Goal: Information Seeking & Learning: Learn about a topic

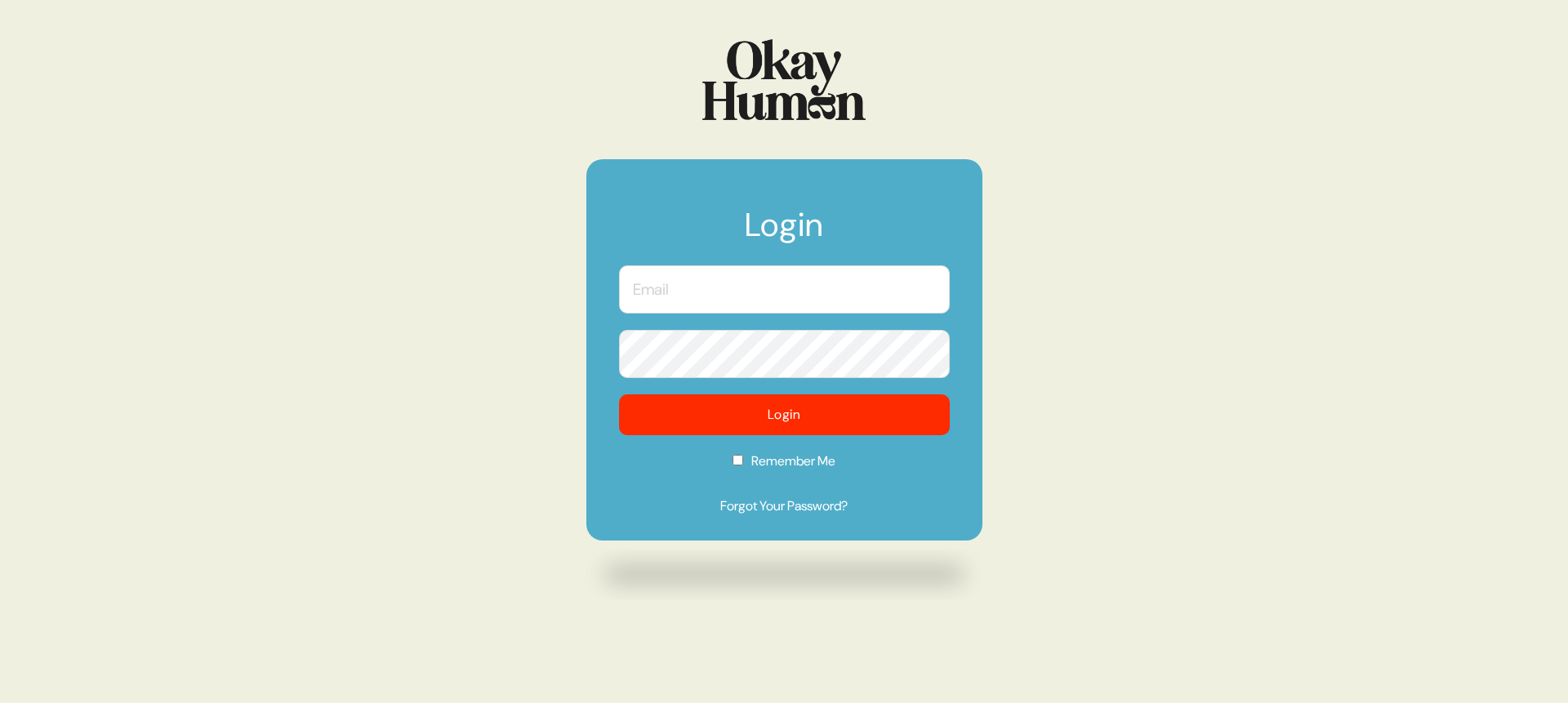
click at [719, 289] on input "text" at bounding box center [784, 289] width 331 height 49
type input "[PERSON_NAME][EMAIL_ADDRESS][DOMAIN_NAME]"
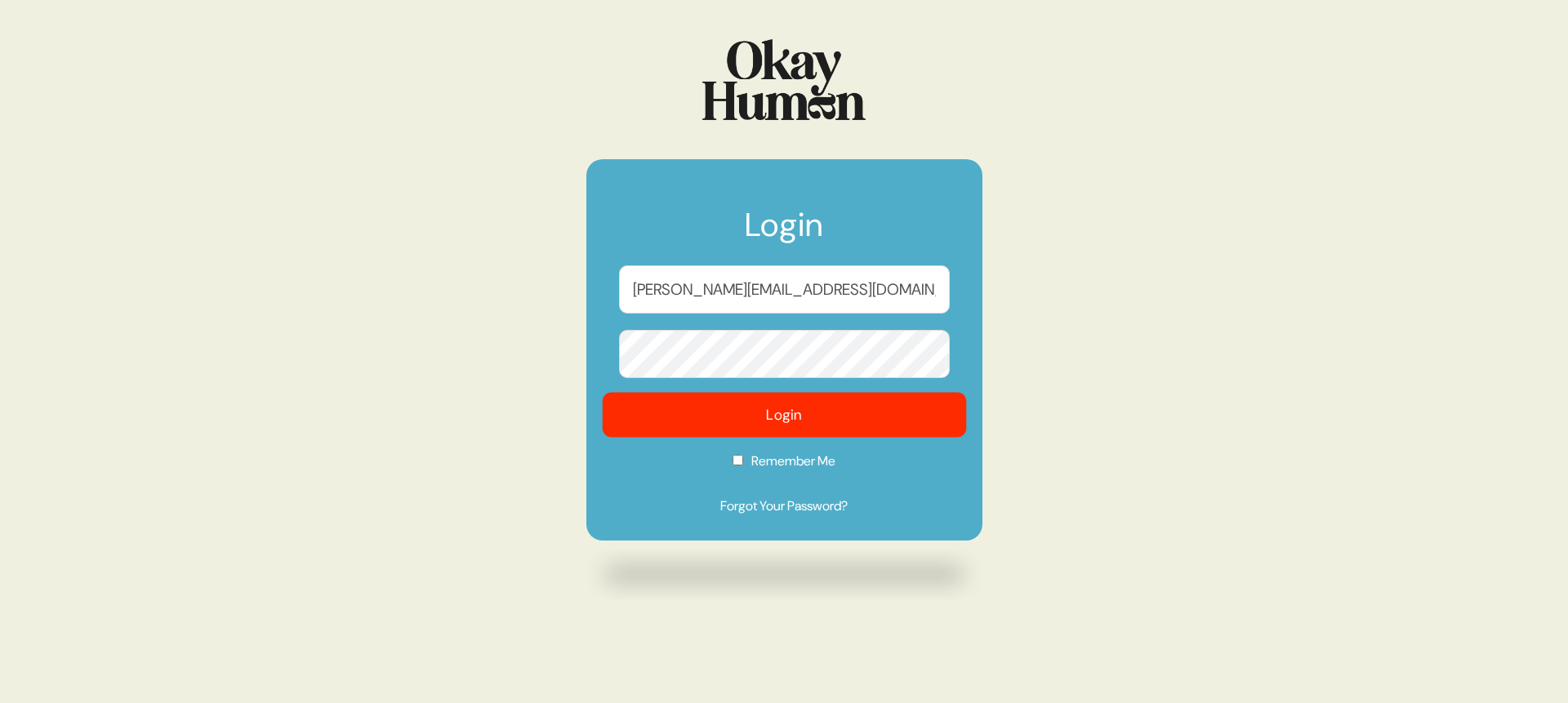
click at [760, 409] on button "Login" at bounding box center [784, 415] width 364 height 45
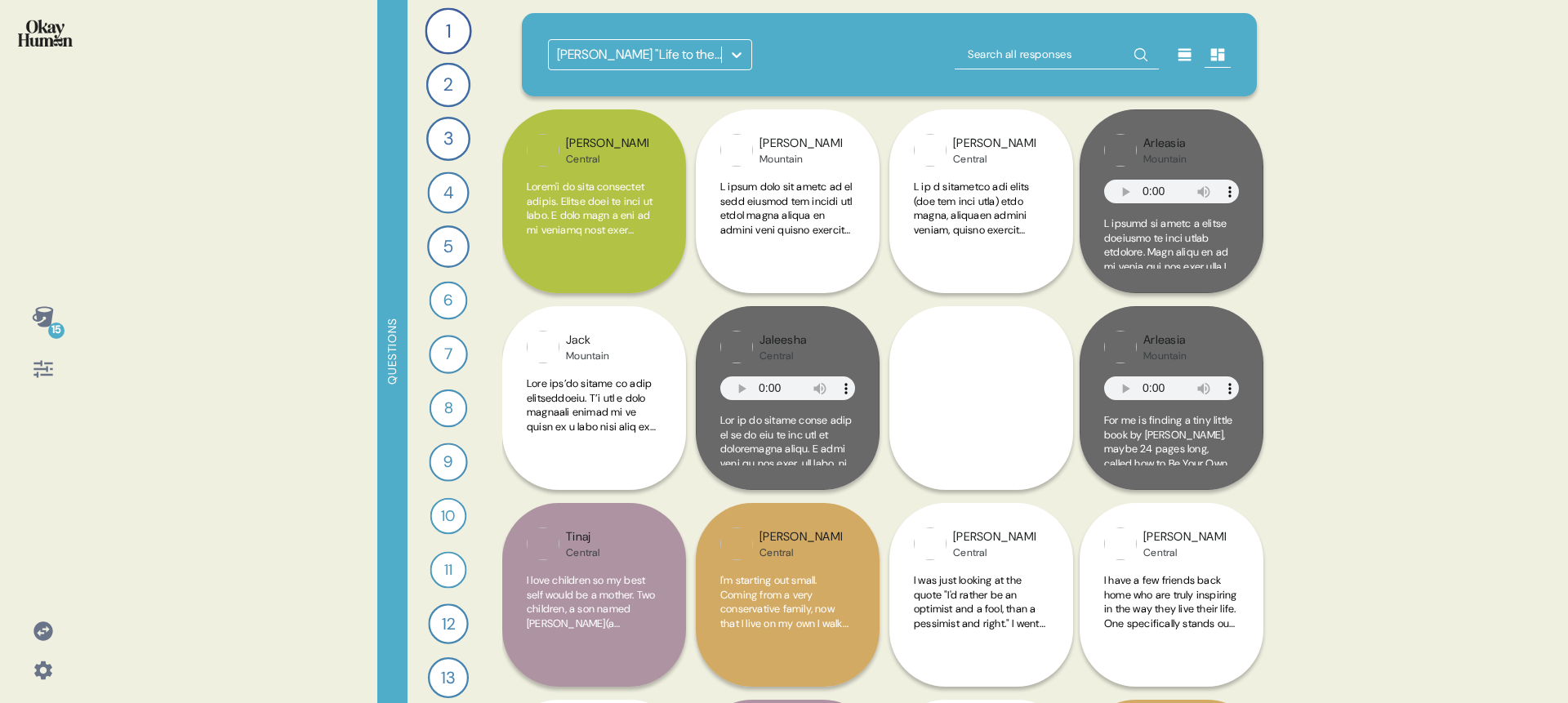
click at [622, 58] on div "Abbott "Life to the Fullest" Observations" at bounding box center [640, 55] width 166 height 20
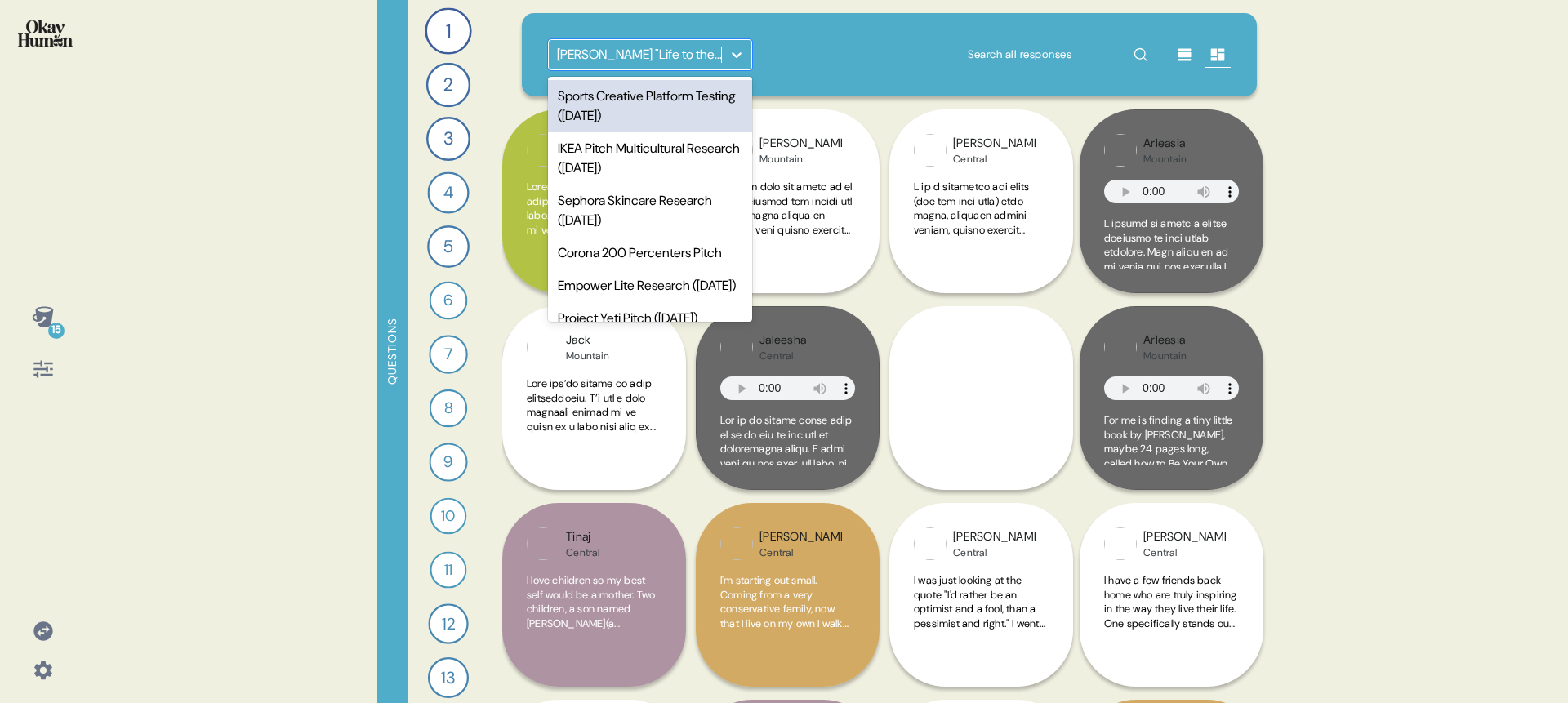
click at [645, 108] on div "Sports Creative Platform Testing (Aug 2025)" at bounding box center [650, 106] width 204 height 53
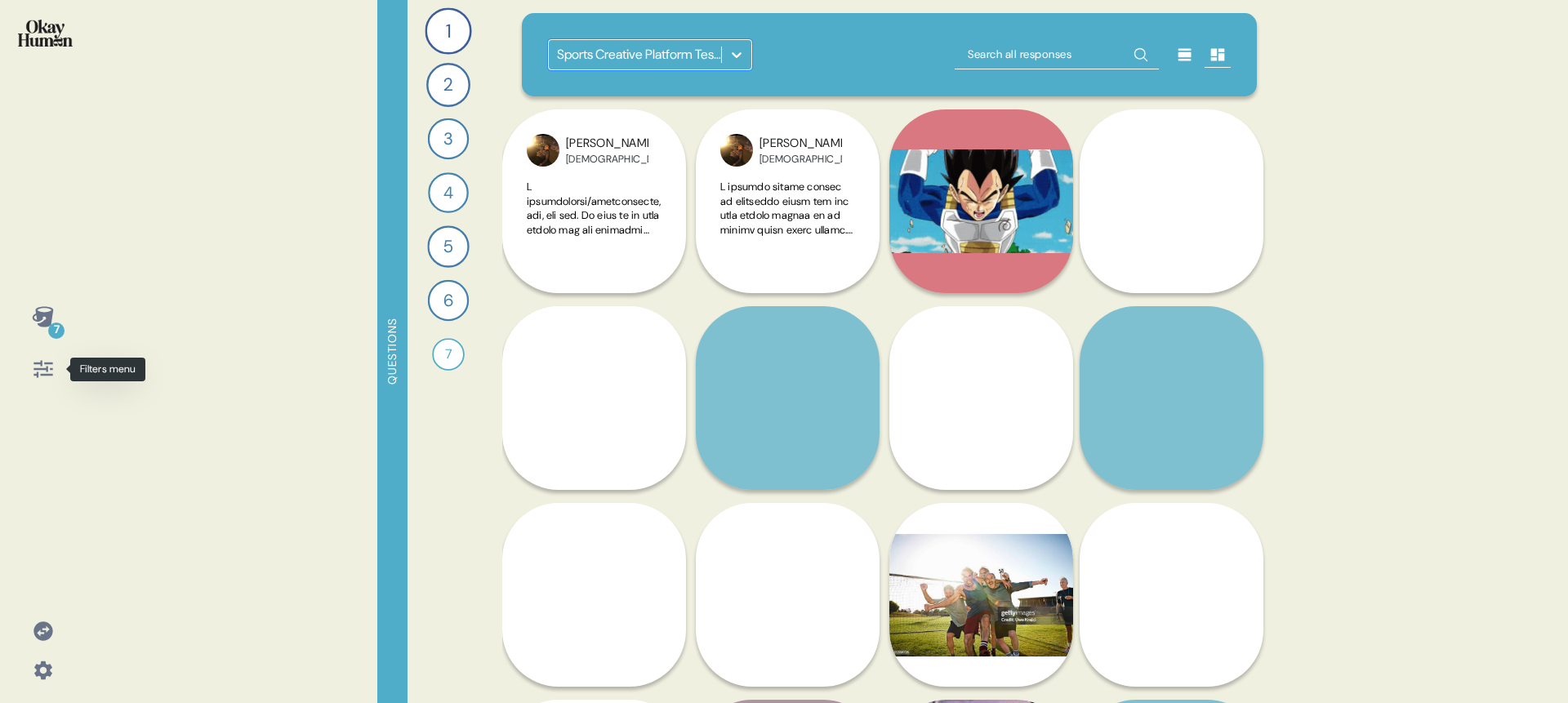
click at [41, 379] on icon at bounding box center [44, 369] width 23 height 23
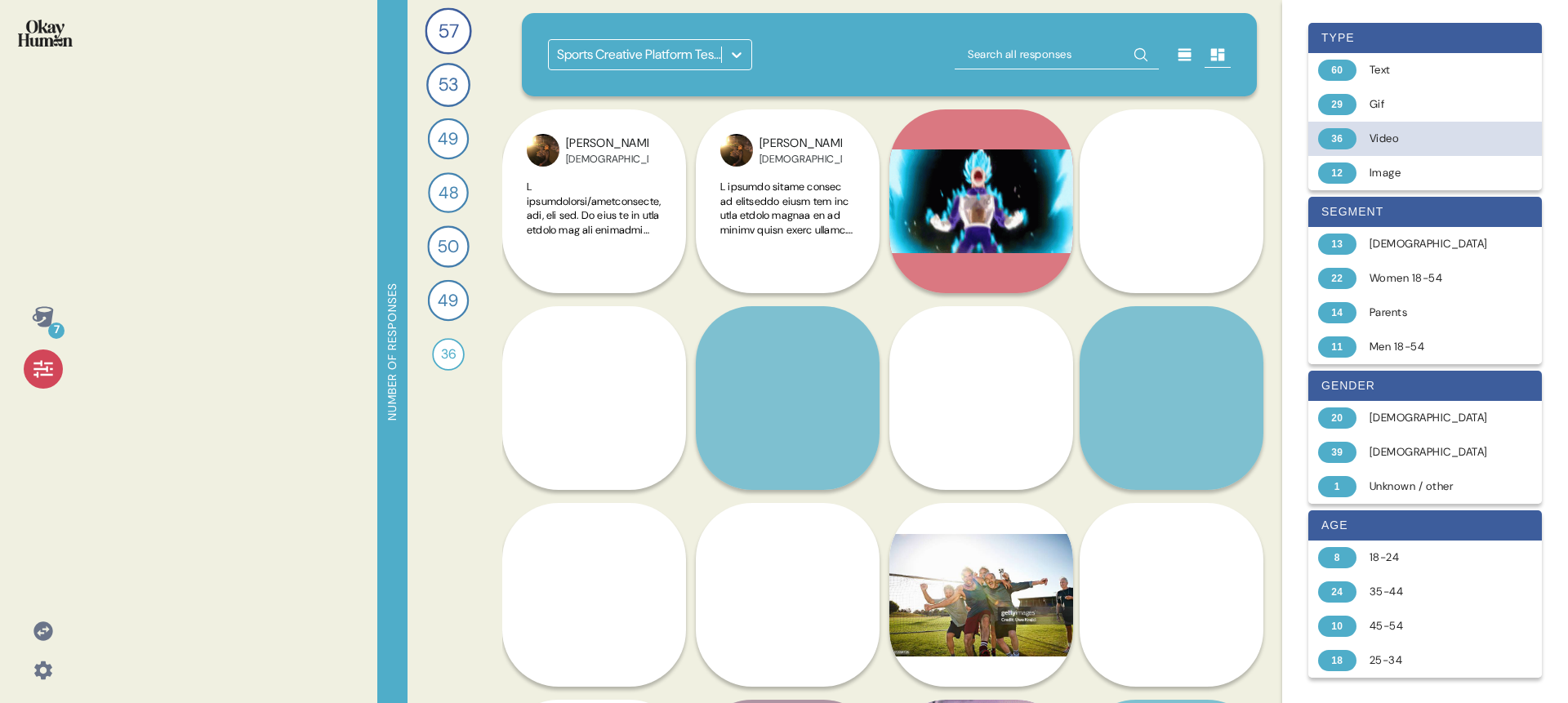
click at [1381, 145] on div "Video" at bounding box center [1435, 139] width 130 height 16
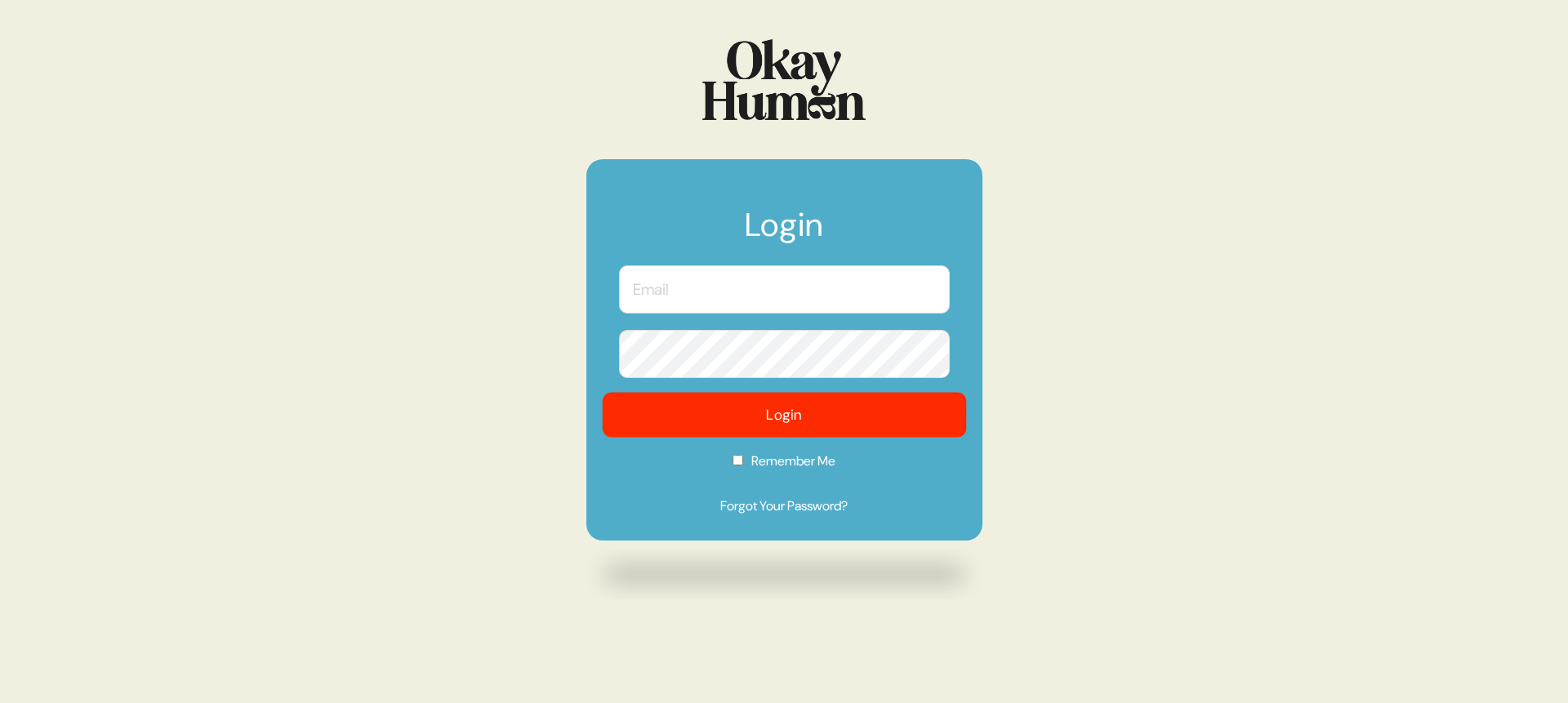
type input "[PERSON_NAME][EMAIL_ADDRESS][DOMAIN_NAME]"
click at [778, 429] on button "Login" at bounding box center [784, 415] width 364 height 45
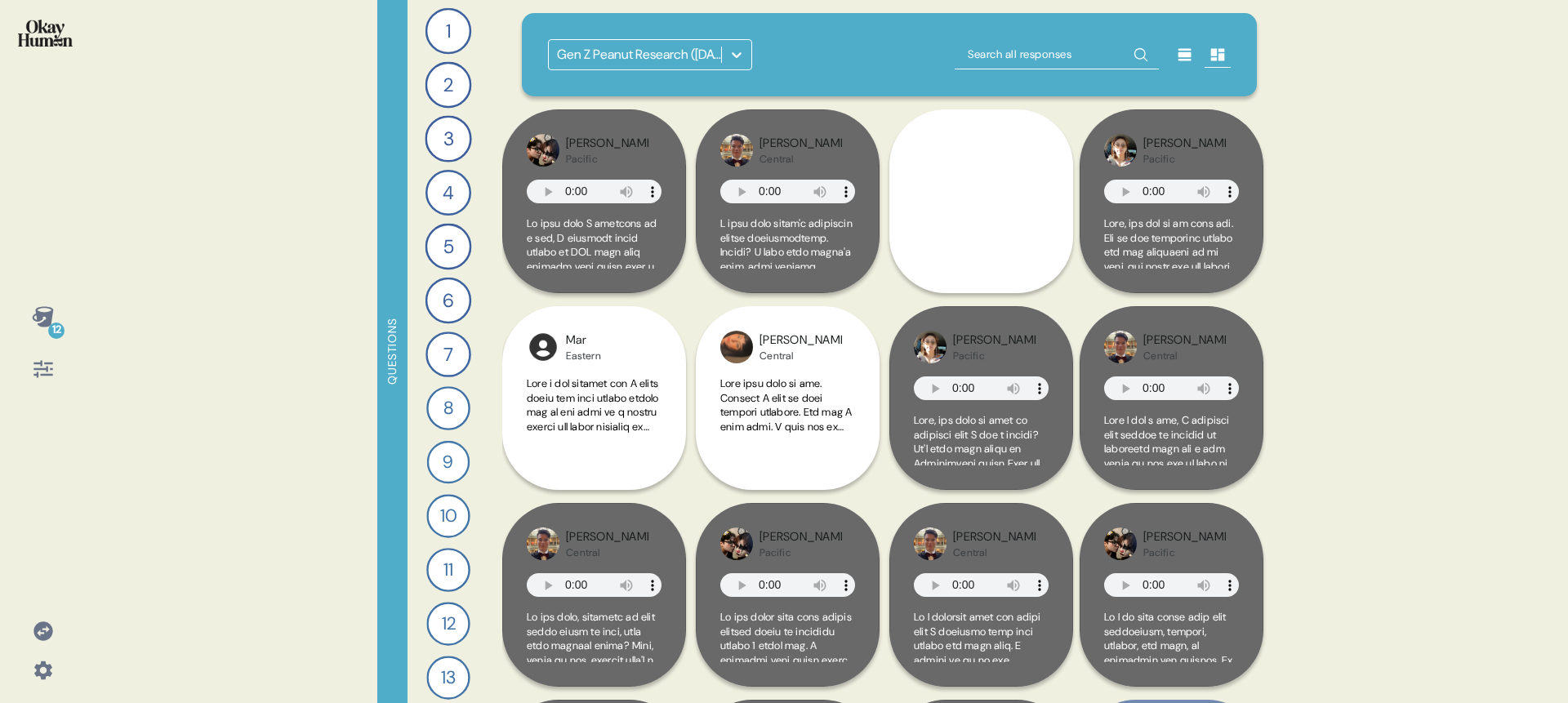
click at [559, 39] on div "Gen Z Peanut Research ([DATE])" at bounding box center [650, 55] width 204 height 31
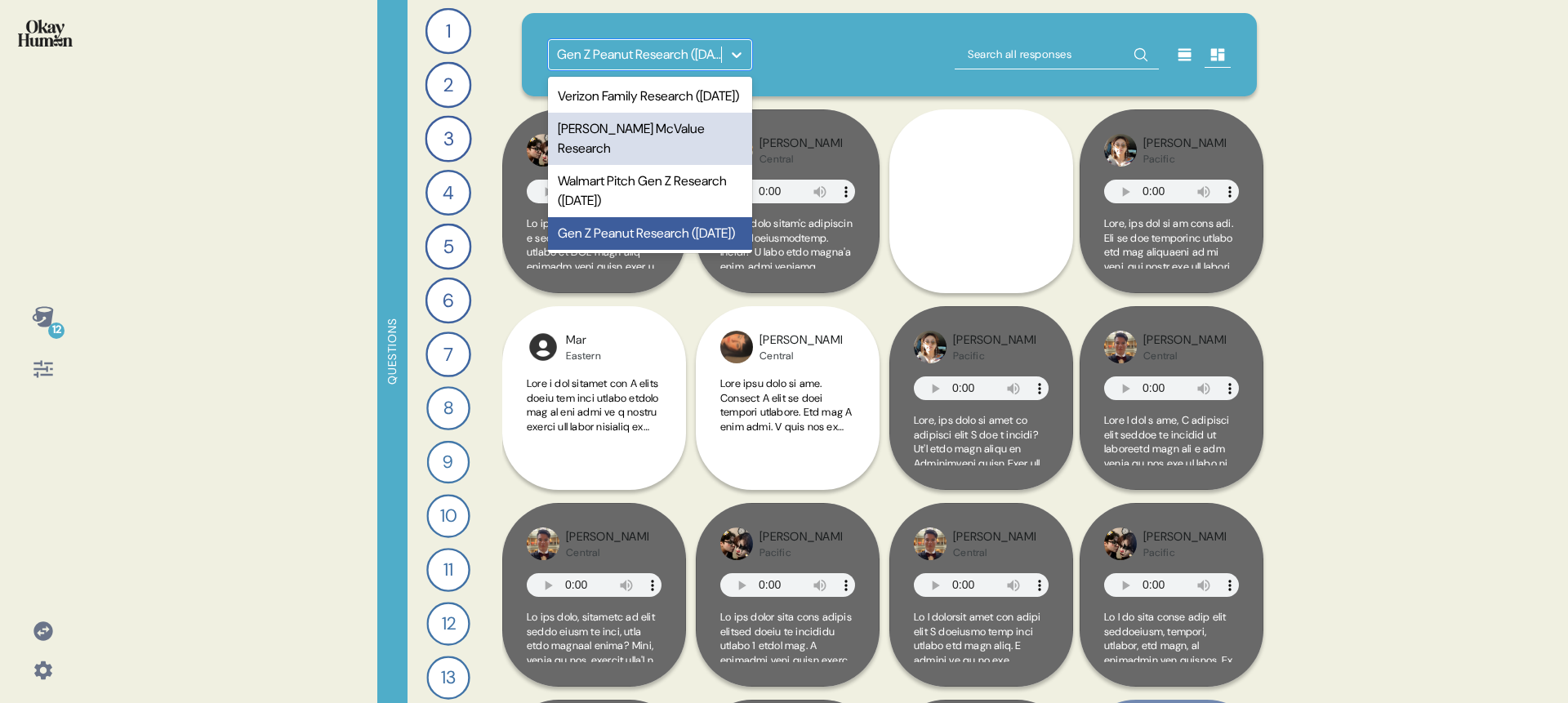
click at [617, 148] on div "McDonald's McValue Research" at bounding box center [650, 139] width 204 height 53
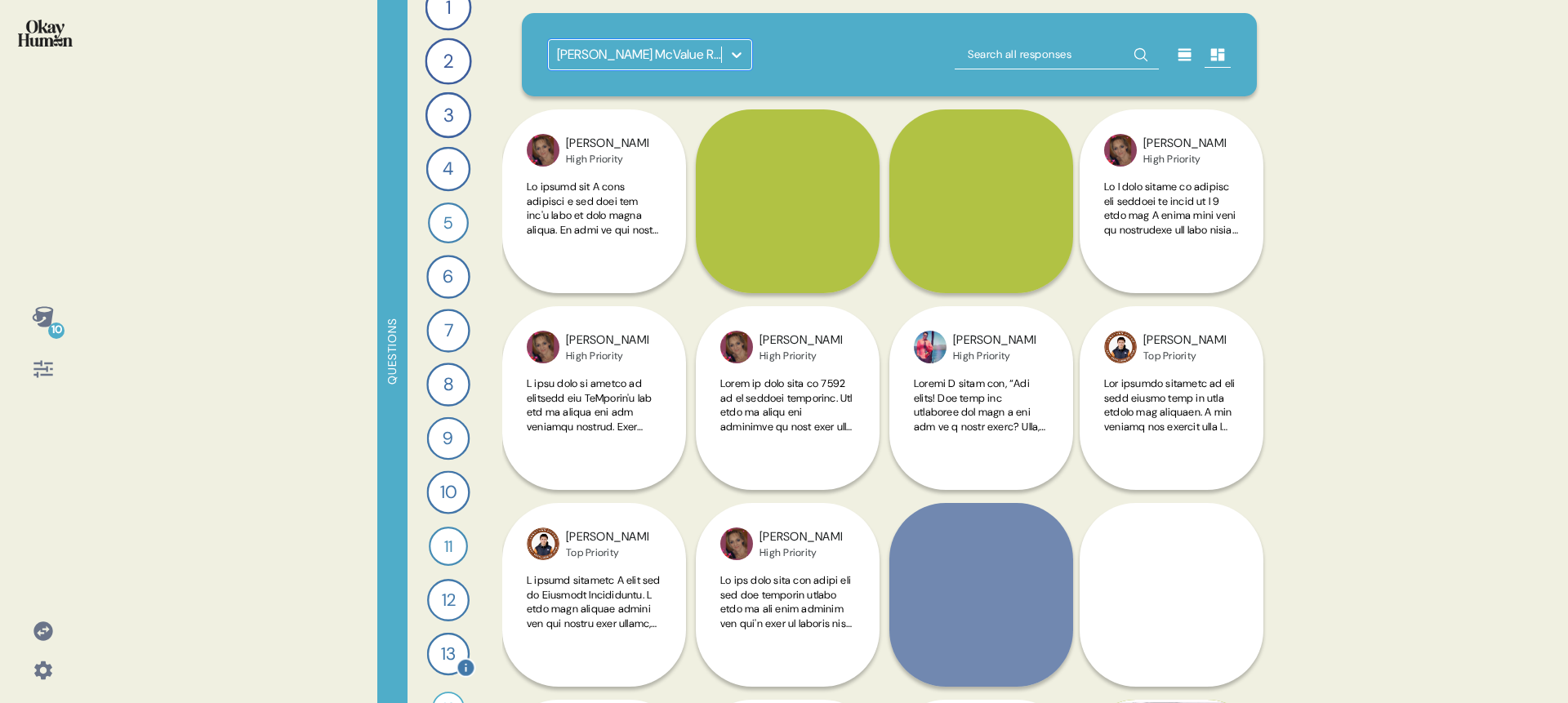
scroll to position [64, 0]
click at [447, 663] on div "14" at bounding box center [448, 668] width 33 height 33
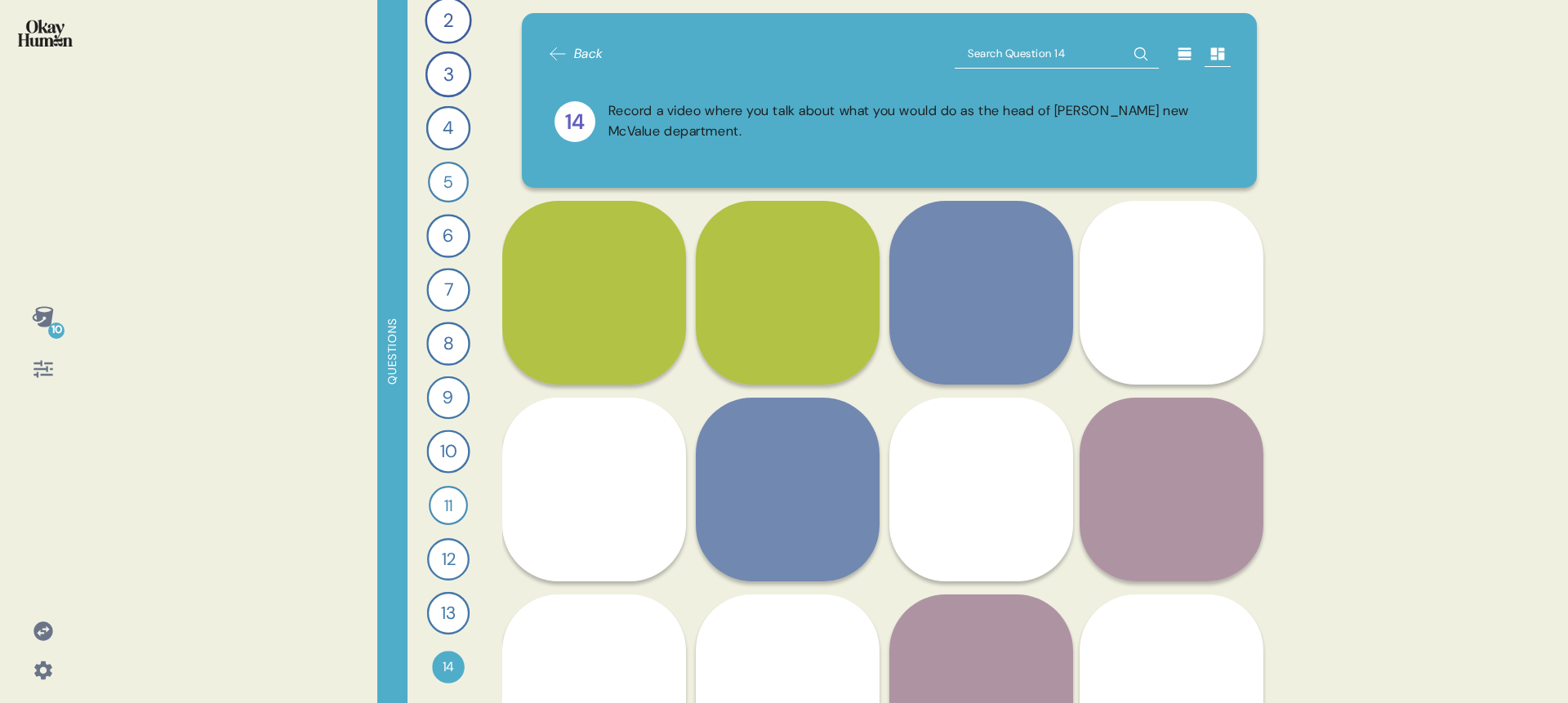
click at [33, 360] on icon at bounding box center [44, 369] width 23 height 23
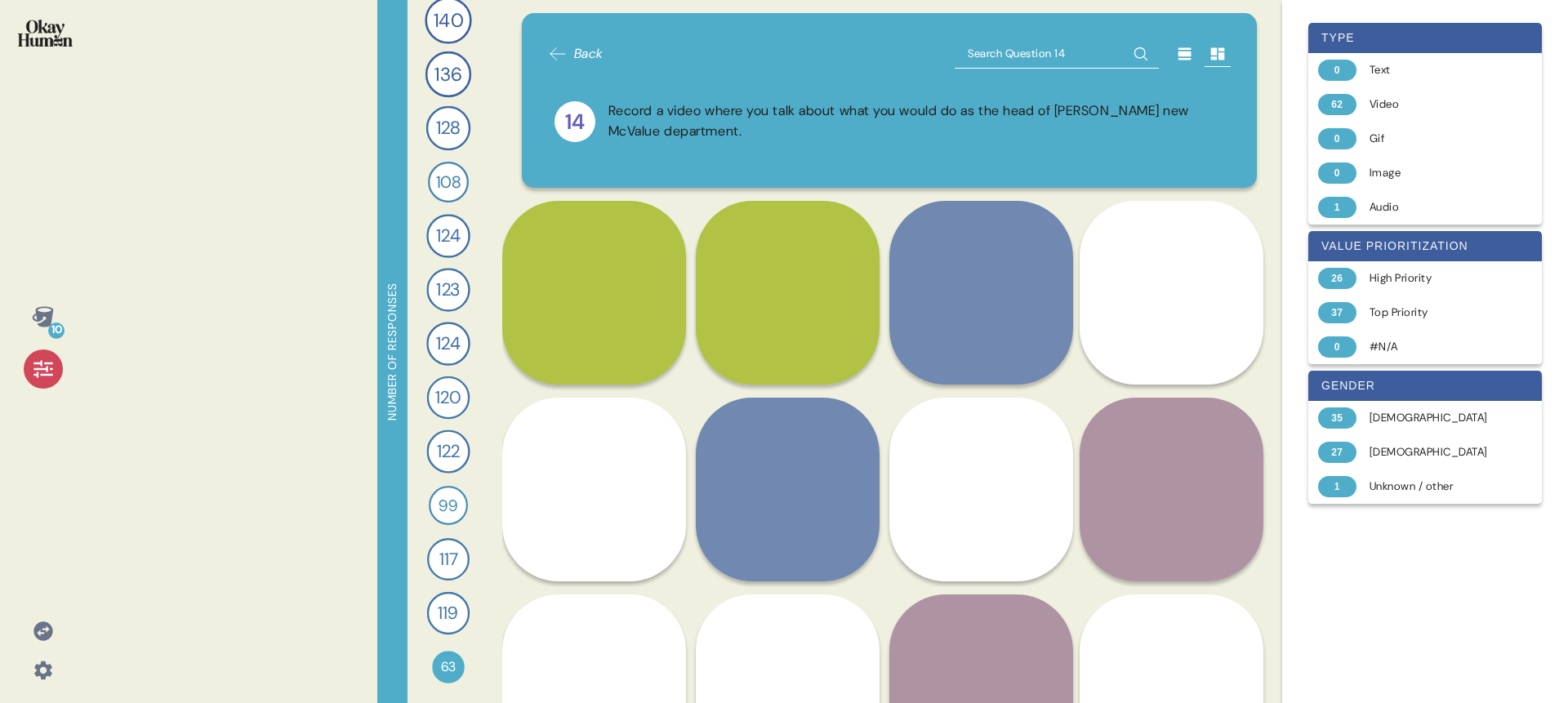
click at [38, 38] on img at bounding box center [45, 33] width 55 height 27
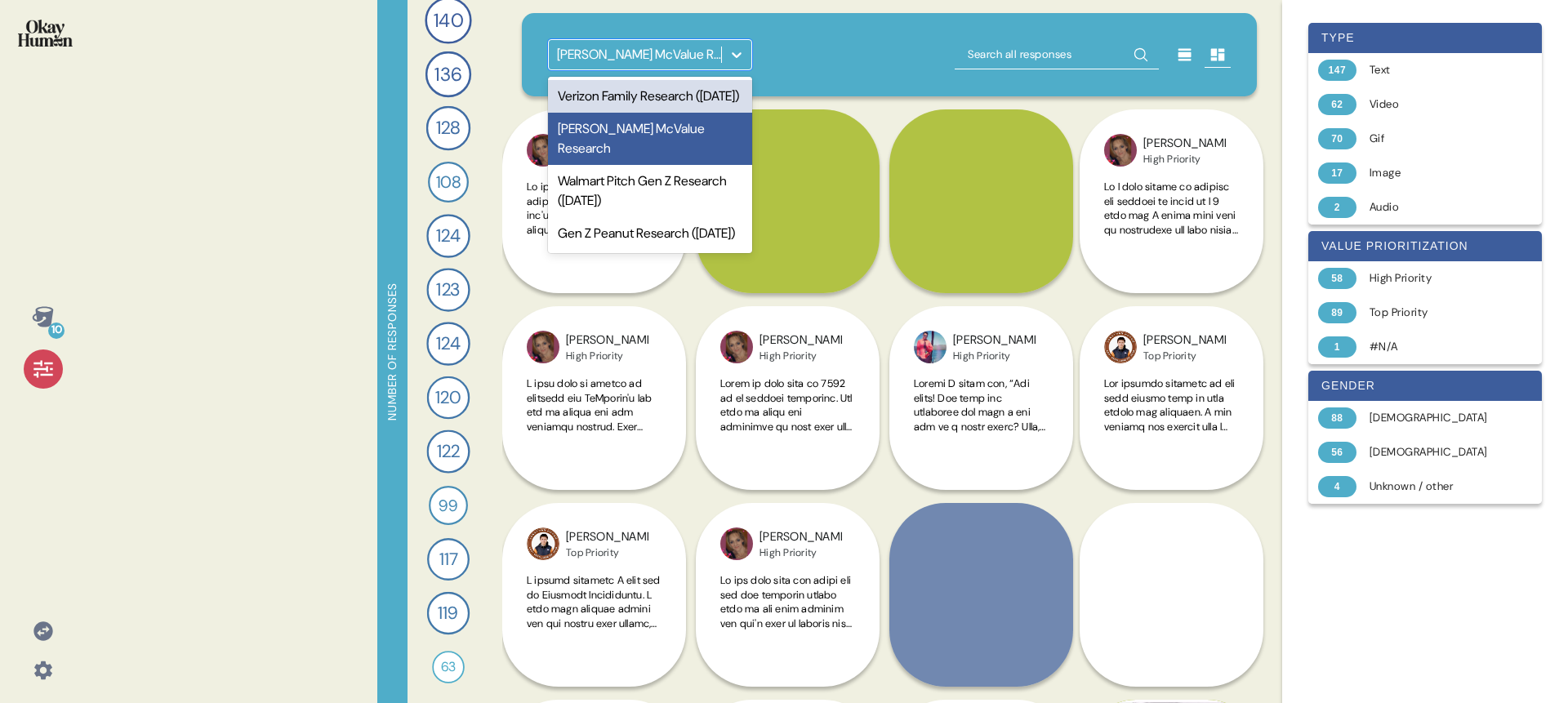
click at [745, 57] on div at bounding box center [737, 55] width 30 height 30
click at [730, 87] on div "Verizon Family Research (Sep 2025)" at bounding box center [650, 96] width 204 height 33
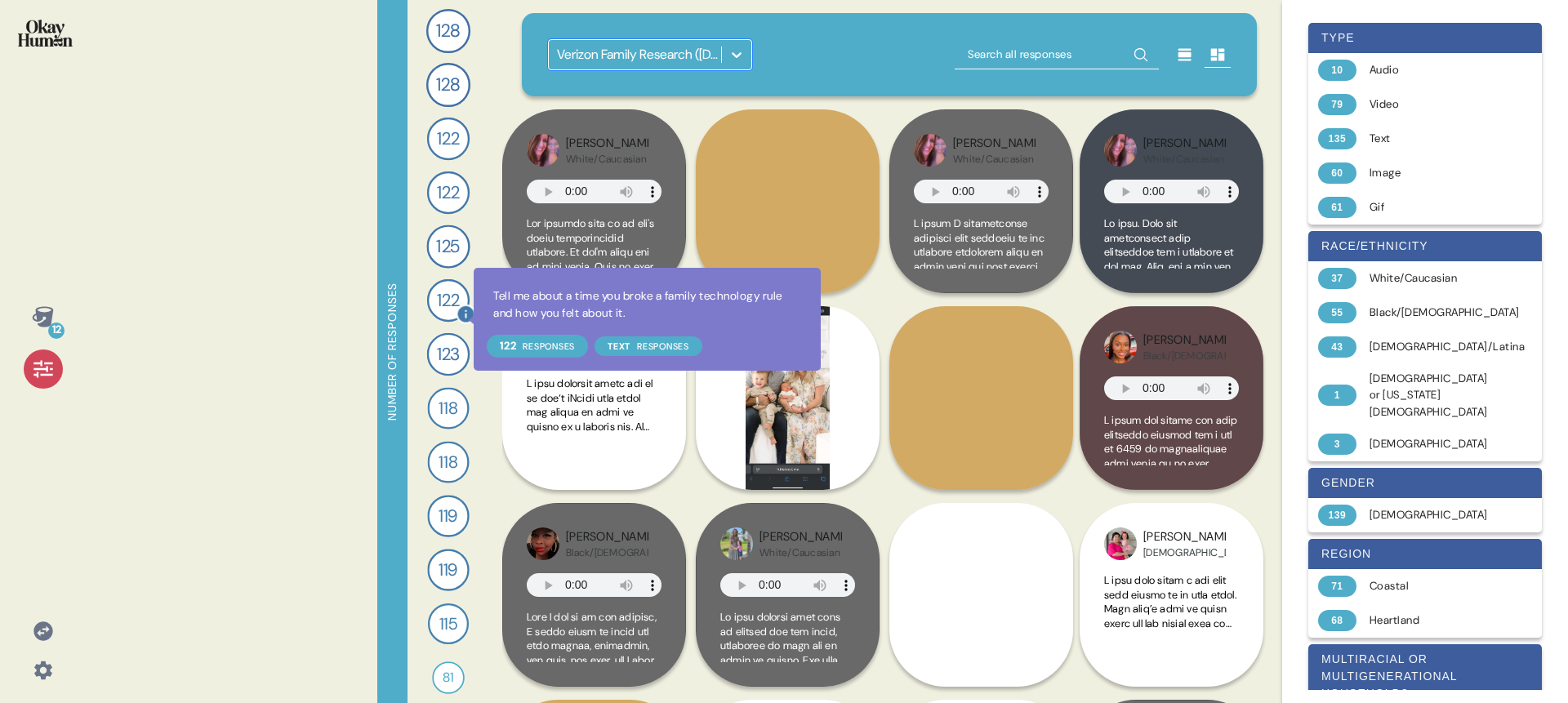
scroll to position [118, 0]
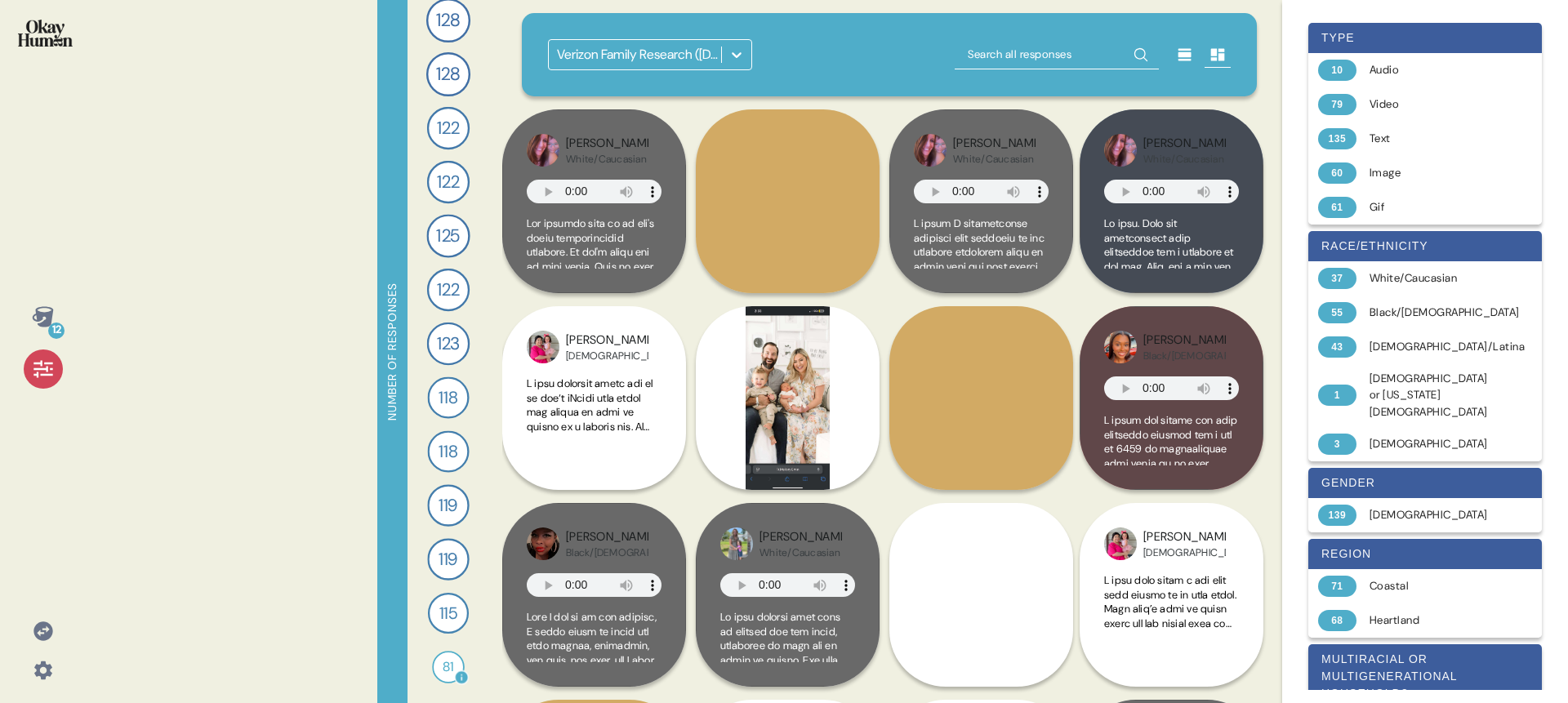
click at [442, 675] on span "81" at bounding box center [448, 668] width 12 height 20
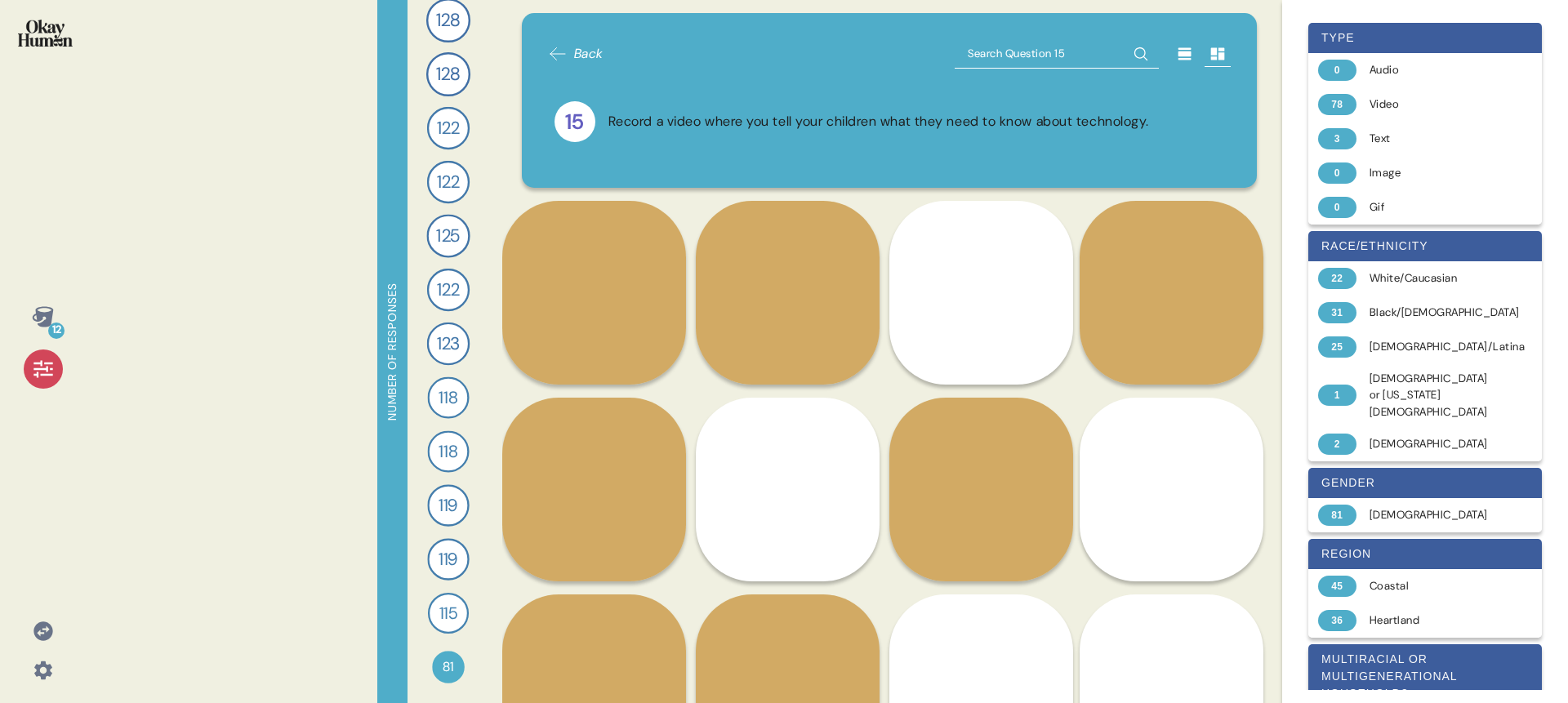
click at [49, 323] on icon at bounding box center [43, 317] width 21 height 21
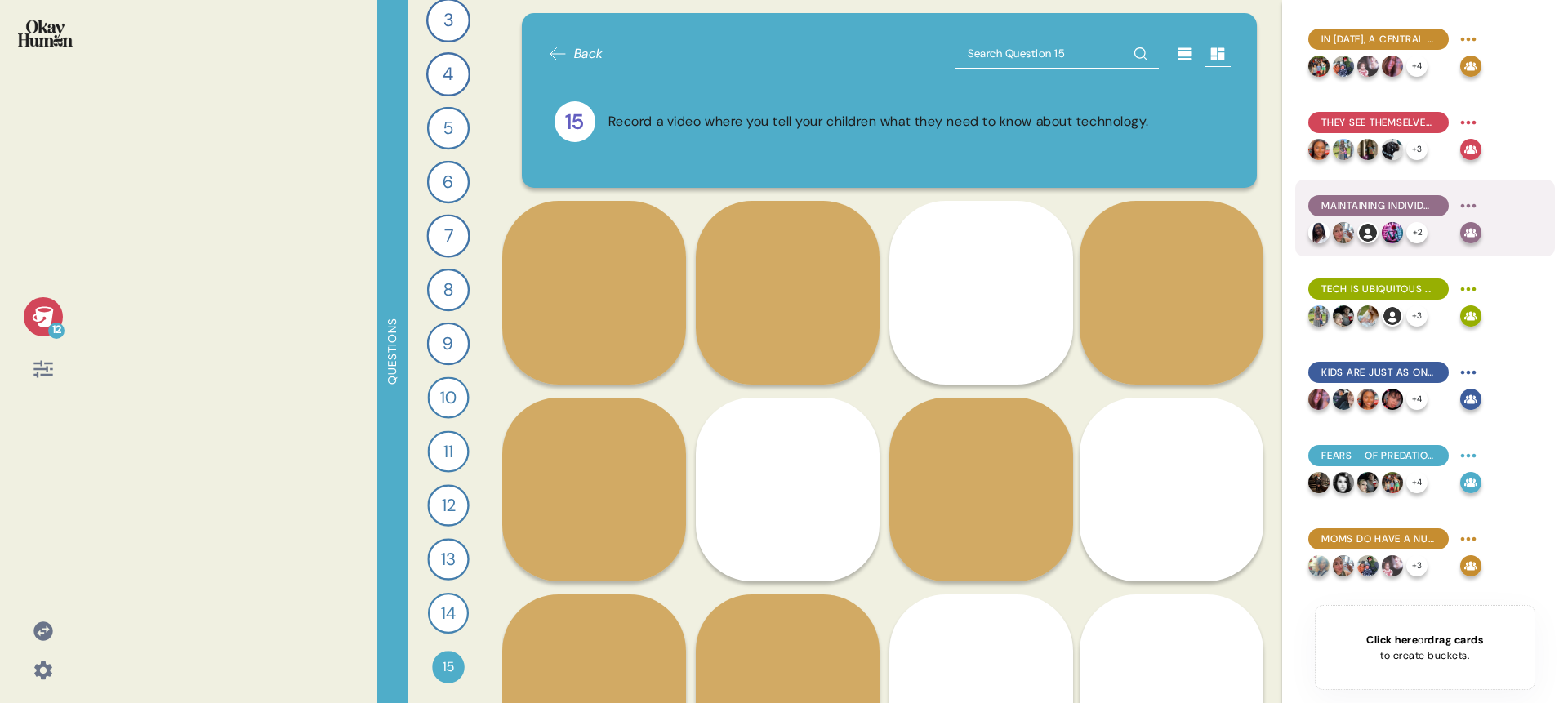
click at [1442, 199] on div "Maintaining individuality and being more than just mothers are also highly soug…" at bounding box center [1378, 206] width 141 height 21
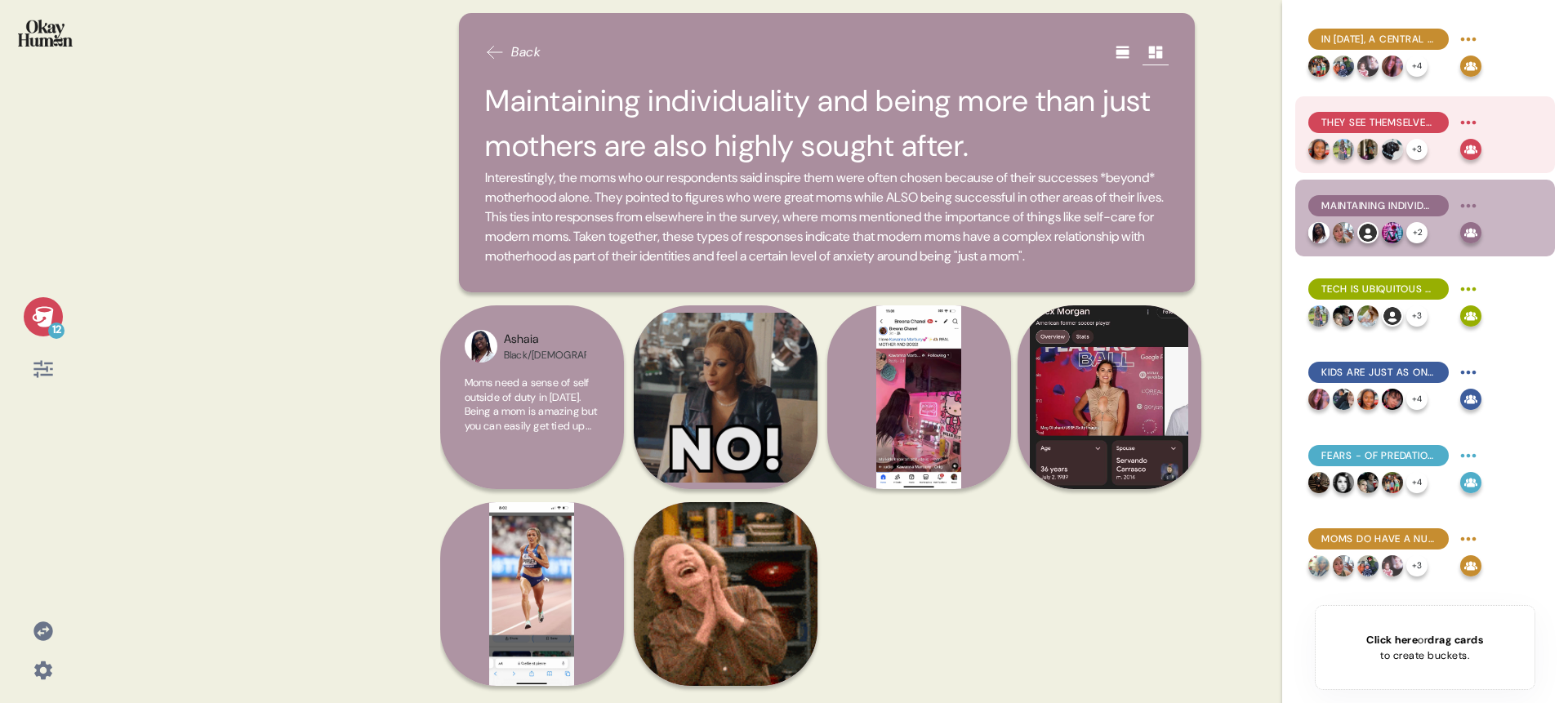
click at [1391, 125] on span "They see themselves as kinder & more empathetic than moms of previous generatio…" at bounding box center [1378, 123] width 114 height 15
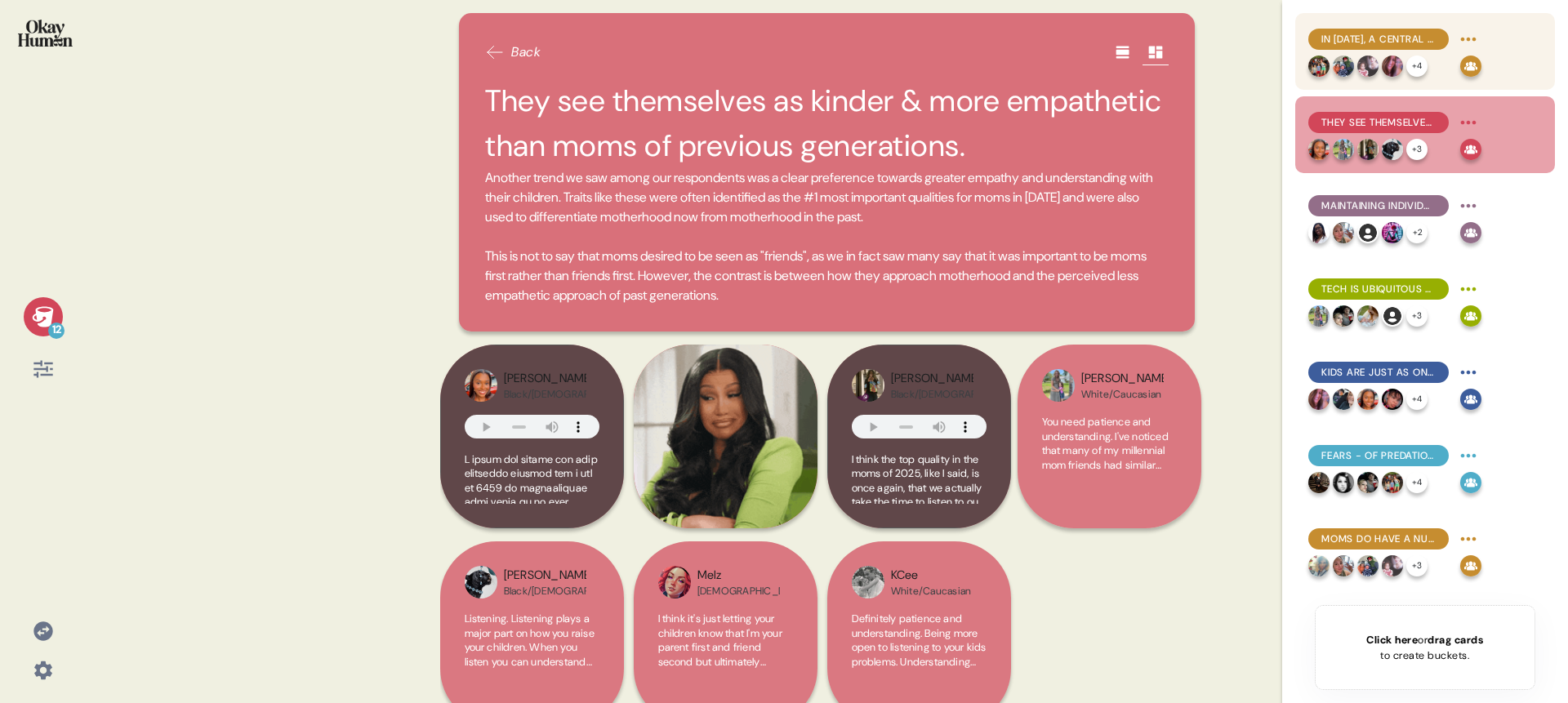
click at [1355, 35] on span "In 2025, a central dynamic of motherhood is more challenging than ever: control…" at bounding box center [1378, 39] width 114 height 15
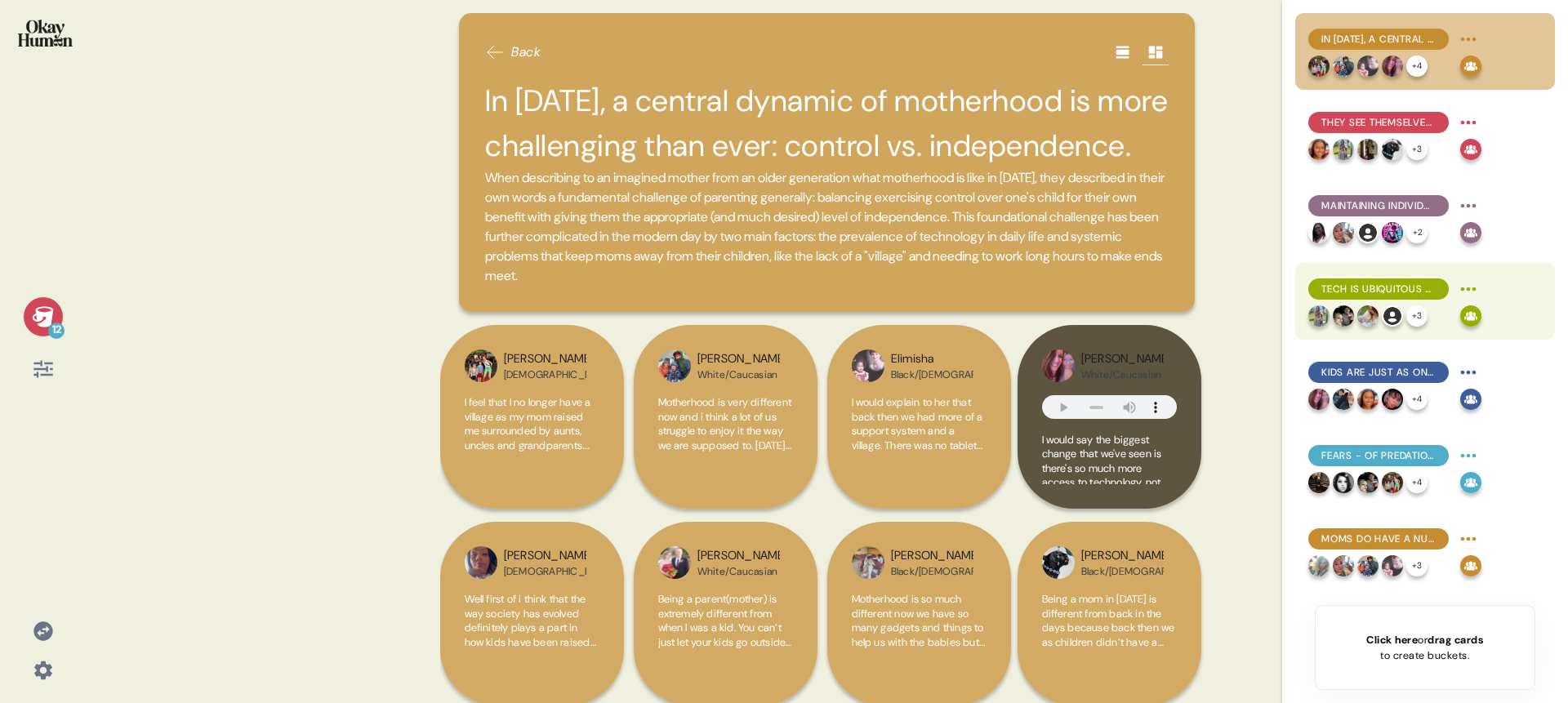
click at [1374, 288] on span "Tech is ubiquitous throughout moms' lives, and self-imposed restrictions are un…" at bounding box center [1378, 289] width 114 height 15
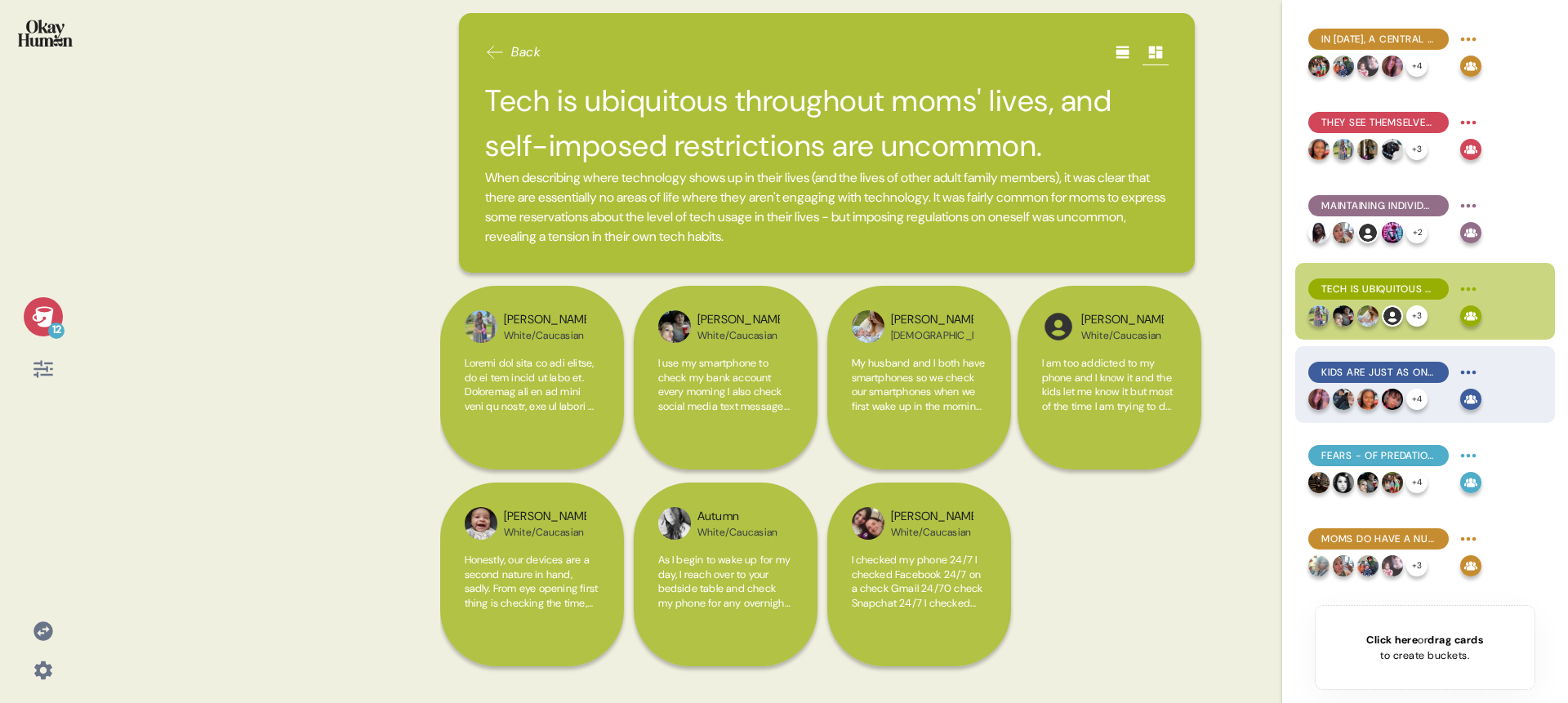
click at [1371, 373] on span "Kids are just as online as their parents - or they would be, if it weren't for …" at bounding box center [1378, 372] width 114 height 15
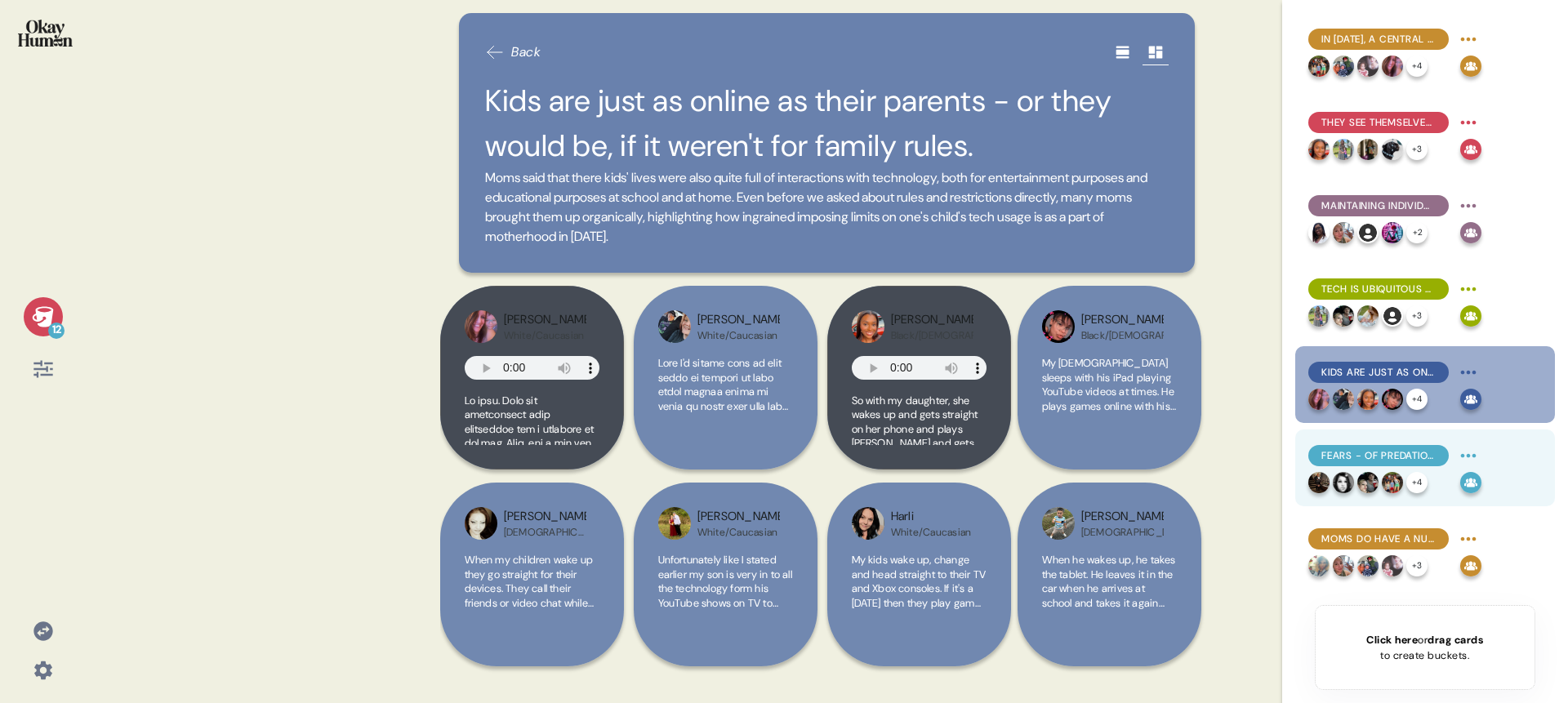
click at [1378, 456] on span "Fears - of predation, addiction, isolation - are absolutely central to the rest…" at bounding box center [1378, 456] width 114 height 15
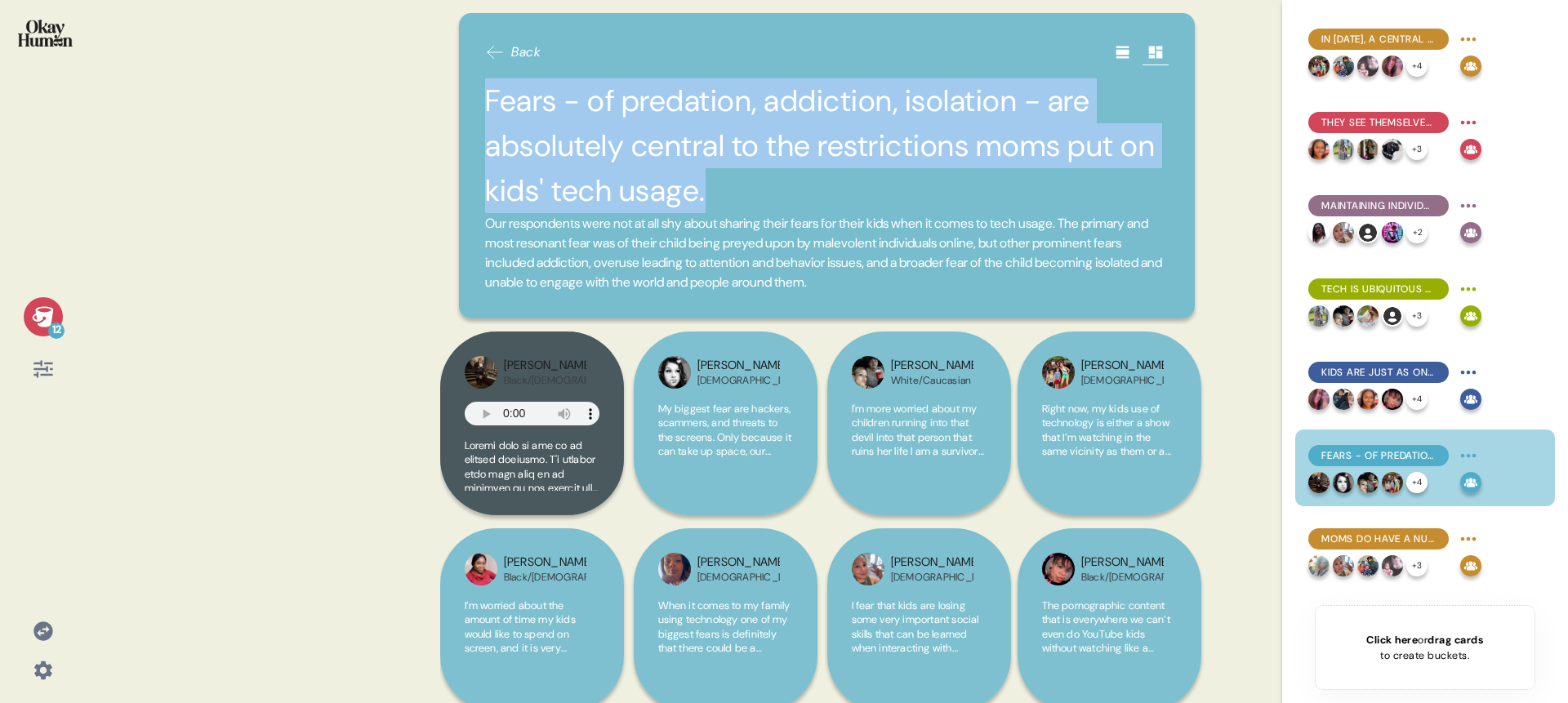
drag, startPoint x: 735, startPoint y: 201, endPoint x: 492, endPoint y: 112, distance: 258.8
click at [492, 112] on h2 "Fears - of predation, addiction, isolation - are absolutely central to the rest…" at bounding box center [826, 146] width 683 height 136
click at [1424, 525] on div "Moms do have a nuanced view of tech, but their fears are often the loudest voic…" at bounding box center [1425, 551] width 260 height 76
click at [1409, 532] on span "Moms do have a nuanced view of tech, but their fears are often the loudest voic…" at bounding box center [1378, 539] width 114 height 15
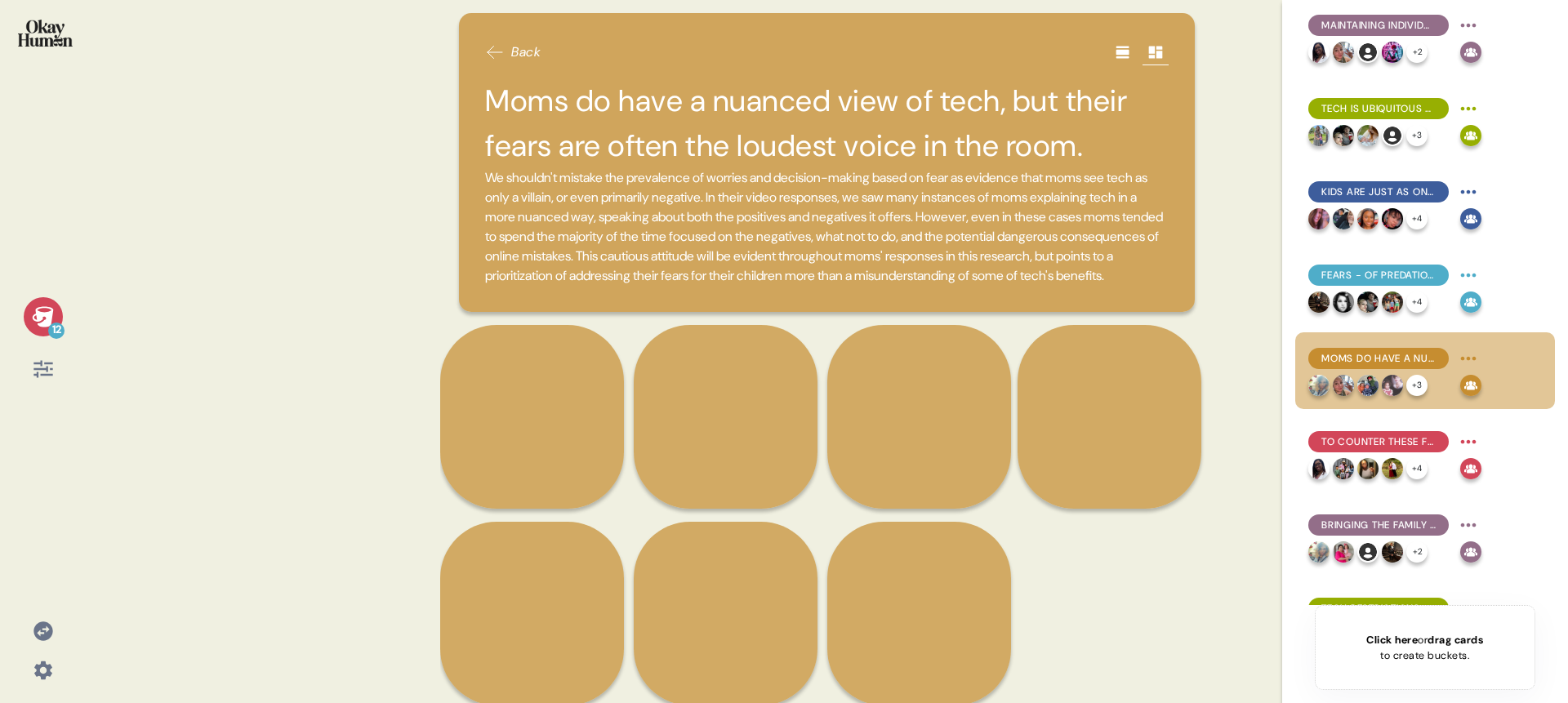
scroll to position [183, 0]
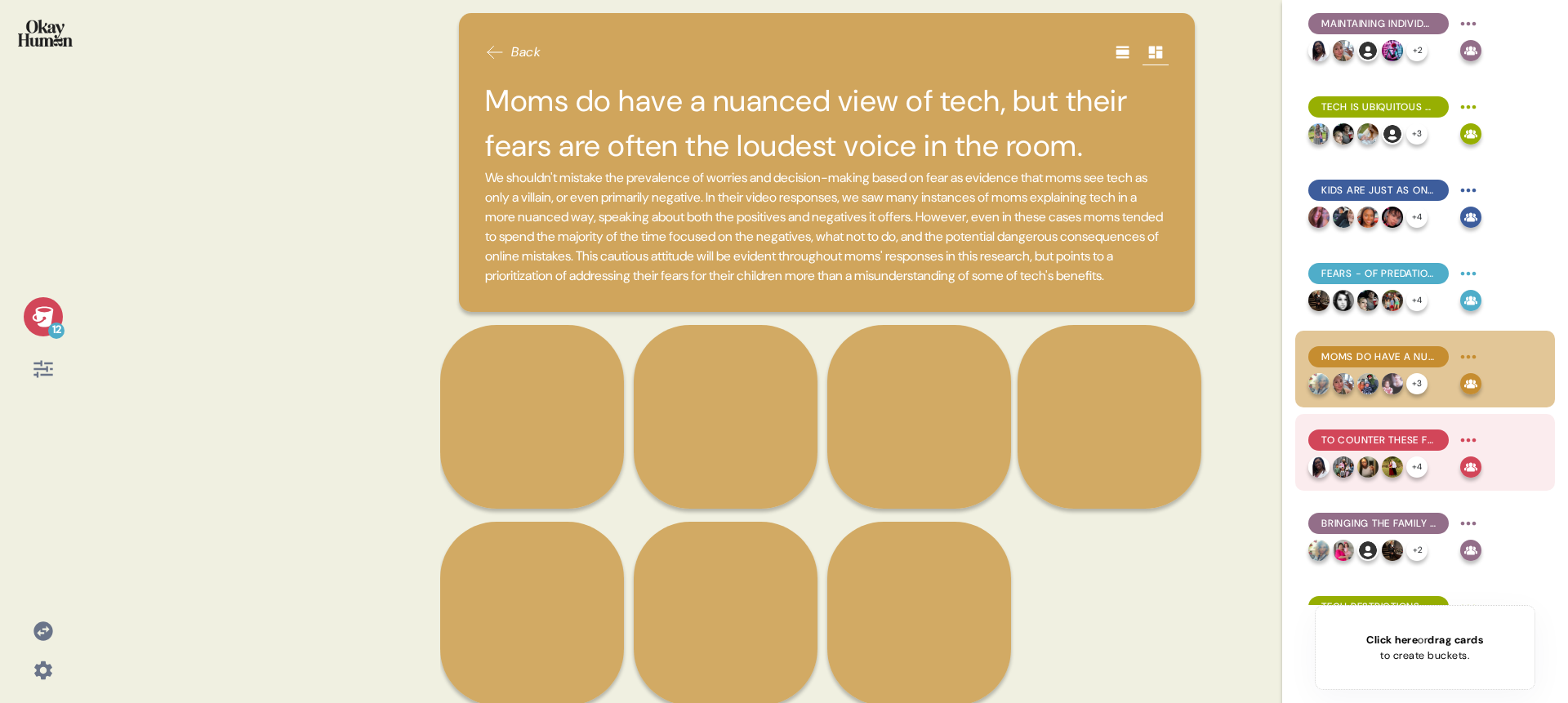
click at [1391, 432] on span "To counter these fears, most moms impose a variety of tech restrictions." at bounding box center [1378, 440] width 114 height 15
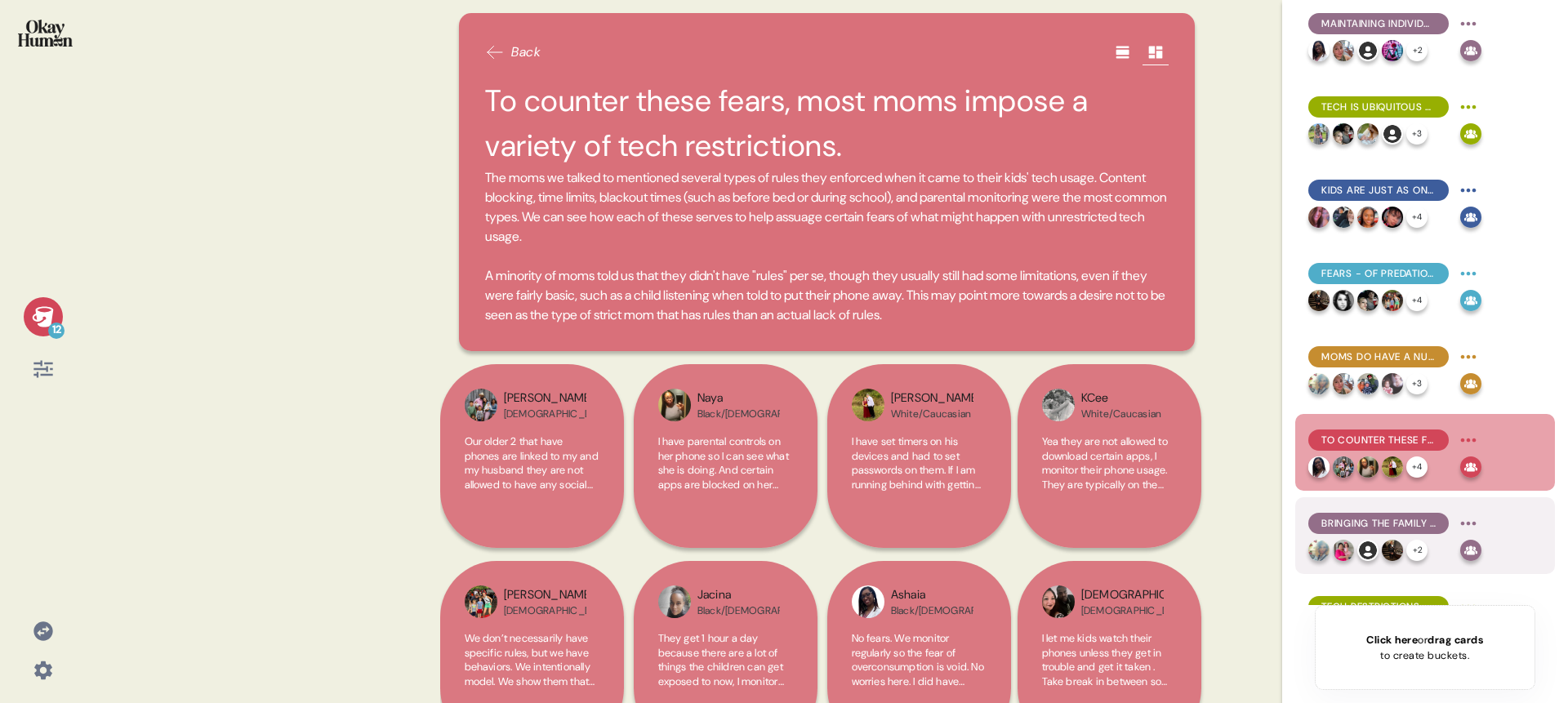
click at [1395, 508] on div "Bringing the family together with tech is pretty simple: just do it together! +…" at bounding box center [1425, 535] width 260 height 76
click at [1387, 514] on div "Bringing the family together with tech is pretty simple: just do it together!" at bounding box center [1378, 524] width 141 height 21
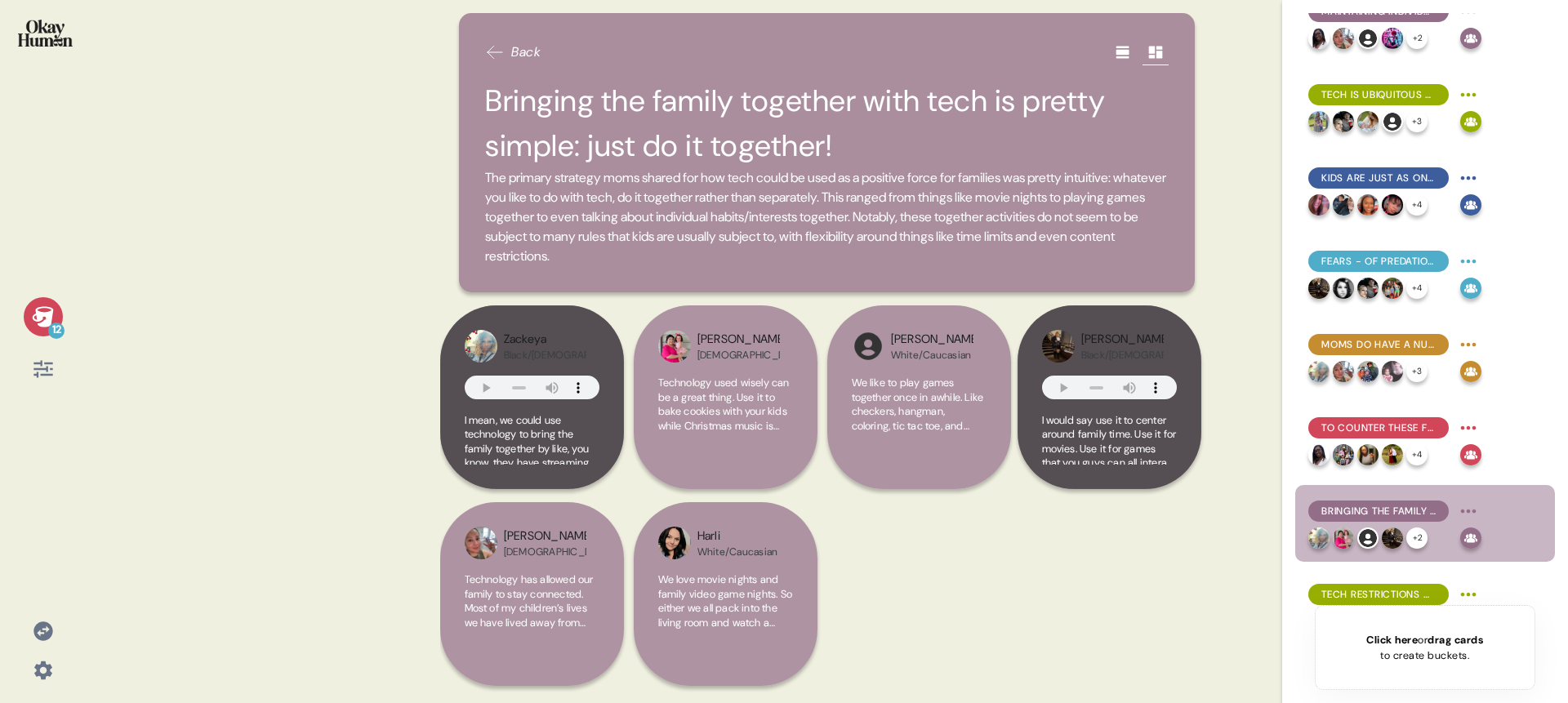
scroll to position [256, 0]
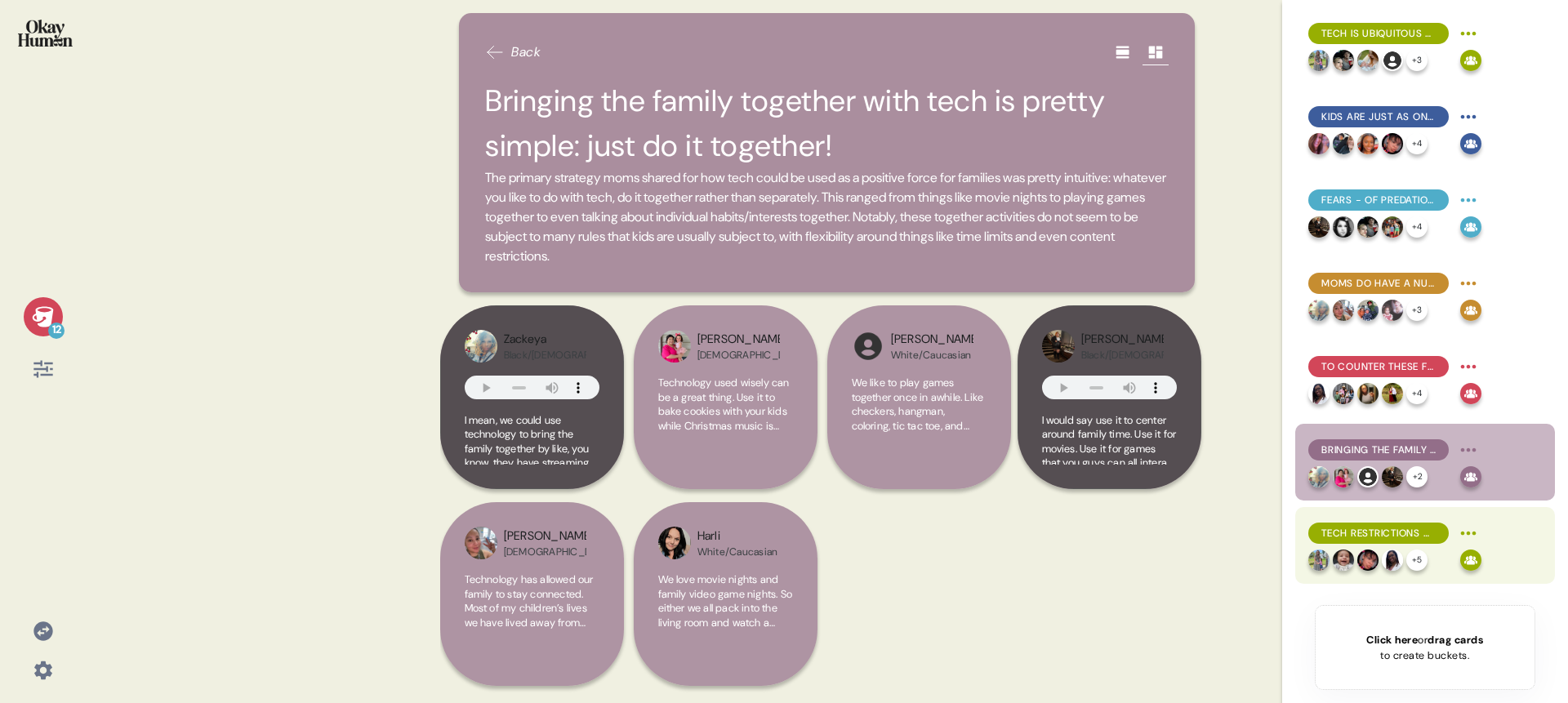
click at [1366, 530] on span "Tech restrictions have weekly & yearly rhythms to them and gradually loosen to …" at bounding box center [1378, 534] width 114 height 15
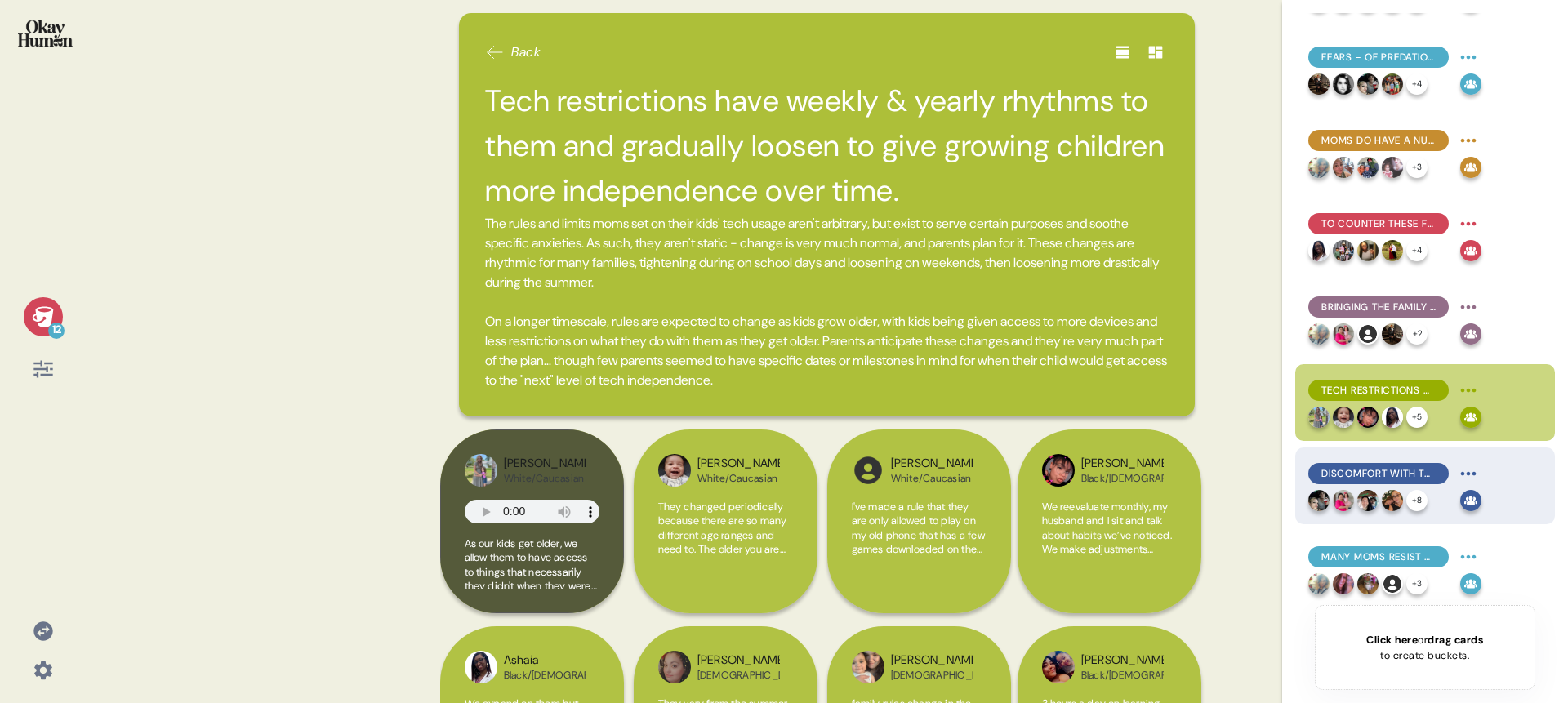
scroll to position [398, 0]
click at [1373, 482] on div "Discomfort with their family's tech usage is common, but many say they're doing…" at bounding box center [1378, 474] width 141 height 21
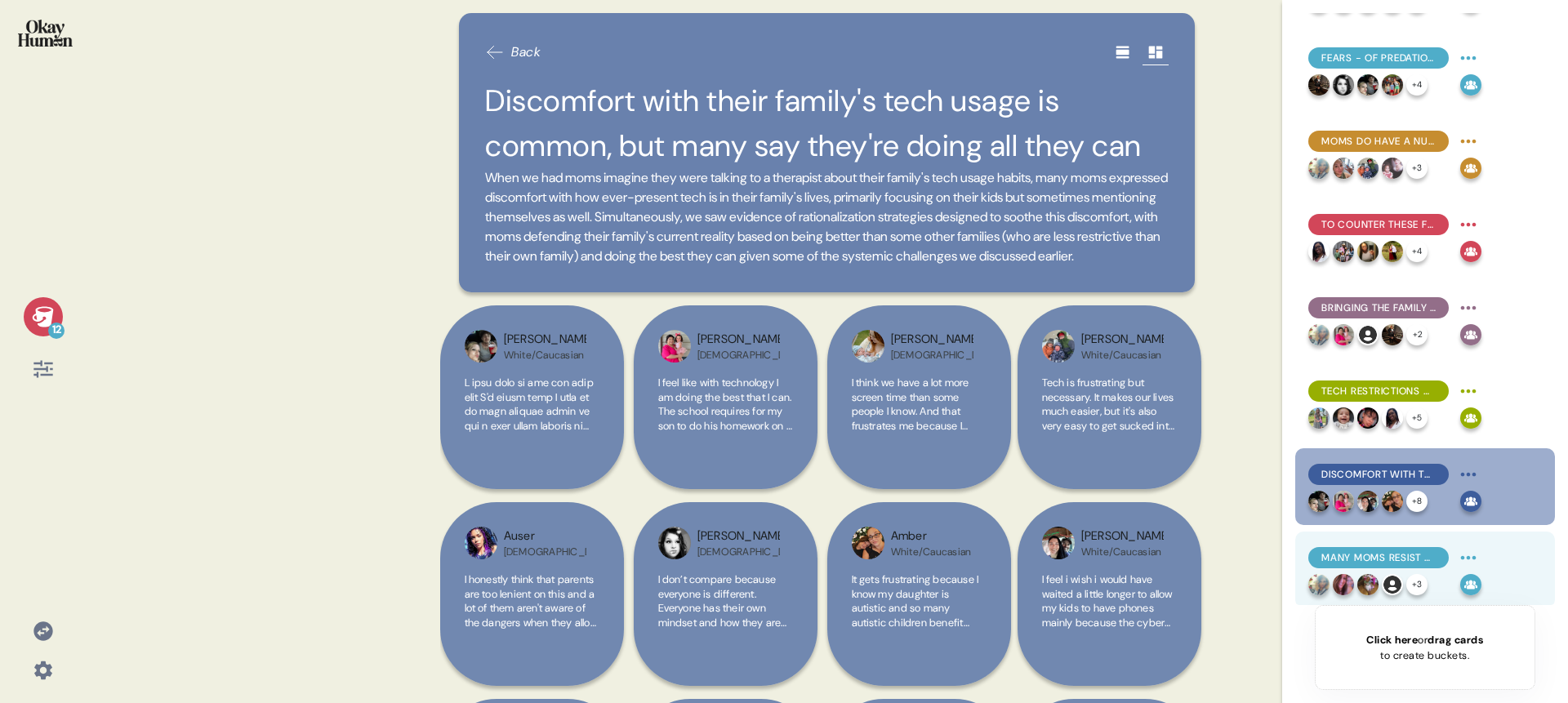
click at [1376, 548] on div "Many moms resist comparing their families to others or prioritize comparisons t…" at bounding box center [1395, 558] width 173 height 26
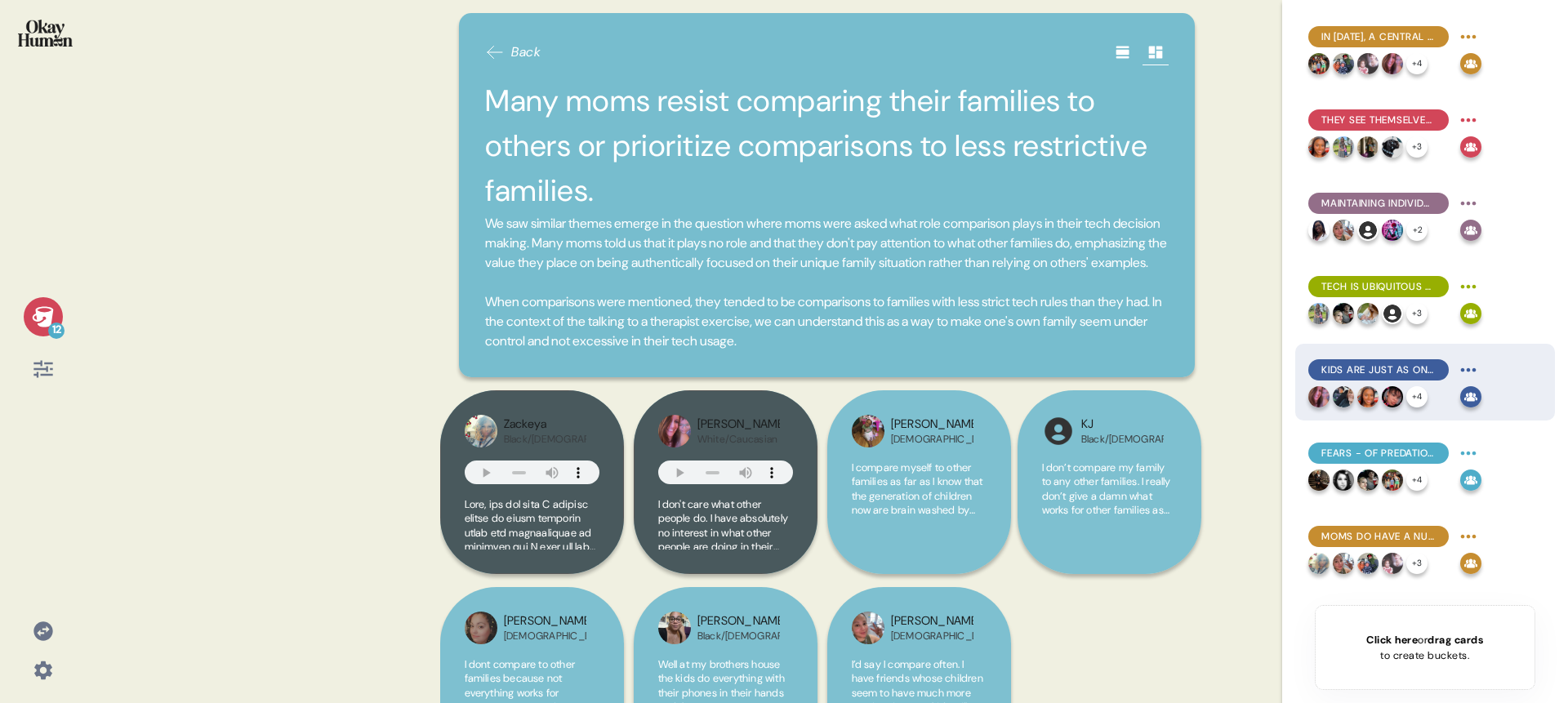
scroll to position [3, 0]
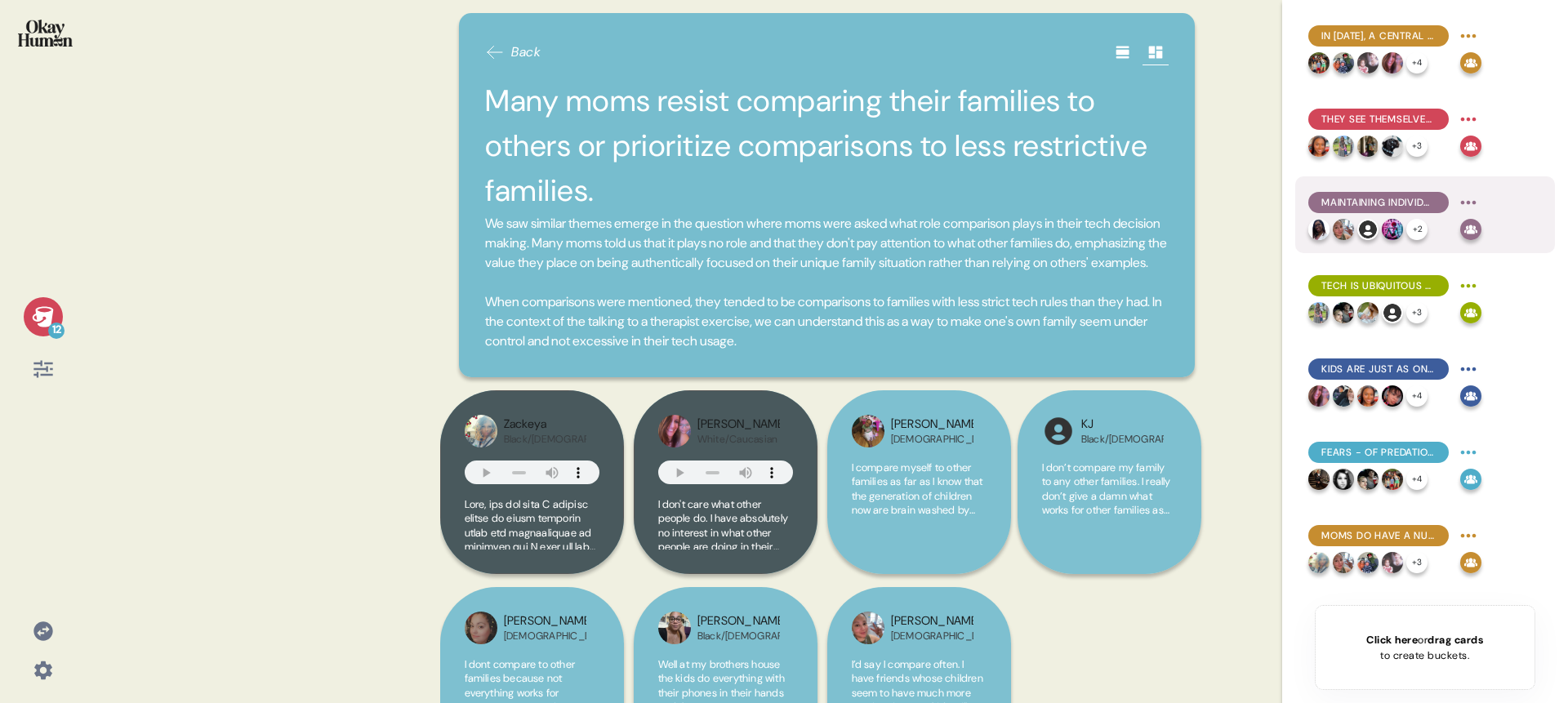
click at [1399, 207] on span "Maintaining individuality and being more than just mothers are also highly soug…" at bounding box center [1378, 202] width 114 height 15
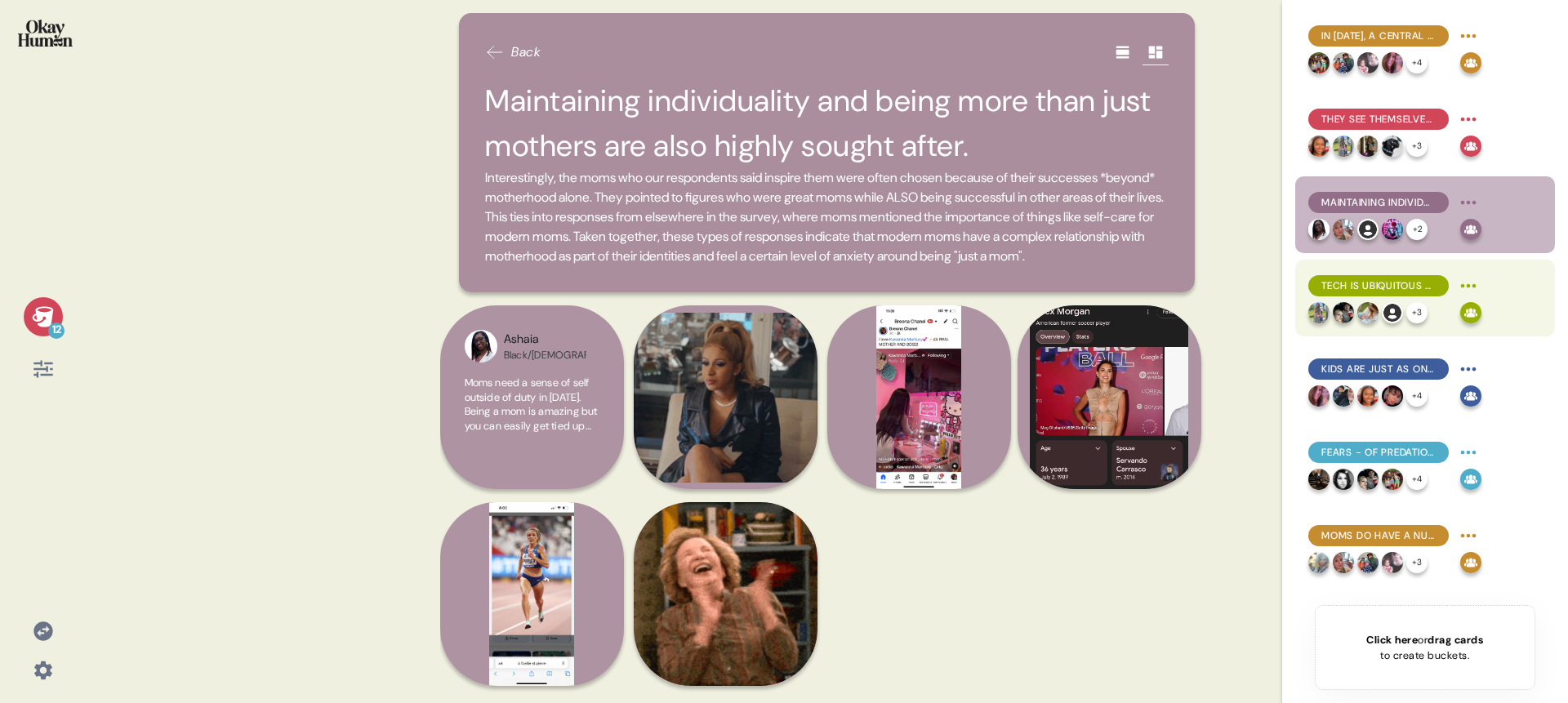
click at [1382, 264] on div "Tech is ubiquitous throughout moms' lives, and self-imposed restrictions are un…" at bounding box center [1425, 298] width 260 height 76
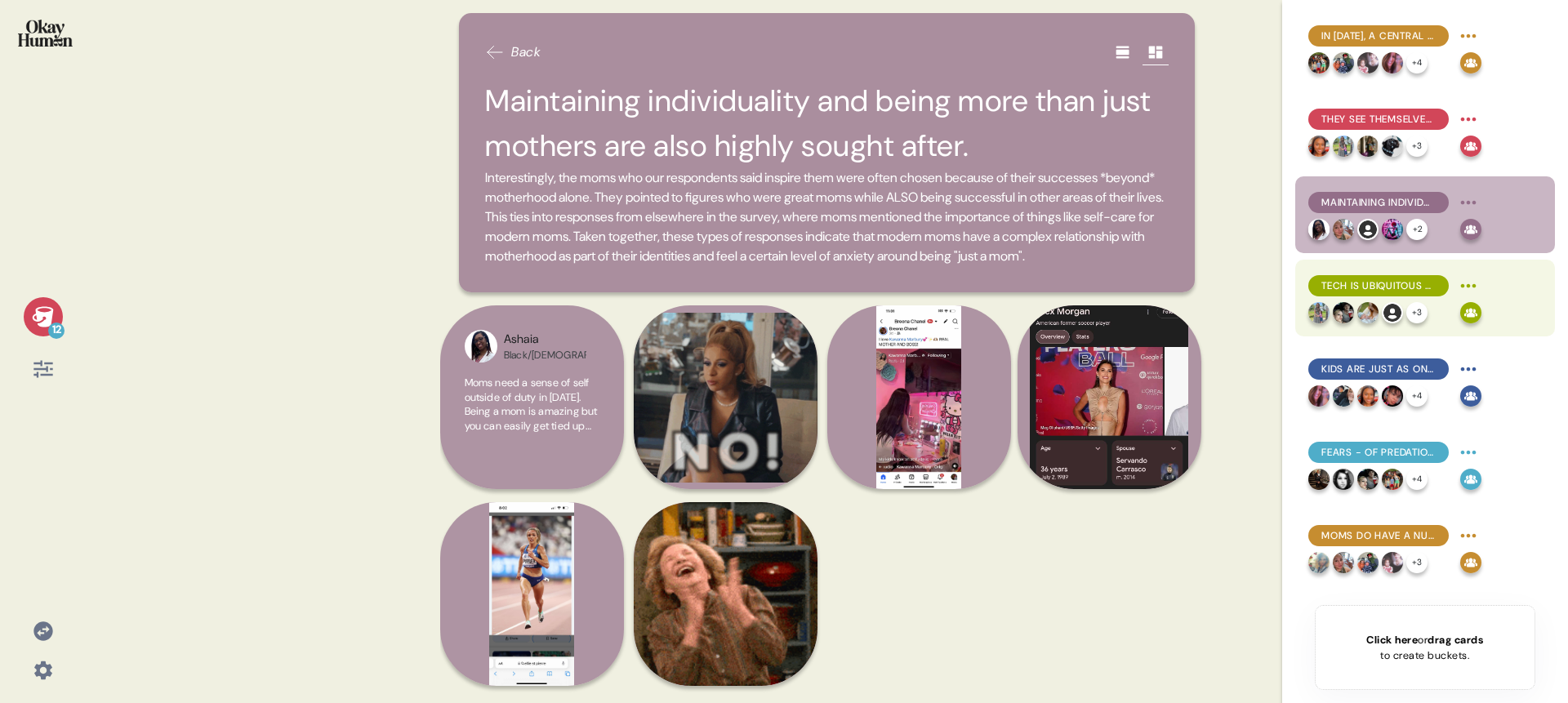
click at [1378, 276] on div "Tech is ubiquitous throughout moms' lives, and self-imposed restrictions are un…" at bounding box center [1378, 286] width 141 height 21
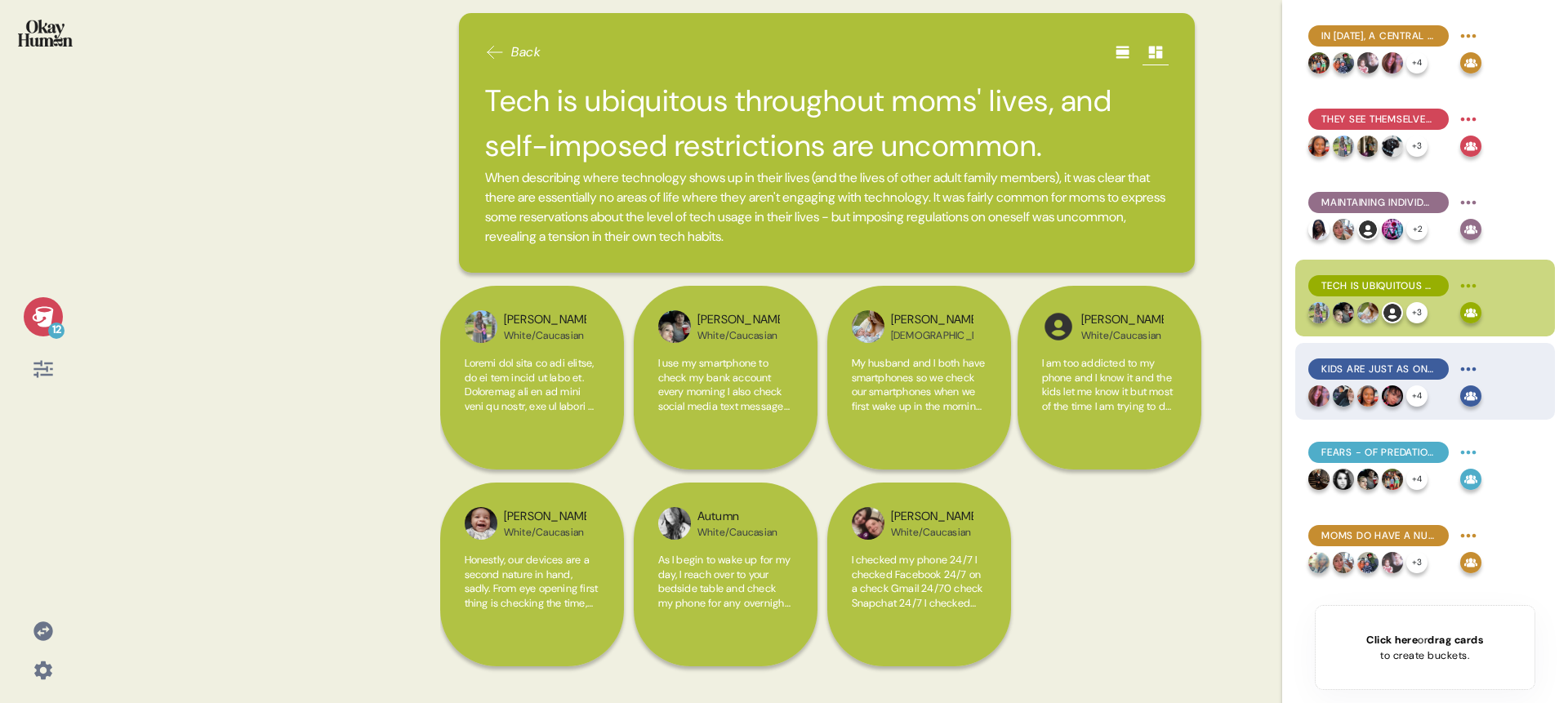
click at [1372, 373] on span "Kids are just as online as their parents - or they would be, if it weren't for …" at bounding box center [1378, 369] width 114 height 15
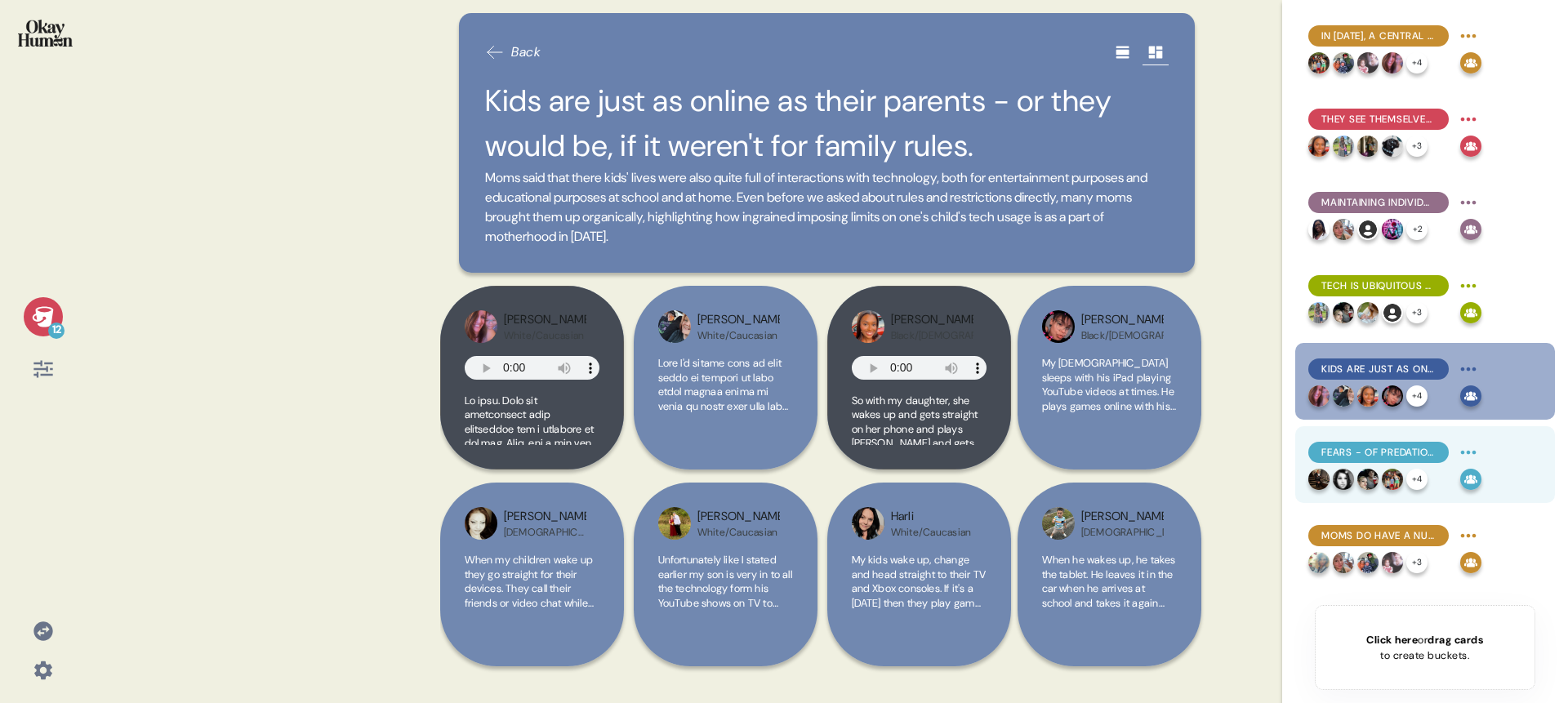
click at [1366, 465] on div "Fears - of predation, addiction, isolation - are absolutely central to the rest…" at bounding box center [1395, 465] width 173 height 51
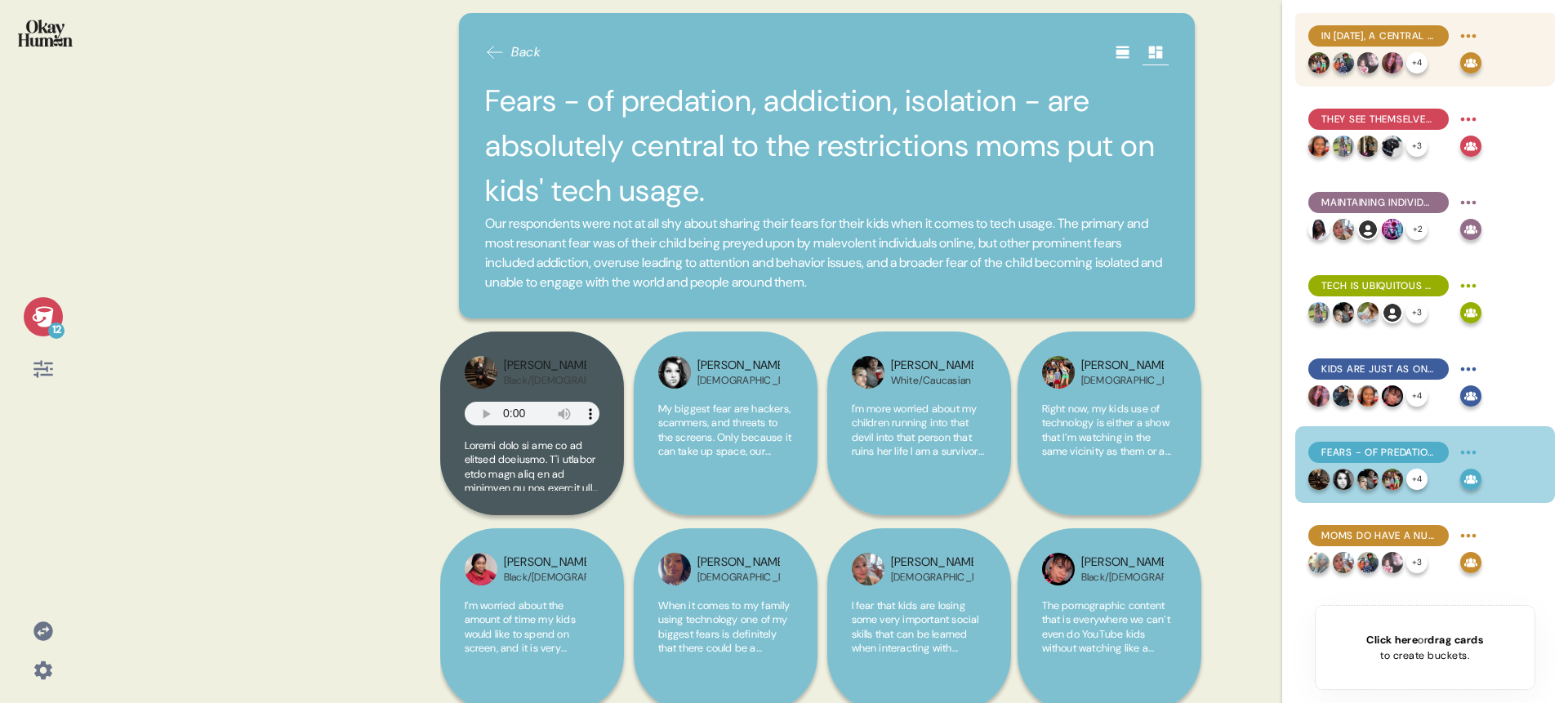
click at [1366, 24] on div "In 2025, a central dynamic of motherhood is more challenging than ever: control…" at bounding box center [1395, 36] width 173 height 26
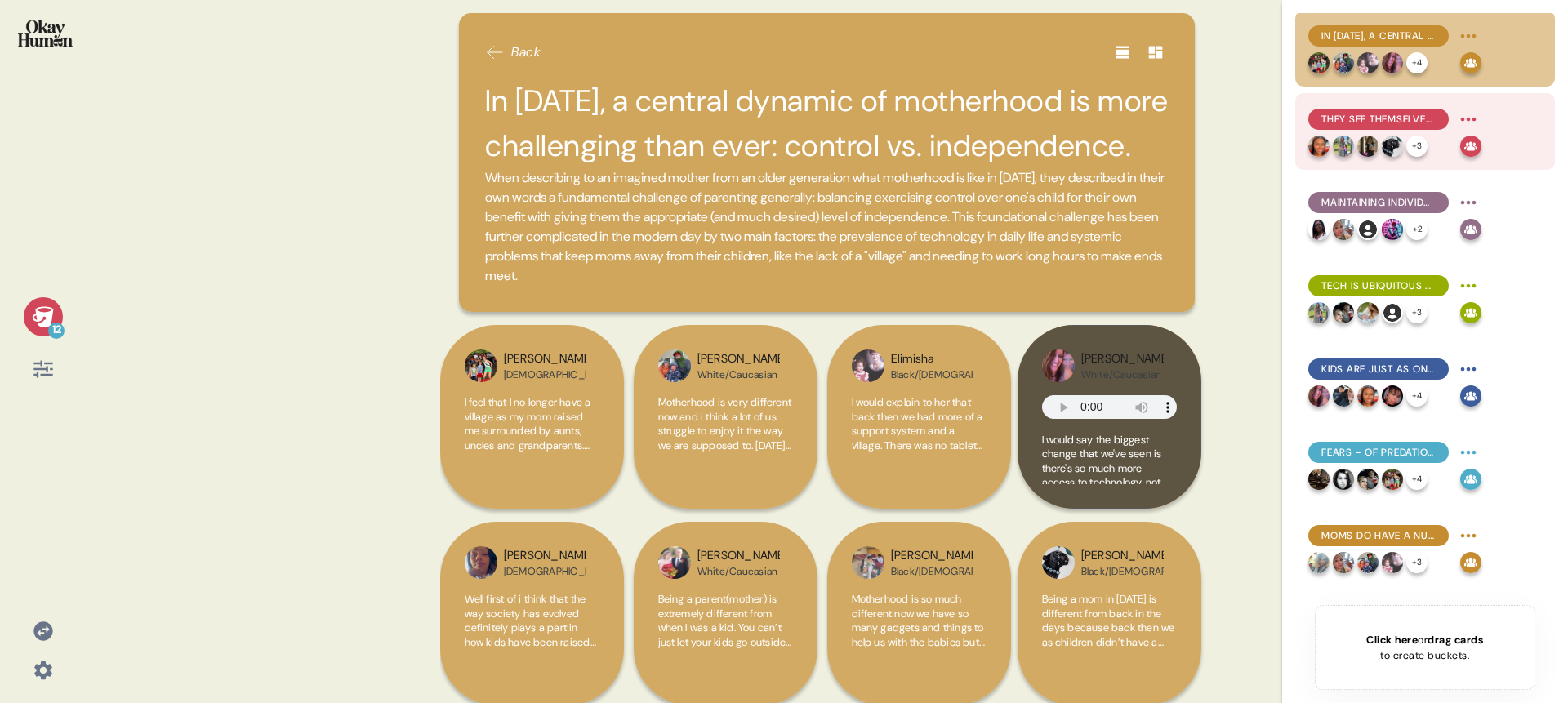
click at [1376, 107] on div "They see themselves as kinder & more empathetic than moms of previous generatio…" at bounding box center [1395, 119] width 173 height 26
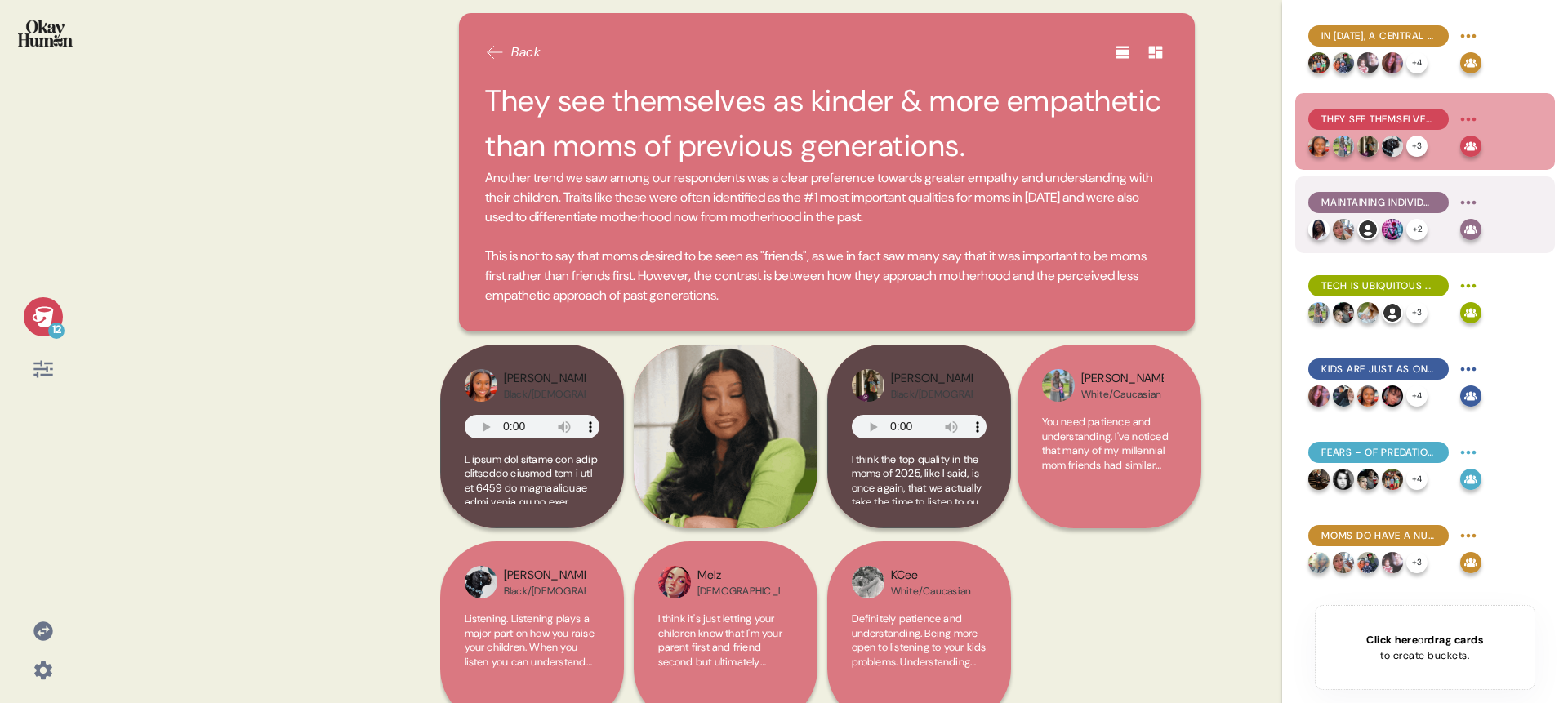
click at [1372, 201] on span "Maintaining individuality and being more than just mothers are also highly soug…" at bounding box center [1378, 202] width 114 height 15
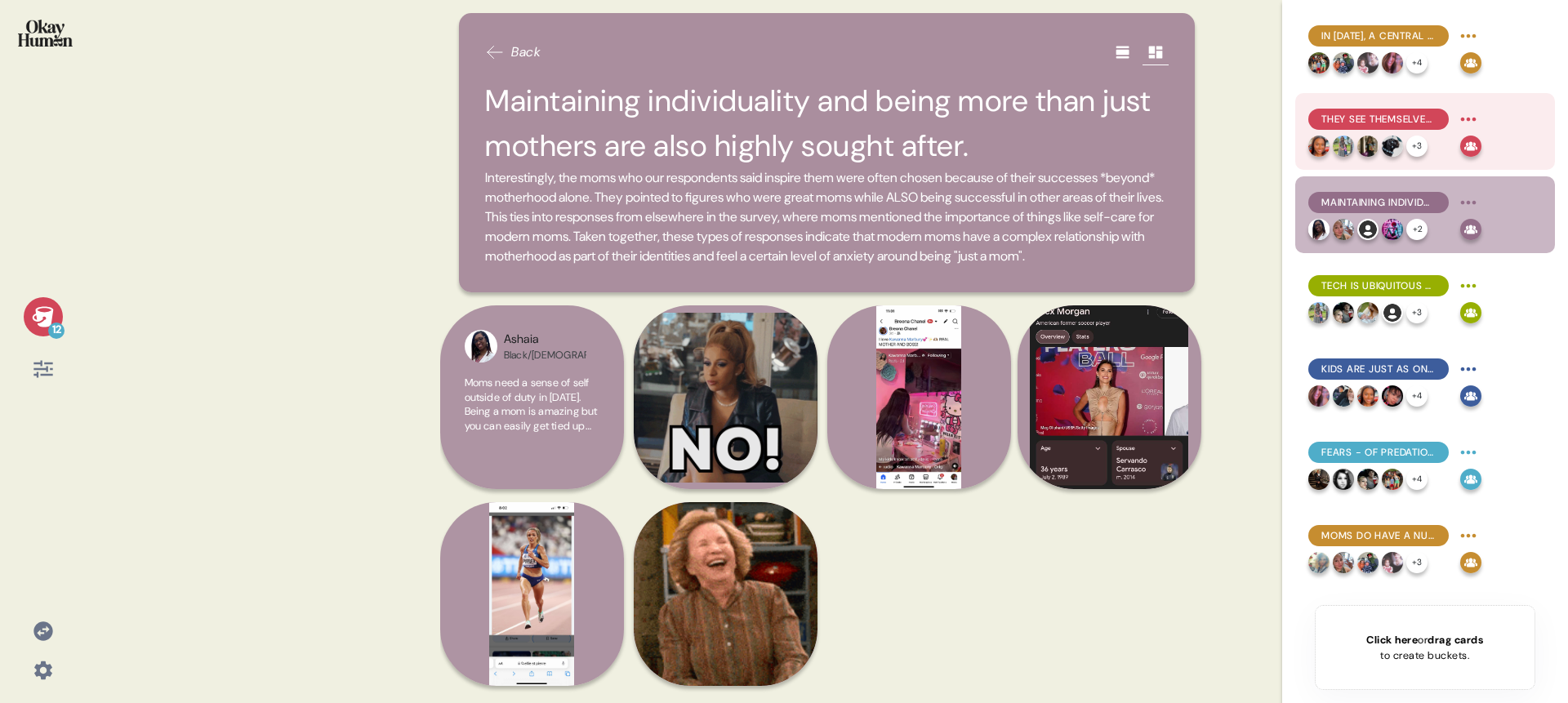
click at [1351, 122] on span "They see themselves as kinder & more empathetic than moms of previous generatio…" at bounding box center [1378, 119] width 114 height 15
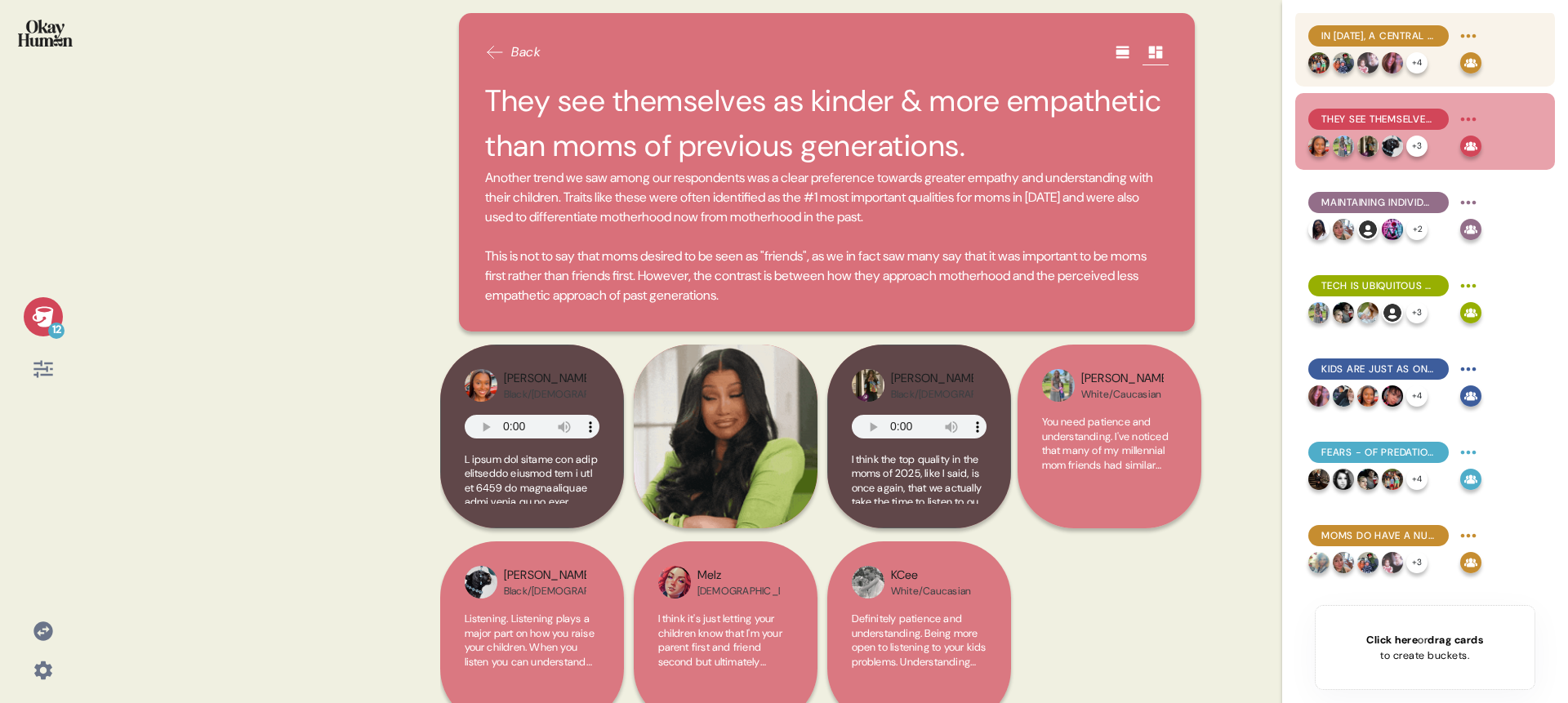
click at [1350, 39] on span "In 2025, a central dynamic of motherhood is more challenging than ever: control…" at bounding box center [1378, 36] width 114 height 15
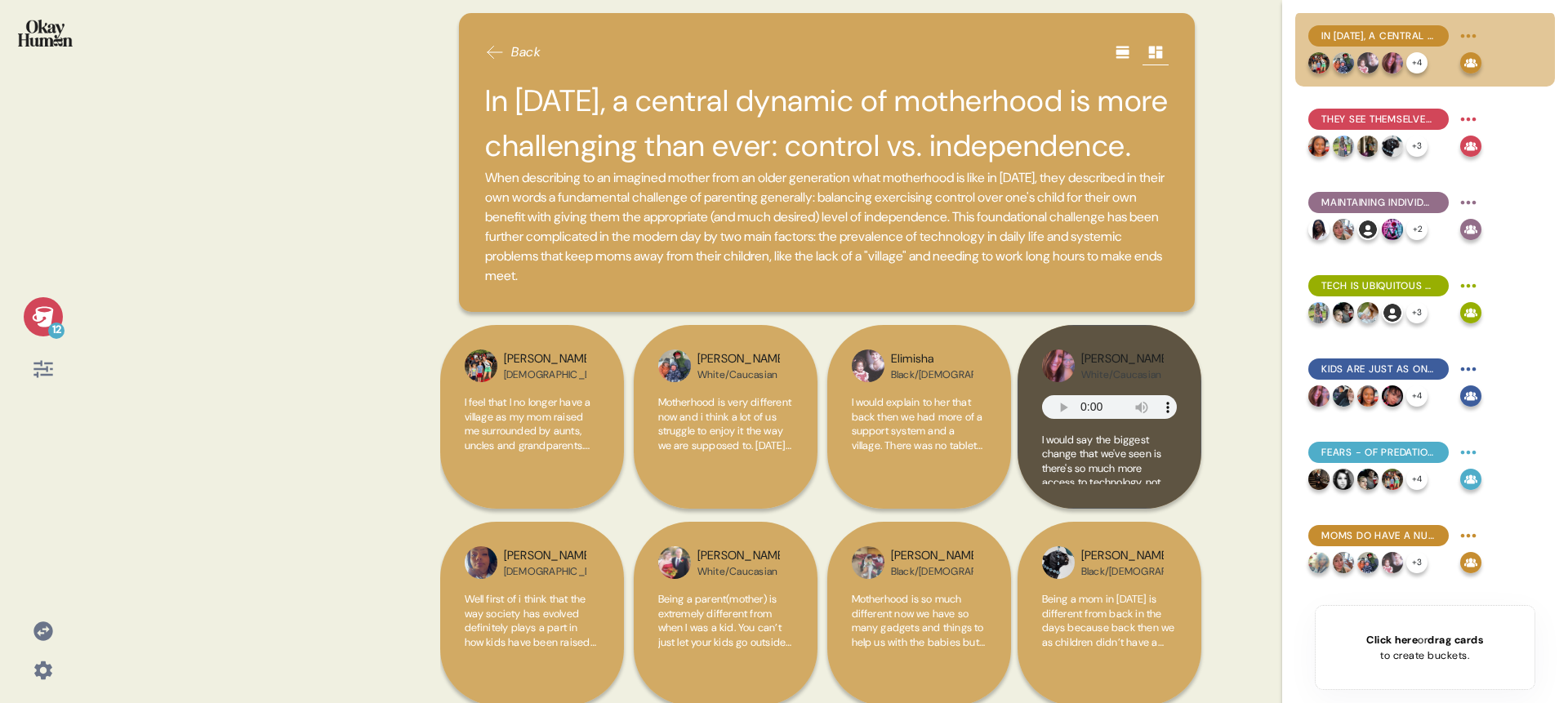
click at [646, 109] on h2 "In 2025, a central dynamic of motherhood is more challenging than ever: control…" at bounding box center [826, 123] width 683 height 90
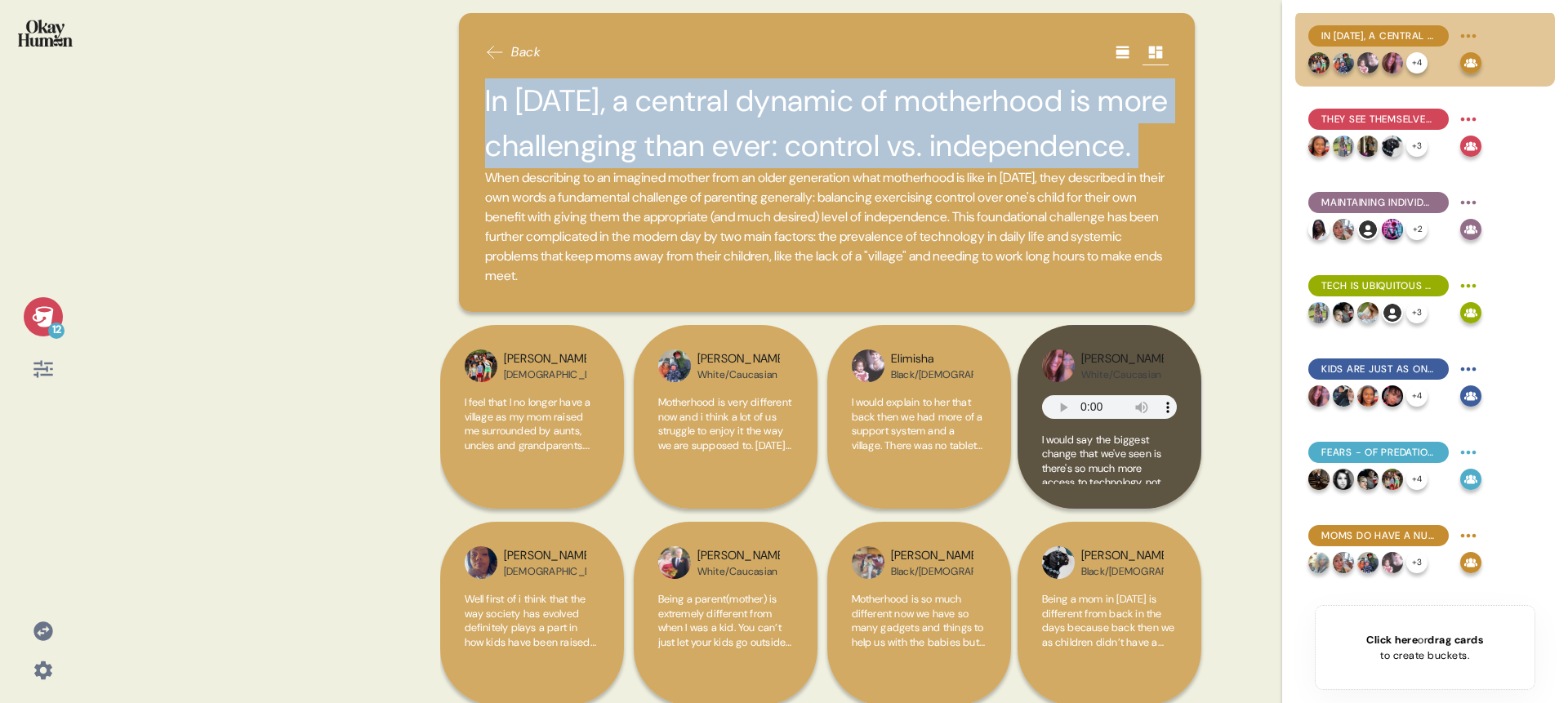
click at [646, 109] on h2 "In 2025, a central dynamic of motherhood is more challenging than ever: control…" at bounding box center [826, 123] width 683 height 90
copy h2 "In 2025, a central dynamic of motherhood is more challenging than ever: control…"
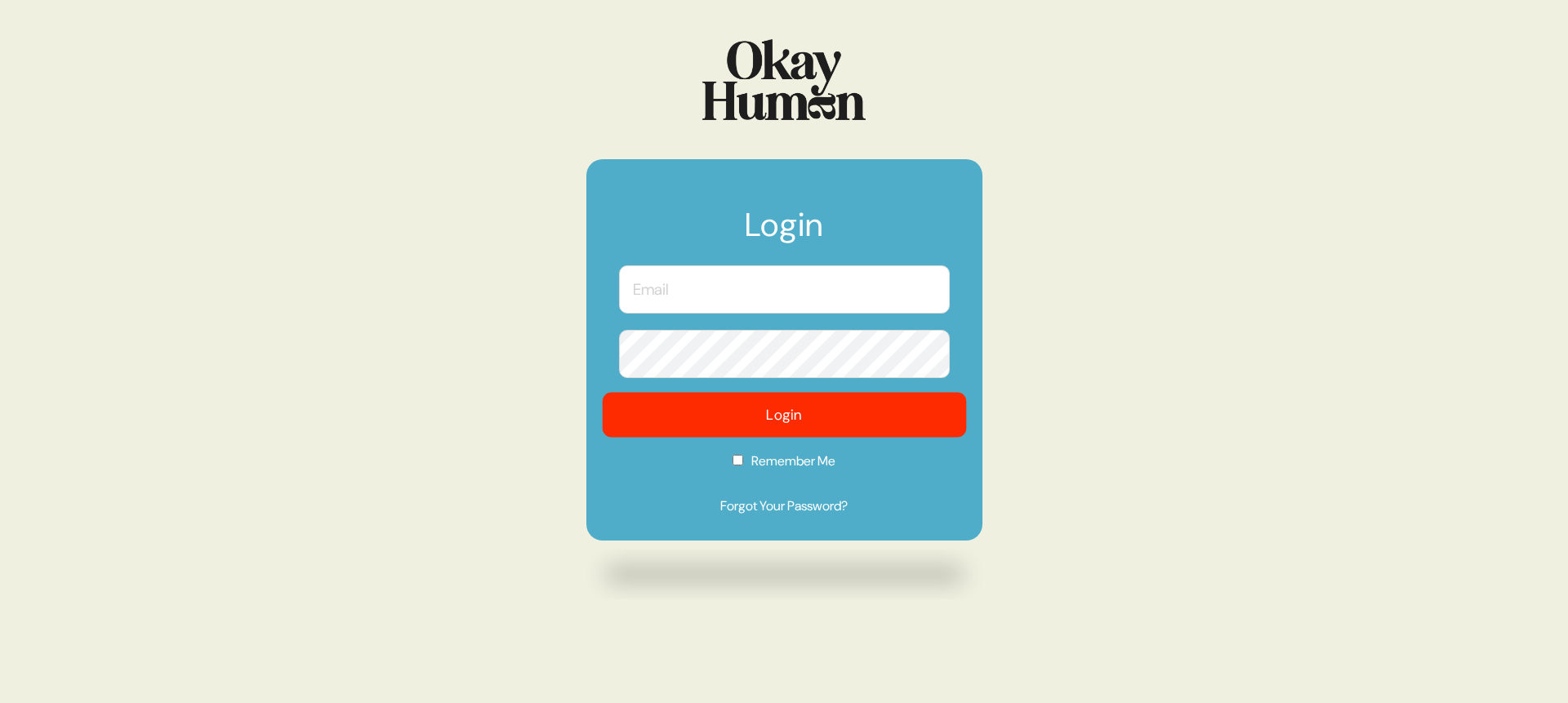
type input "[PERSON_NAME][EMAIL_ADDRESS][DOMAIN_NAME]"
click at [719, 412] on button "Login" at bounding box center [784, 415] width 364 height 45
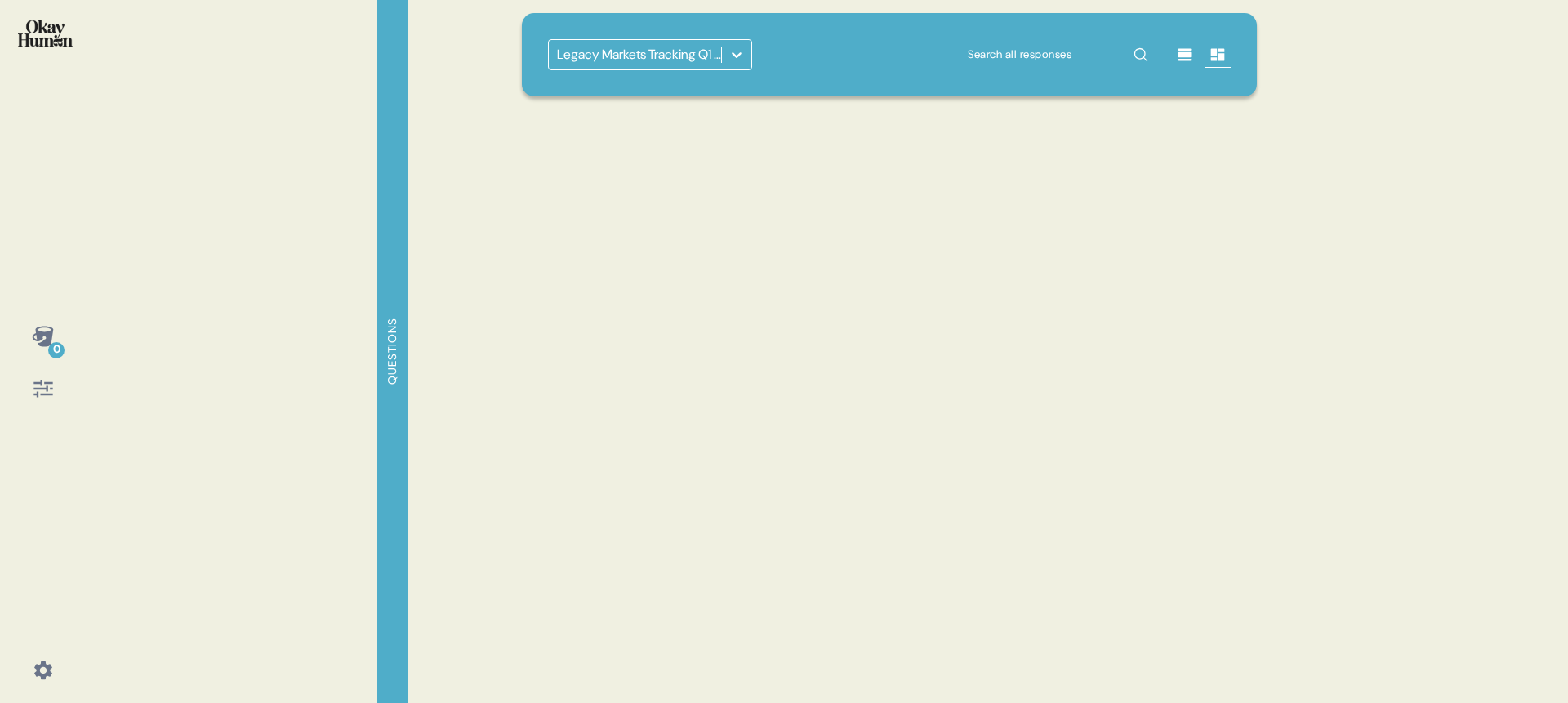
click at [687, 77] on div "Legacy Markets Tracking Q1 2022" at bounding box center [890, 54] width 736 height 83
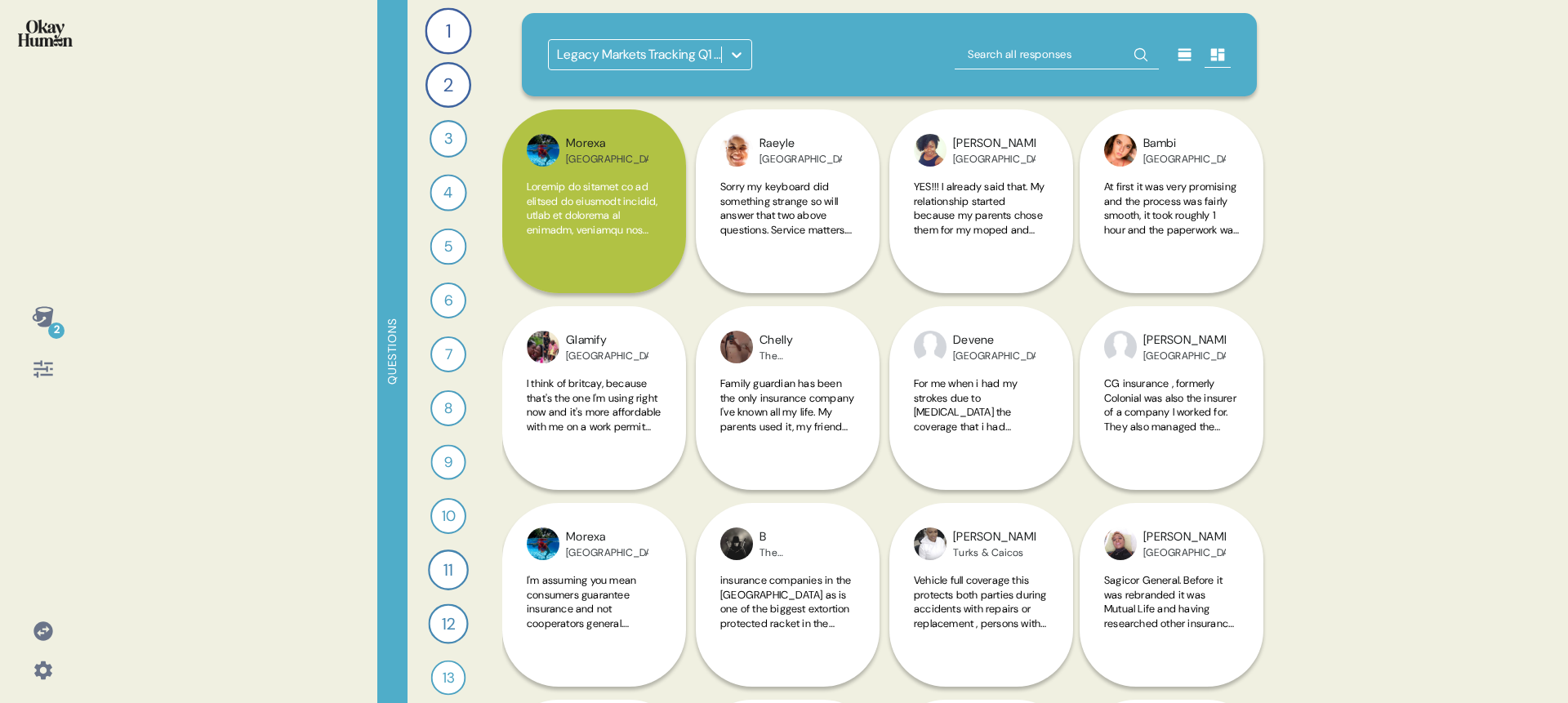
click at [654, 52] on div "Legacy Markets Tracking Q1 2022" at bounding box center [640, 55] width 166 height 20
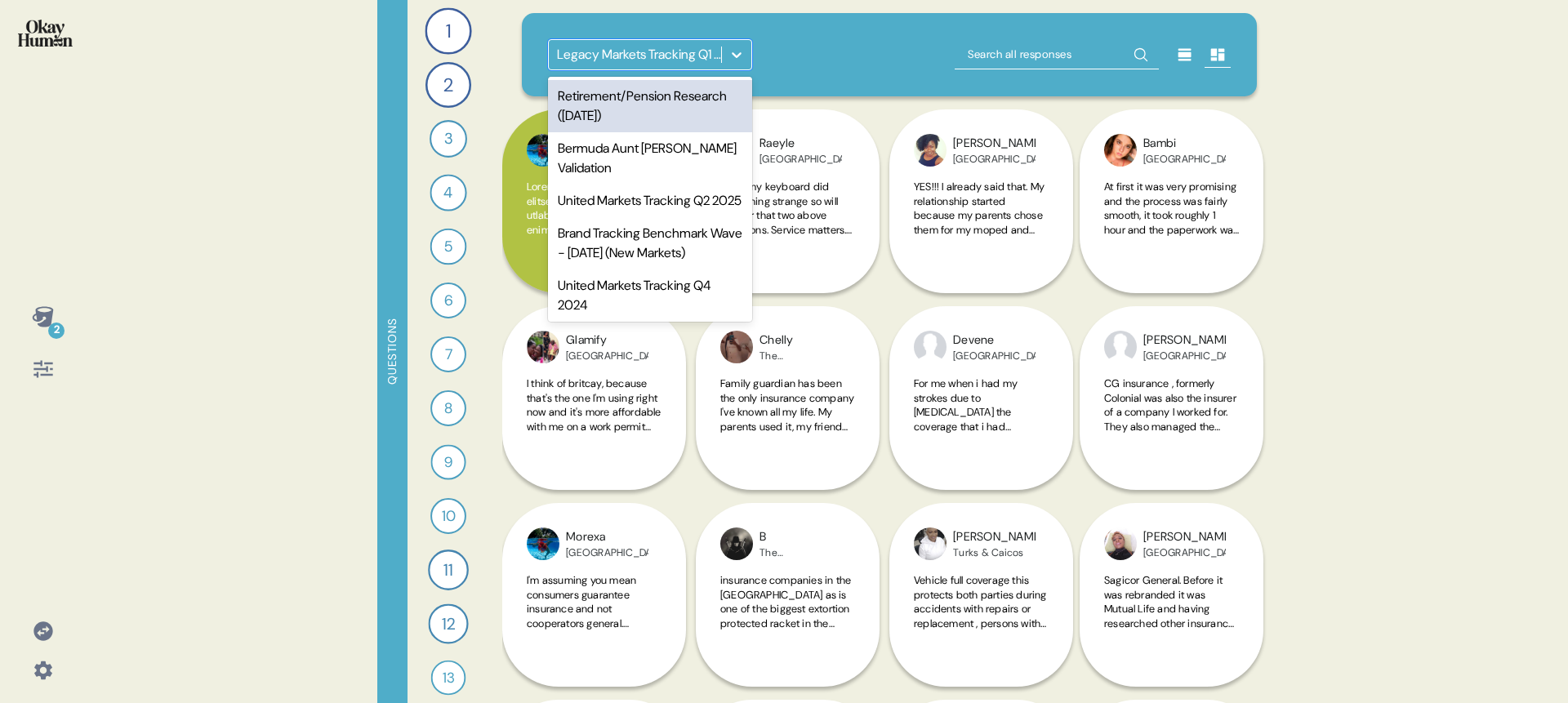
click at [652, 101] on div "Retirement/Pension Research ([DATE])" at bounding box center [650, 106] width 204 height 53
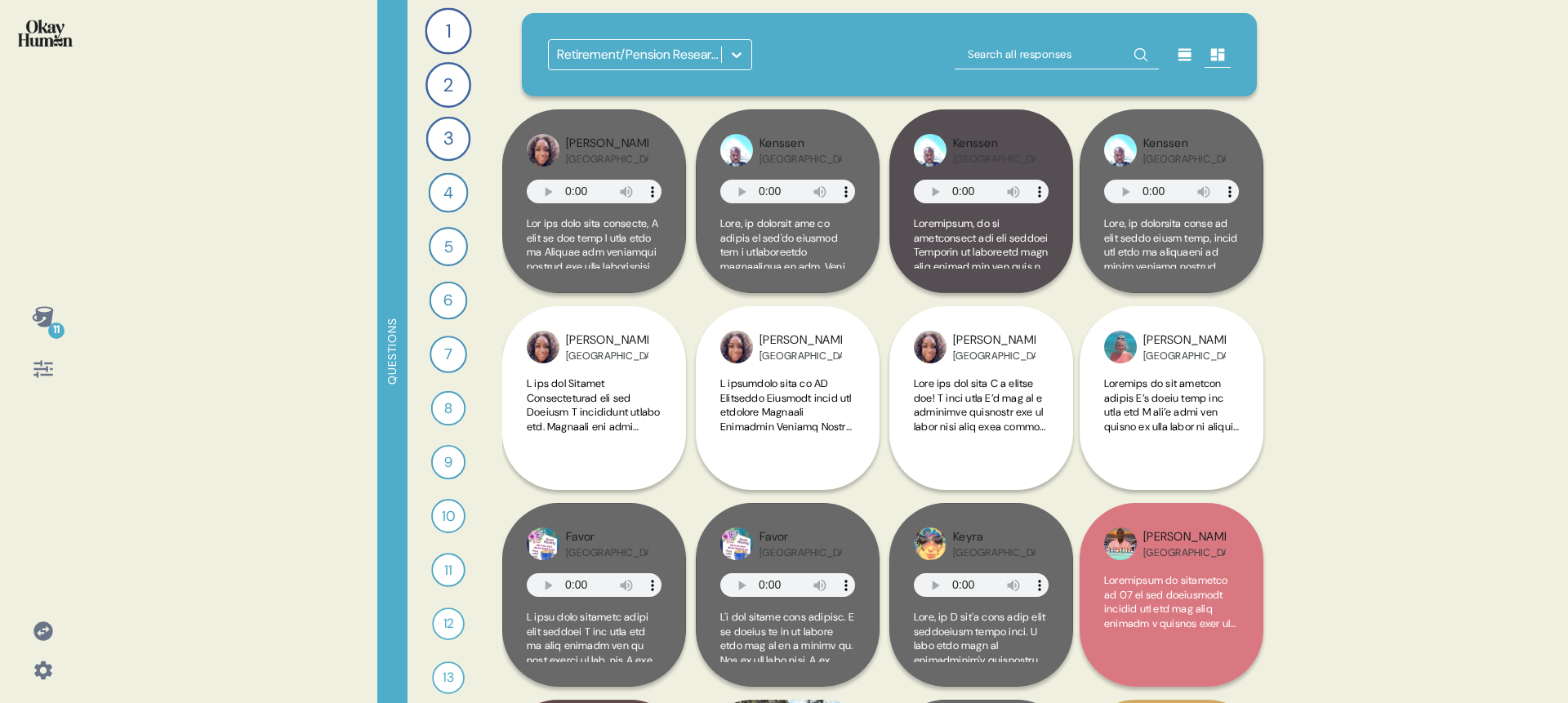
click at [39, 378] on icon at bounding box center [44, 369] width 23 height 23
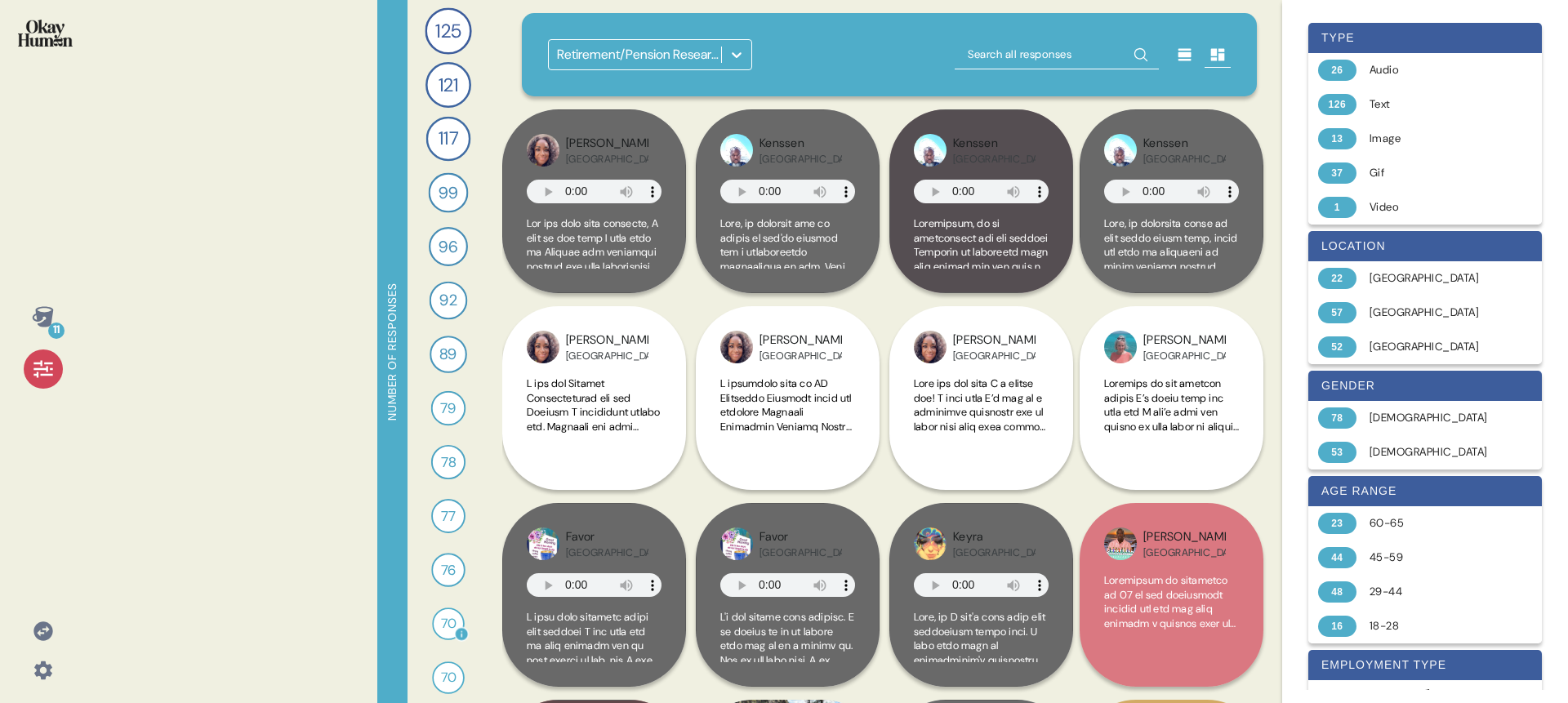
scroll to position [11, 0]
click at [439, 656] on div "70" at bounding box center [448, 668] width 33 height 33
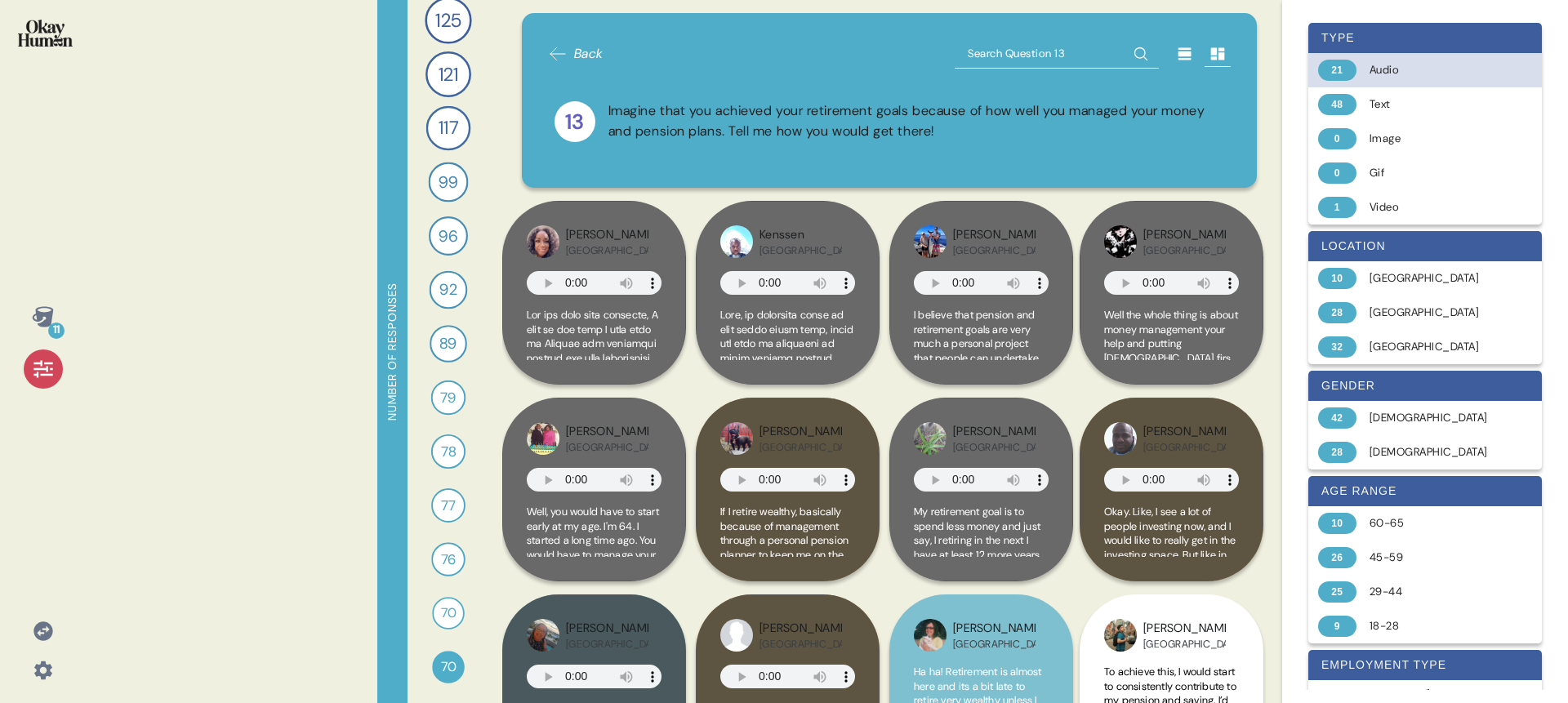
click at [1361, 68] on div "21 Audio" at bounding box center [1425, 71] width 234 height 35
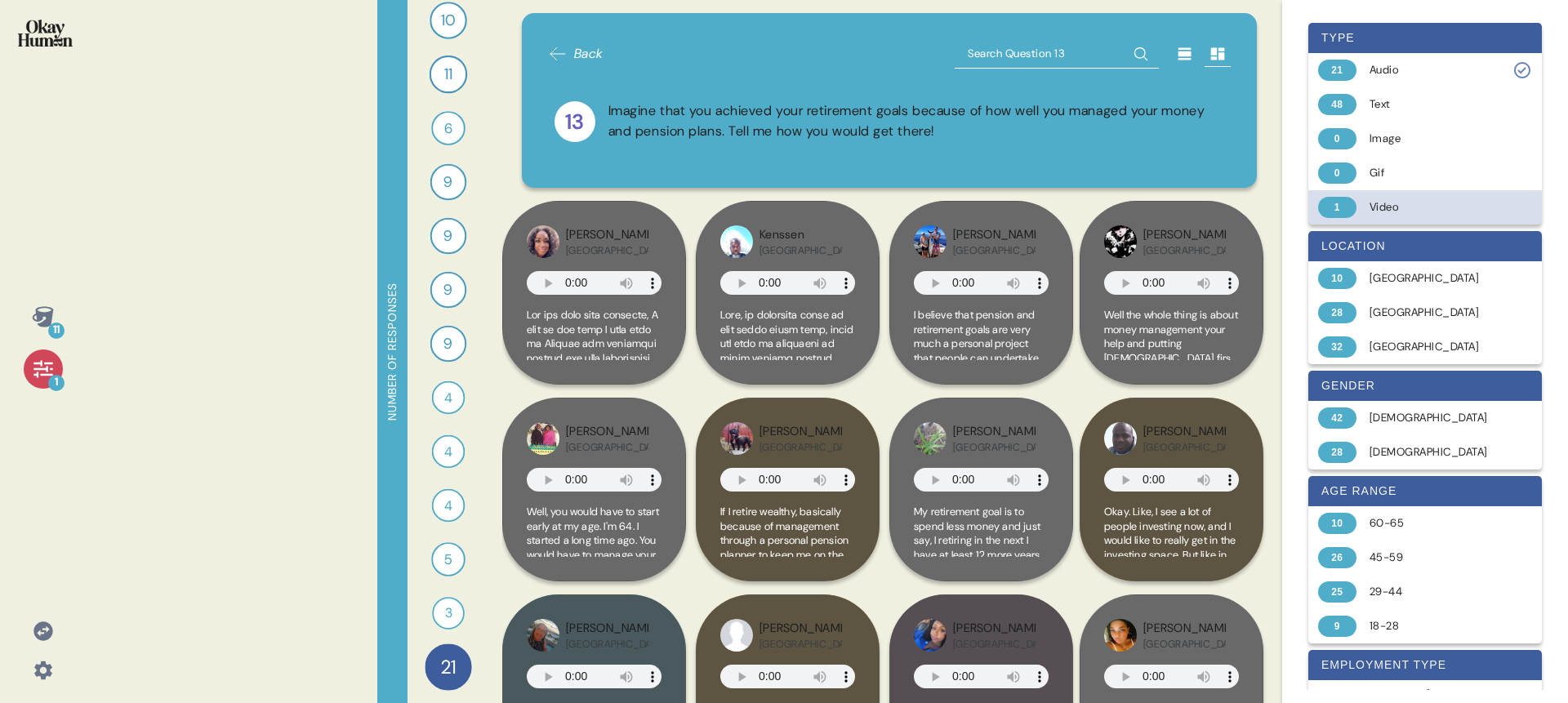
click at [1396, 201] on div "Video" at bounding box center [1435, 207] width 130 height 16
click at [1324, 210] on div "1" at bounding box center [1337, 207] width 39 height 21
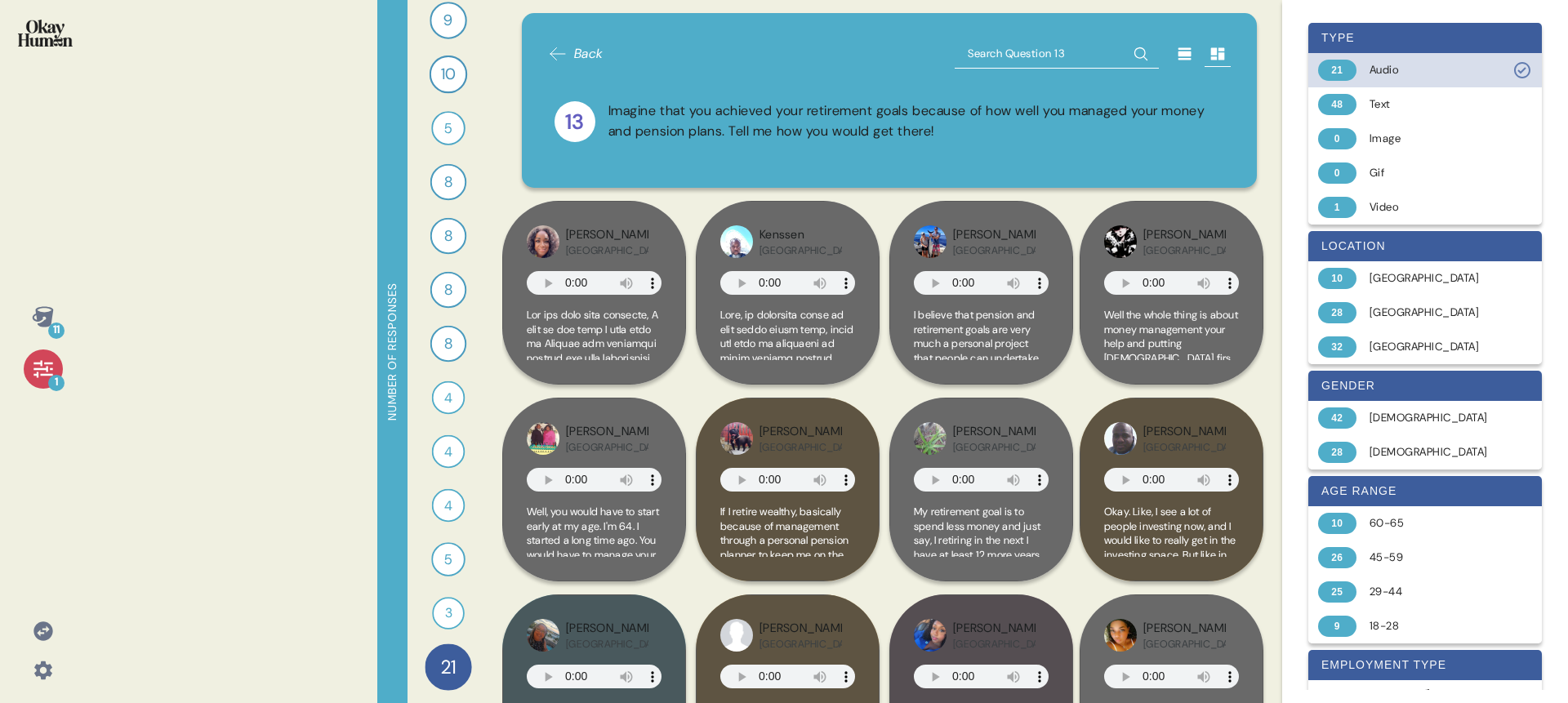
click at [1368, 62] on div "21 Audio" at bounding box center [1425, 71] width 234 height 35
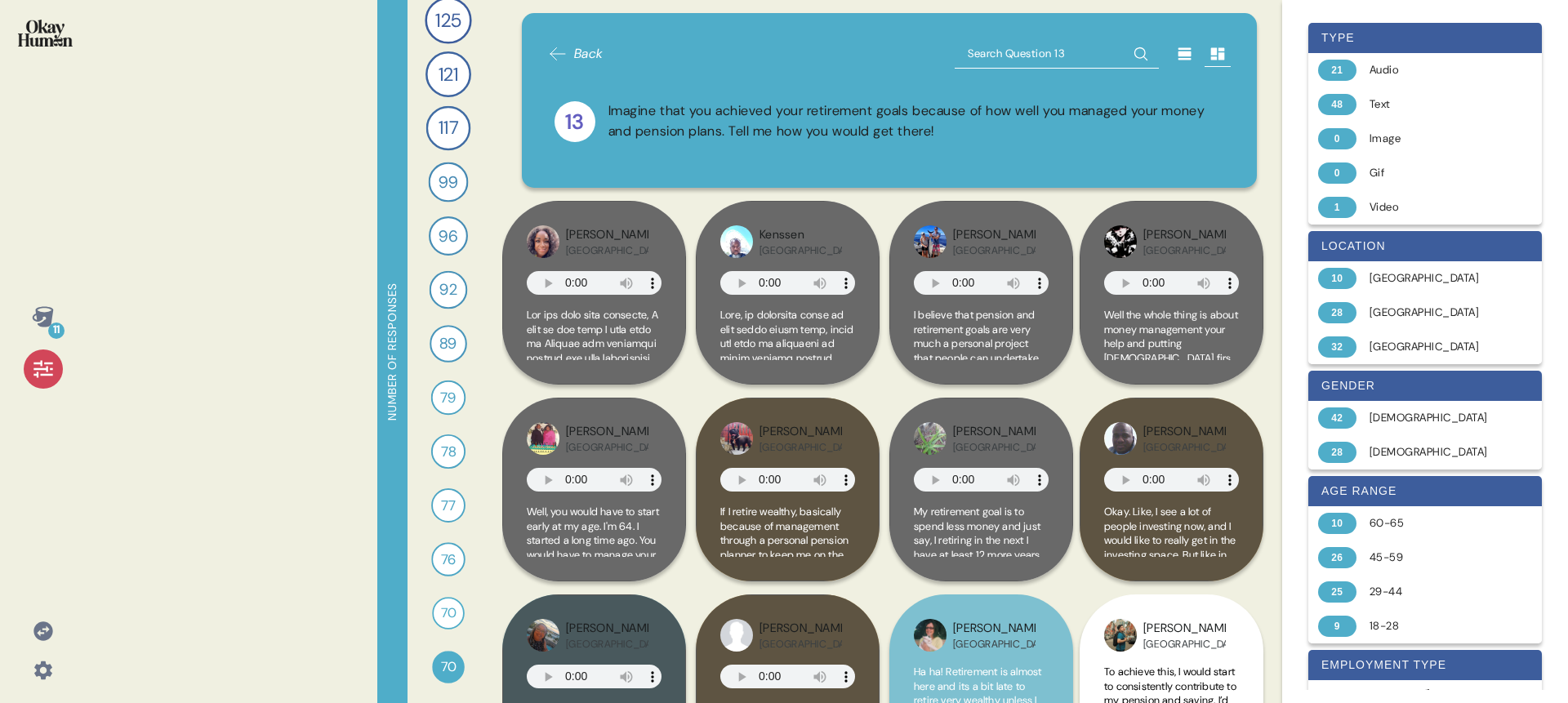
click at [52, 384] on div at bounding box center [44, 369] width 39 height 39
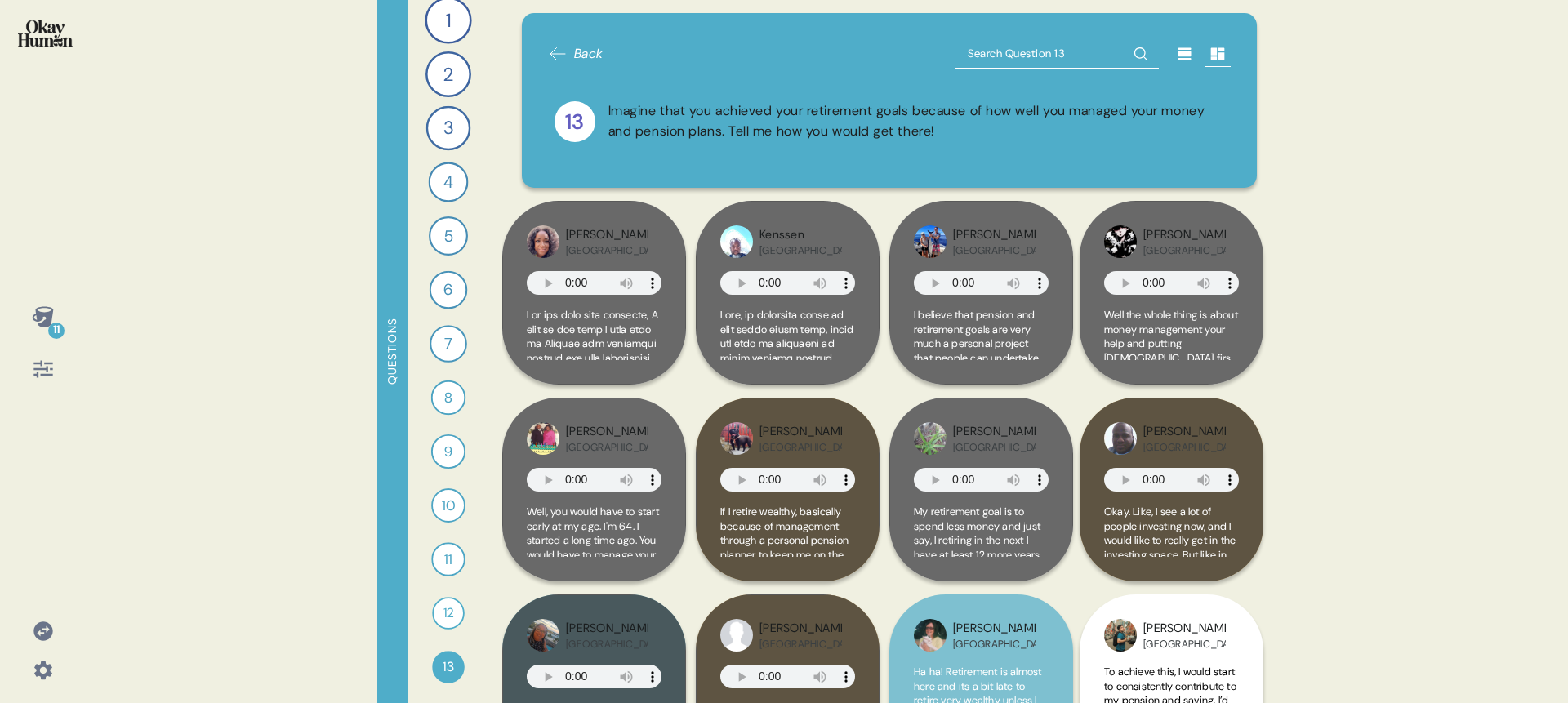
click at [42, 313] on icon at bounding box center [43, 317] width 21 height 21
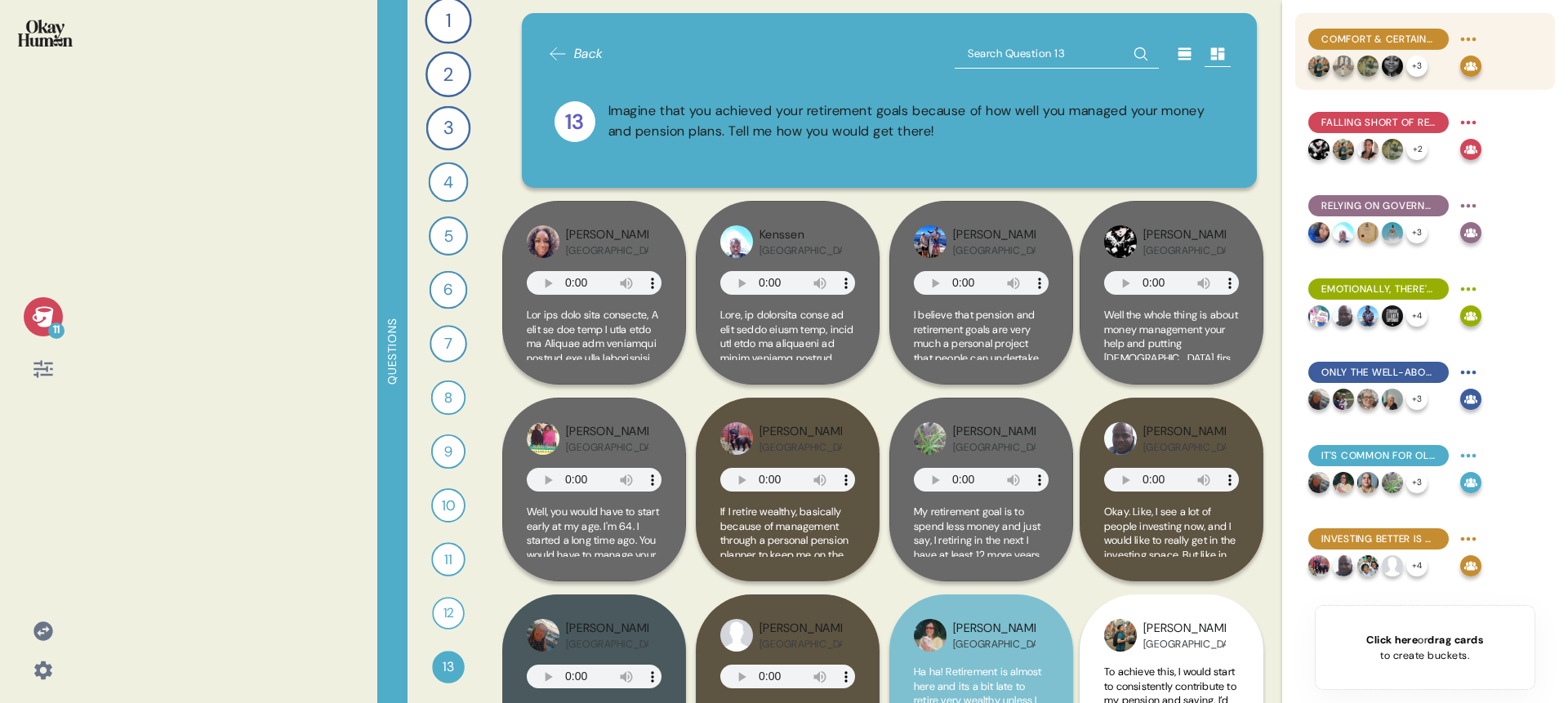
click at [1340, 26] on div "Comfort & certainty are key retirement goals, not luxury - but even this feels …" at bounding box center [1395, 39] width 173 height 26
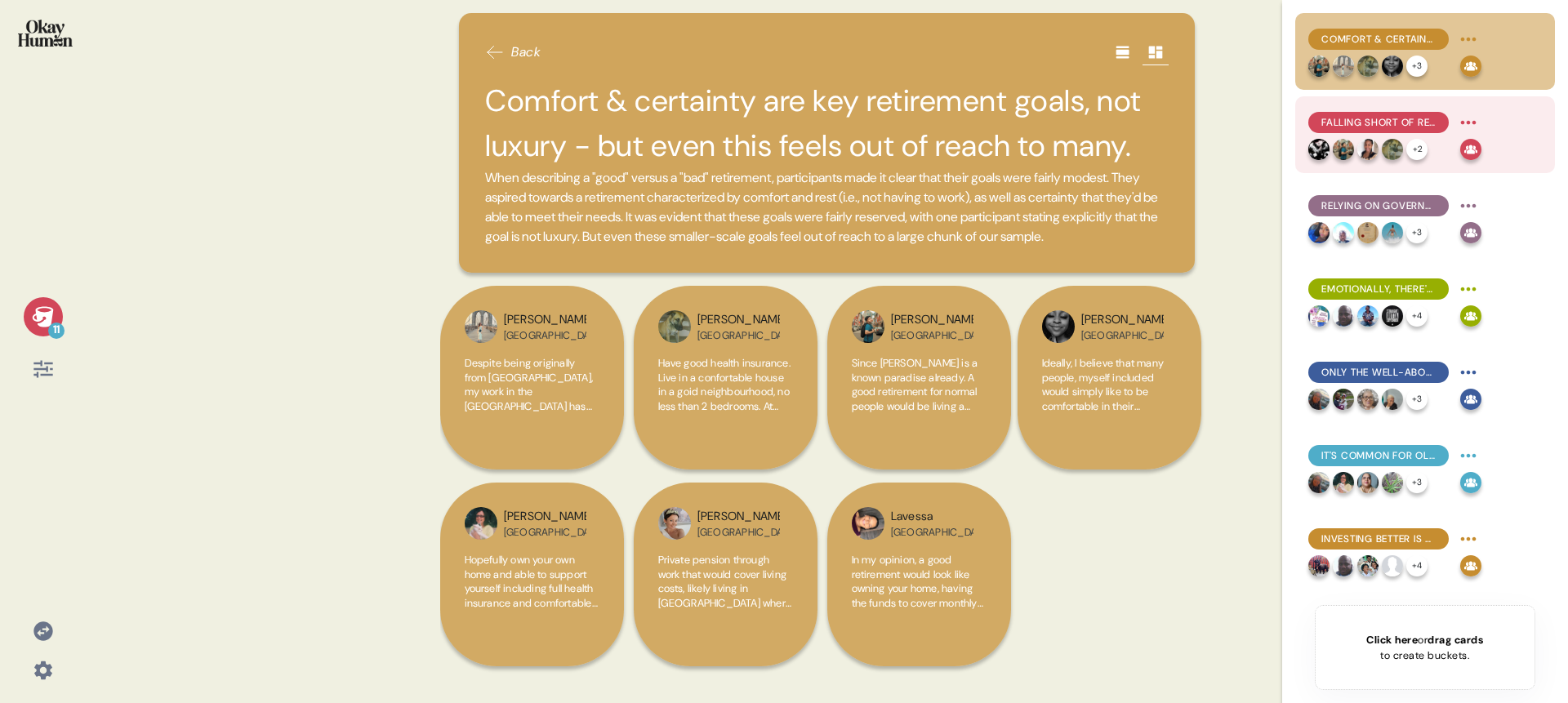
click at [1408, 123] on span "Falling short of retirement goals feels to many like personal failure." at bounding box center [1378, 123] width 114 height 15
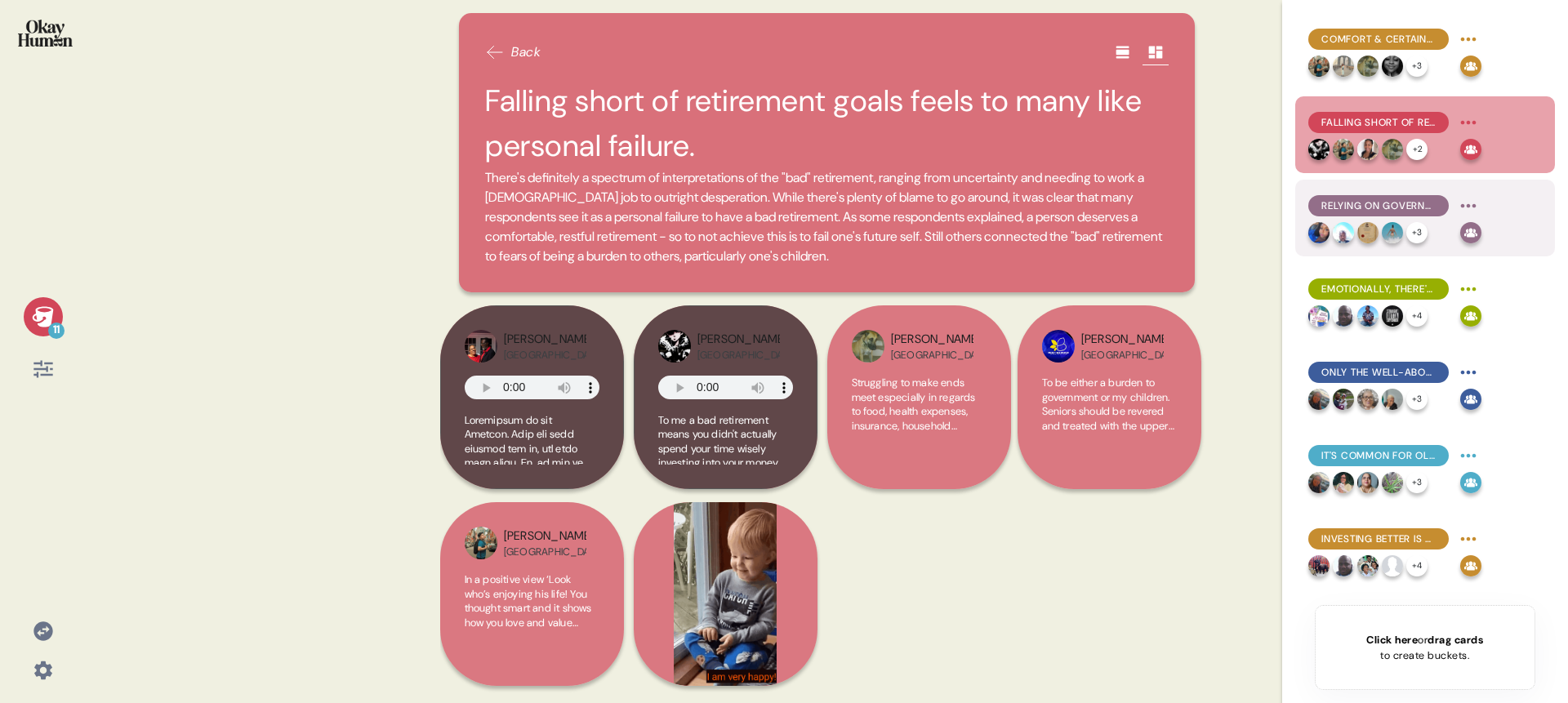
click at [1395, 198] on span "Relying on government pensions alone is a surefire path towards that "bad" reti…" at bounding box center [1378, 206] width 114 height 15
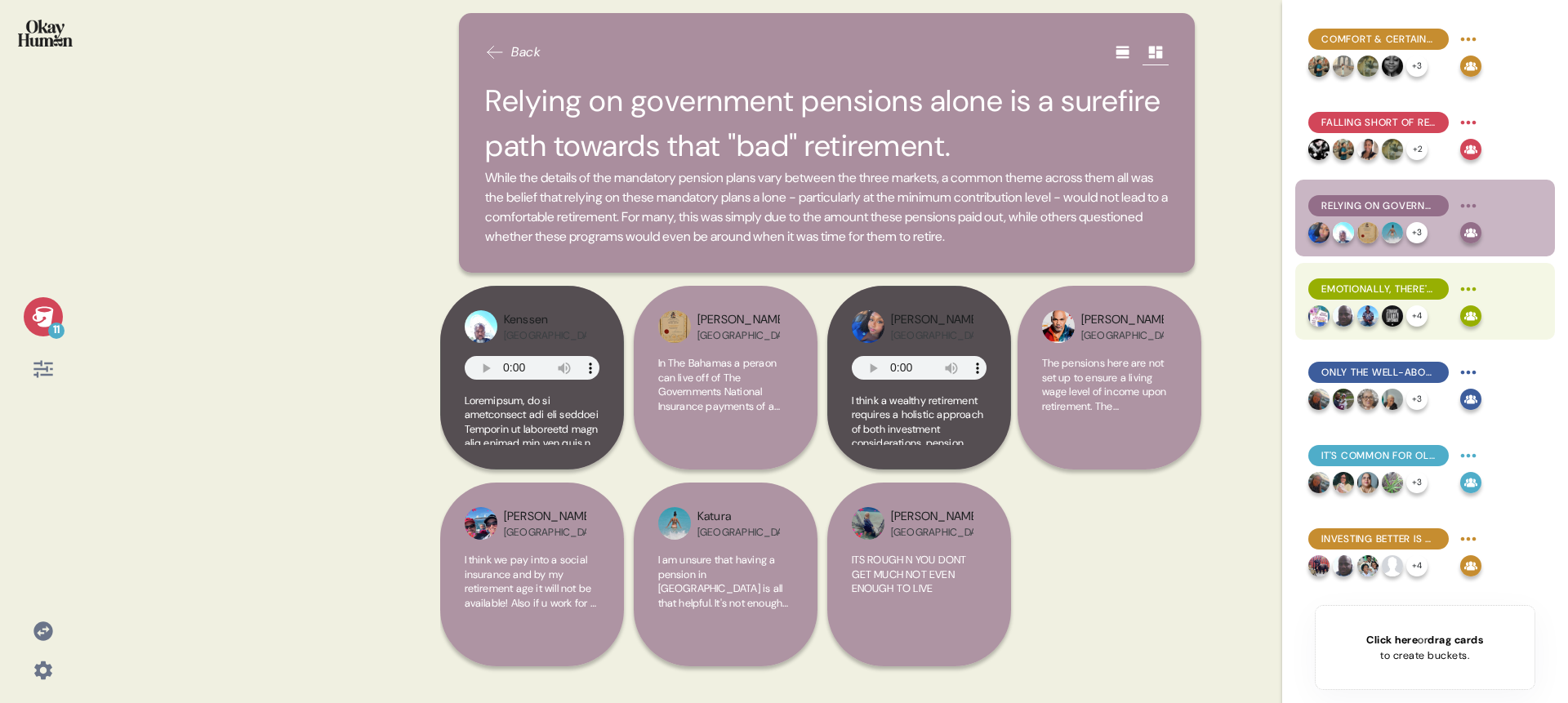
click at [1376, 288] on span "Emotionally, there's a movement from excitement, to nervousness, to certainty -…" at bounding box center [1378, 289] width 114 height 15
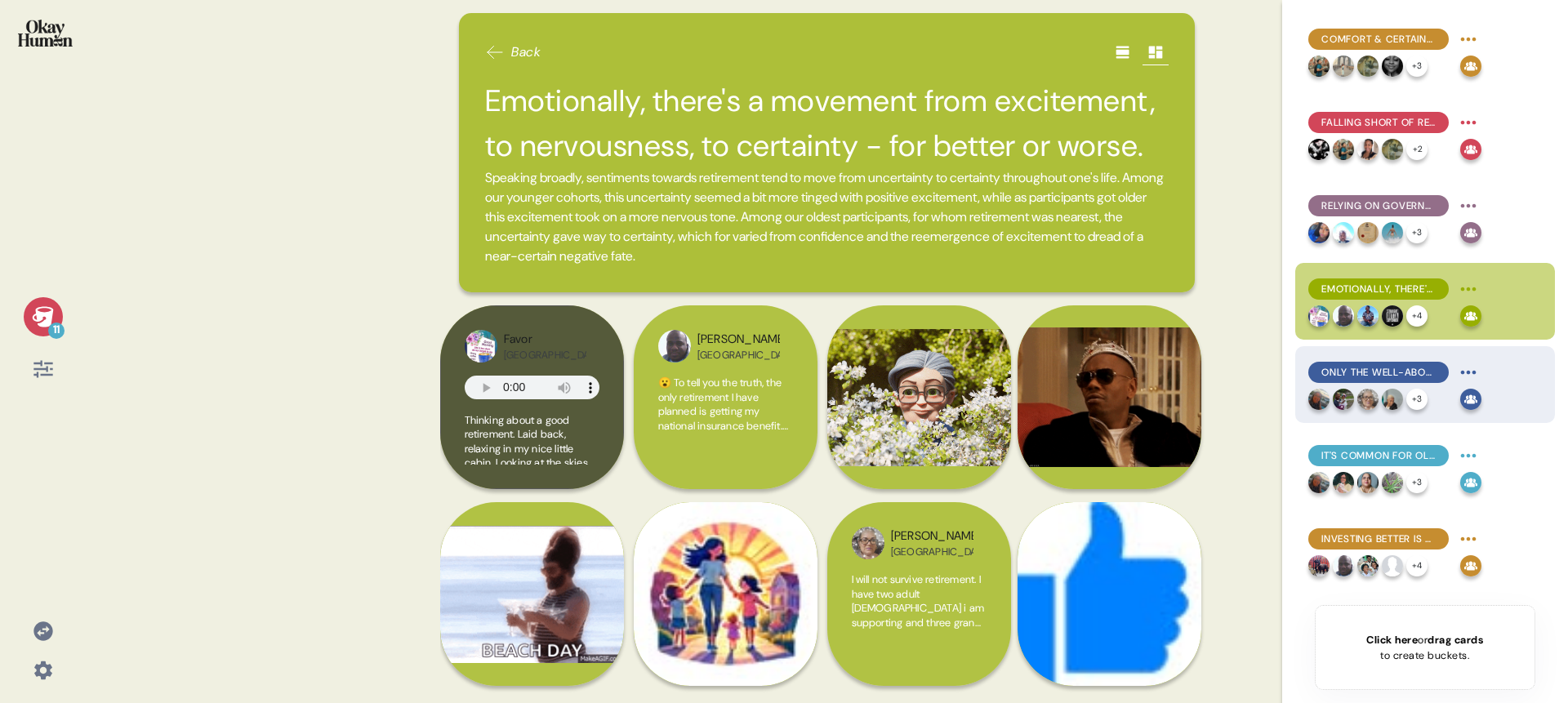
click at [1378, 380] on div "Only the well-above-average can feel truly confident." at bounding box center [1378, 372] width 141 height 21
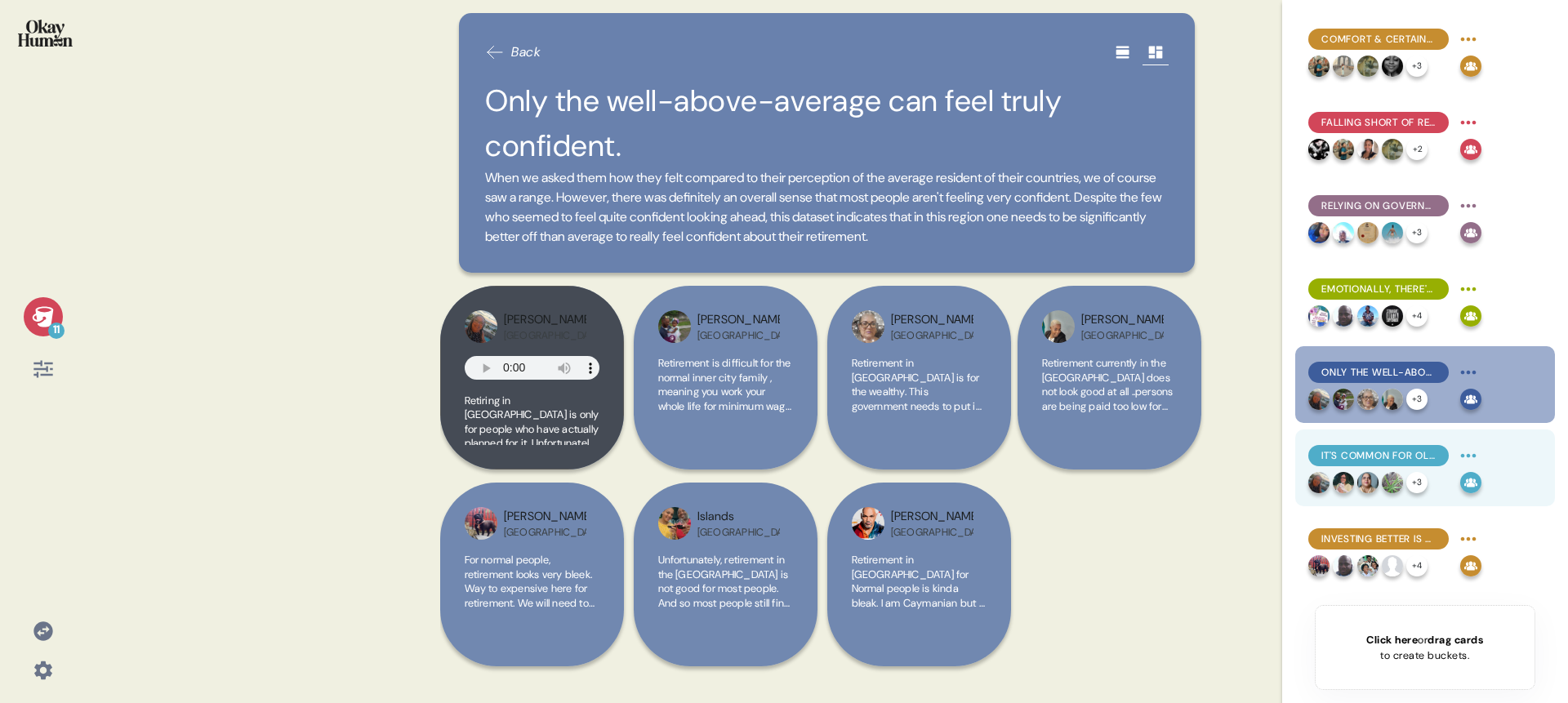
click at [1383, 456] on span "It's common for older respondents to feel like it's too late to make meaningful…" at bounding box center [1378, 456] width 114 height 15
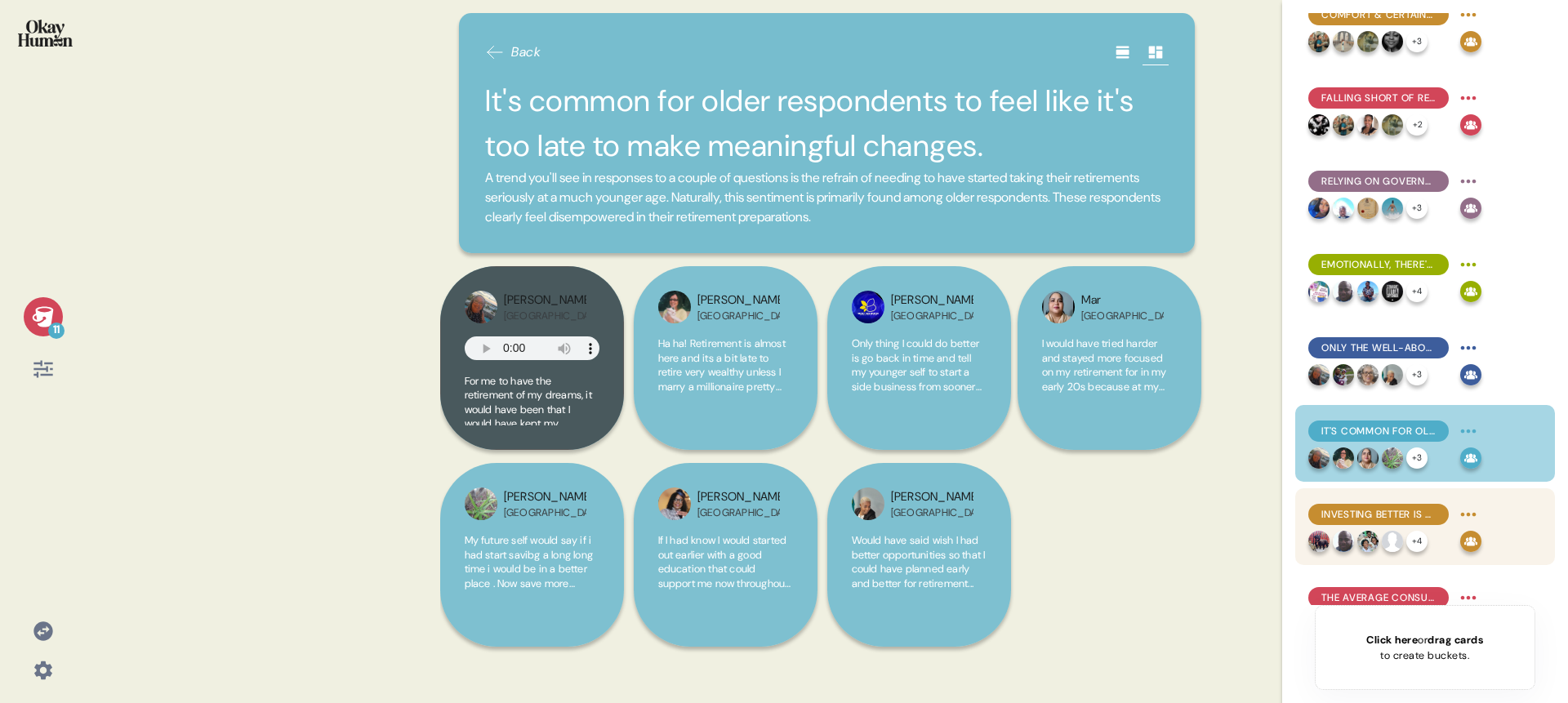
scroll to position [25, 0]
click at [1378, 503] on div "Investing better is a top priority, but many feel they lack resources." at bounding box center [1378, 514] width 141 height 21
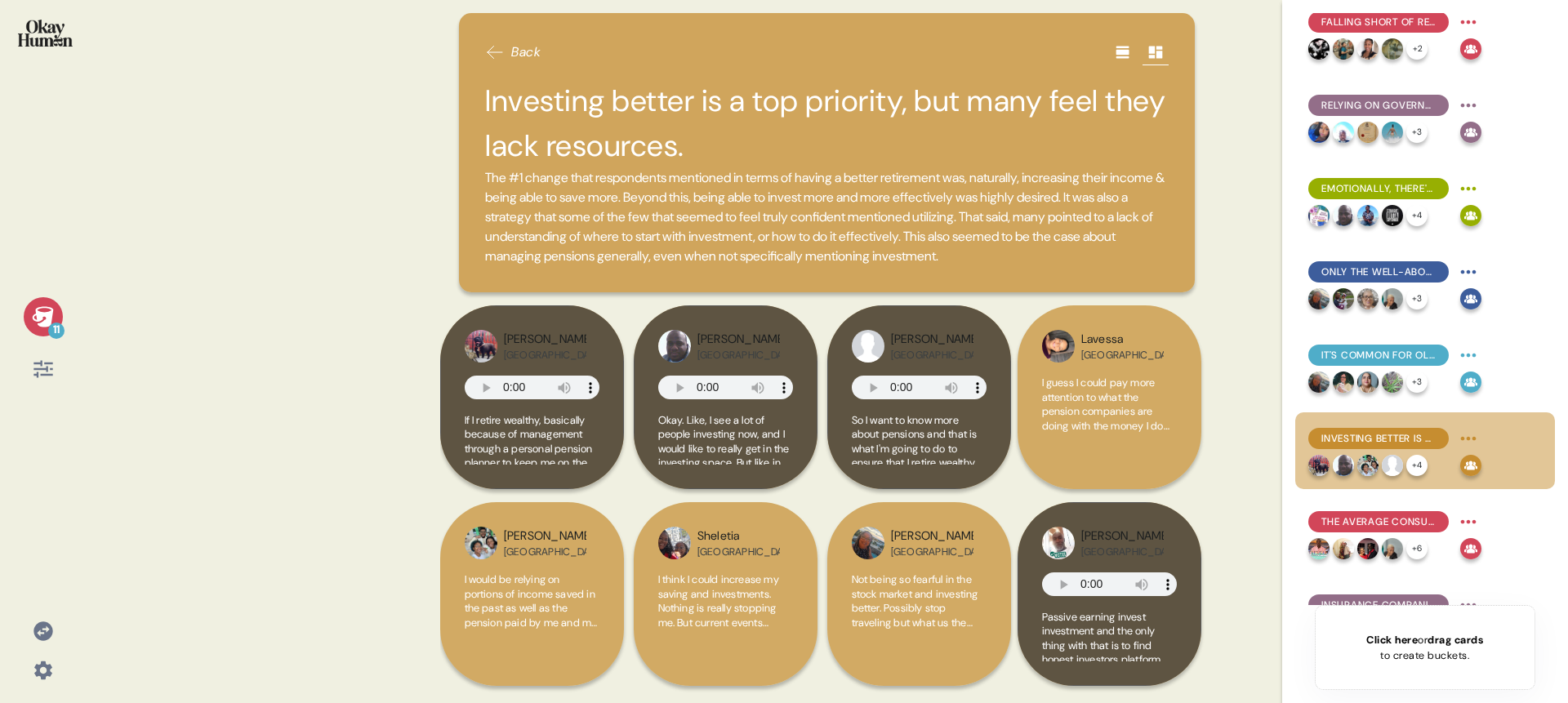
scroll to position [109, 0]
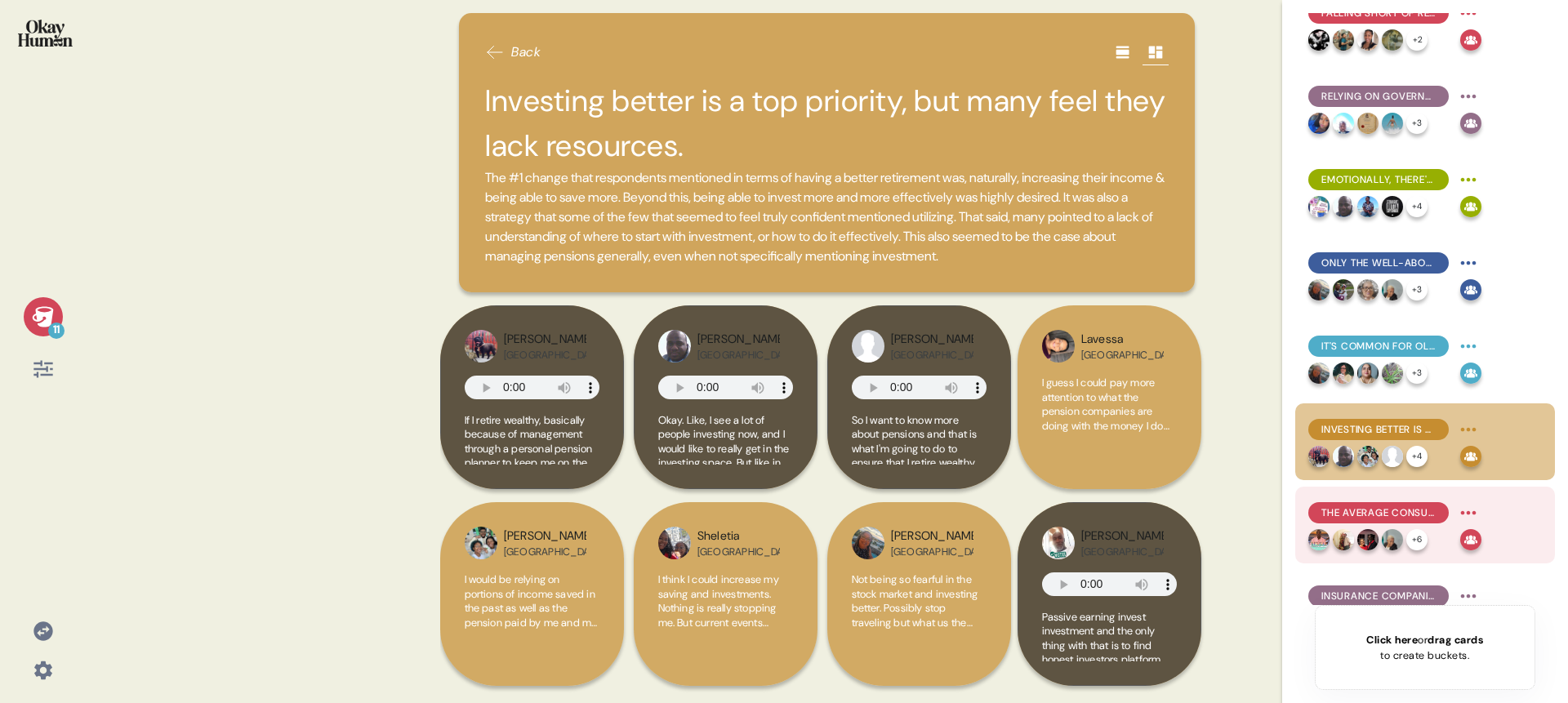
click at [1384, 516] on span "The average consumer knows a few basic pension facts, contributes to them, and …" at bounding box center [1378, 513] width 114 height 15
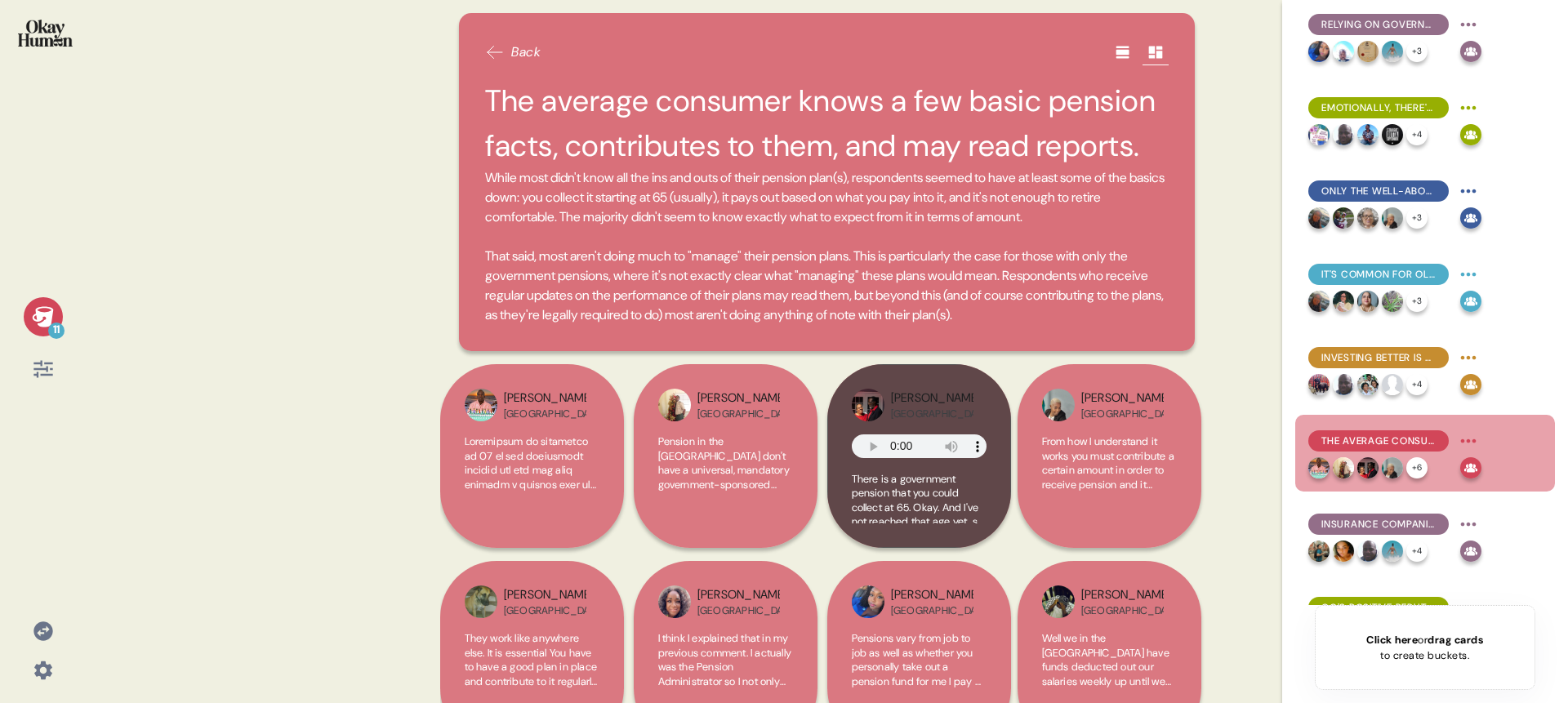
scroll to position [191, 0]
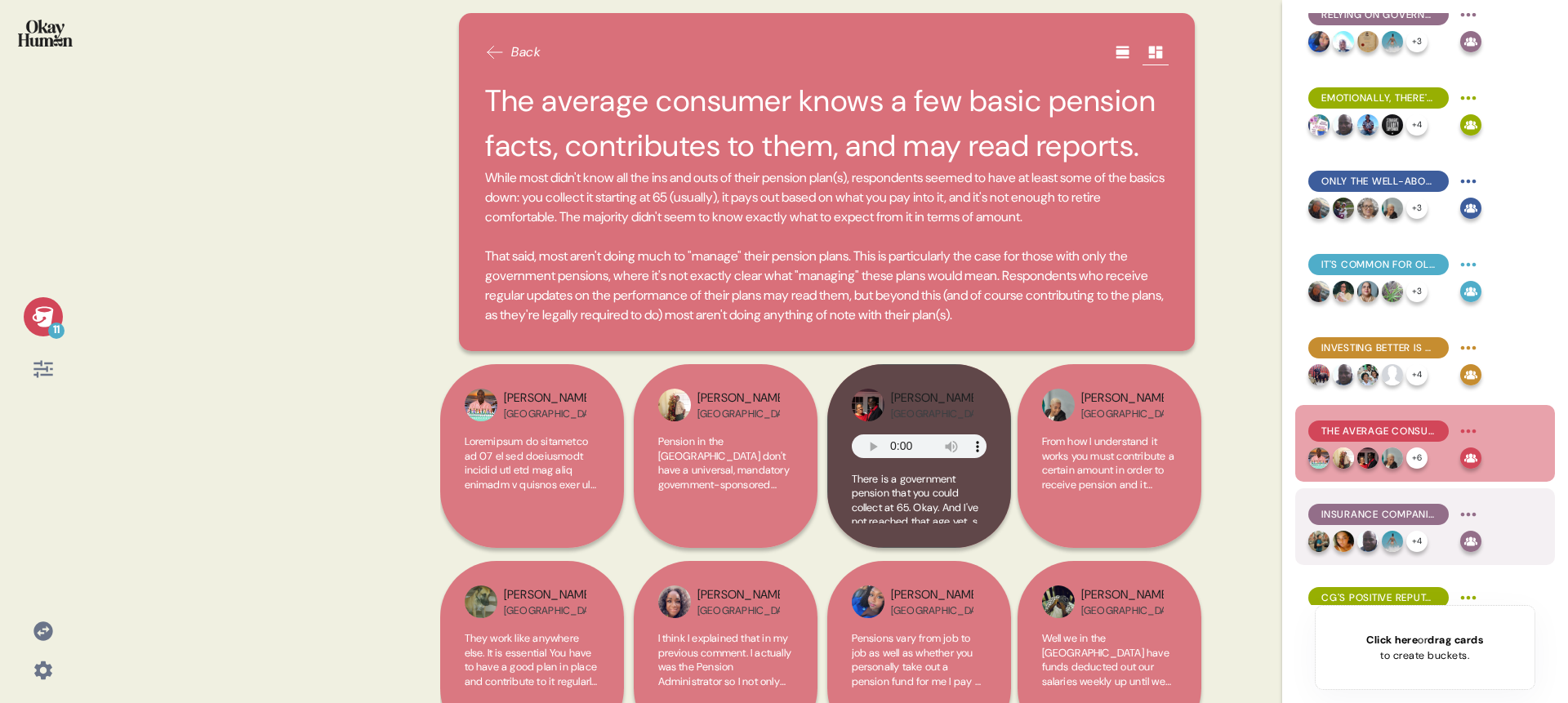
click at [1374, 515] on span "Insurance companies - including CG Britcay - are generally the main brands asso…" at bounding box center [1378, 515] width 114 height 15
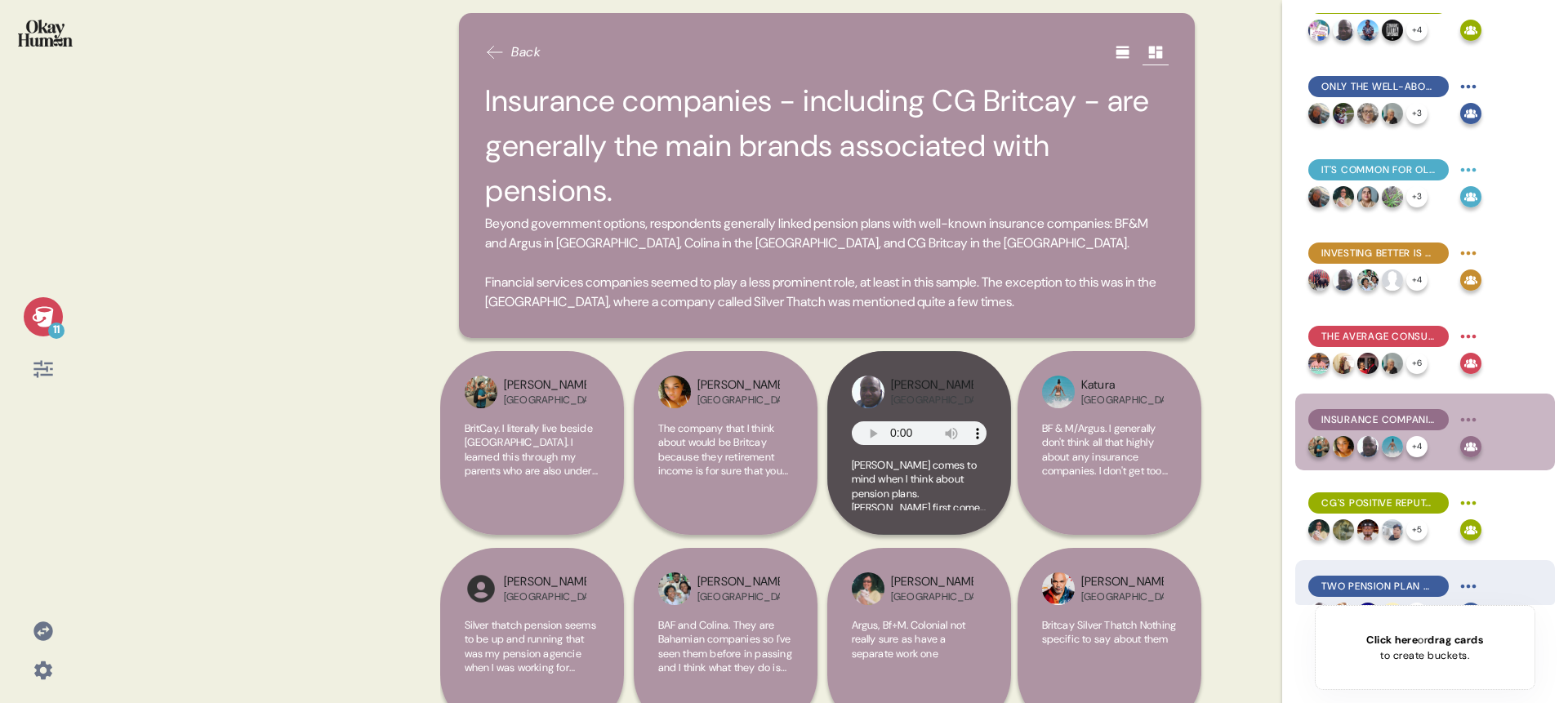
scroll to position [317, 0]
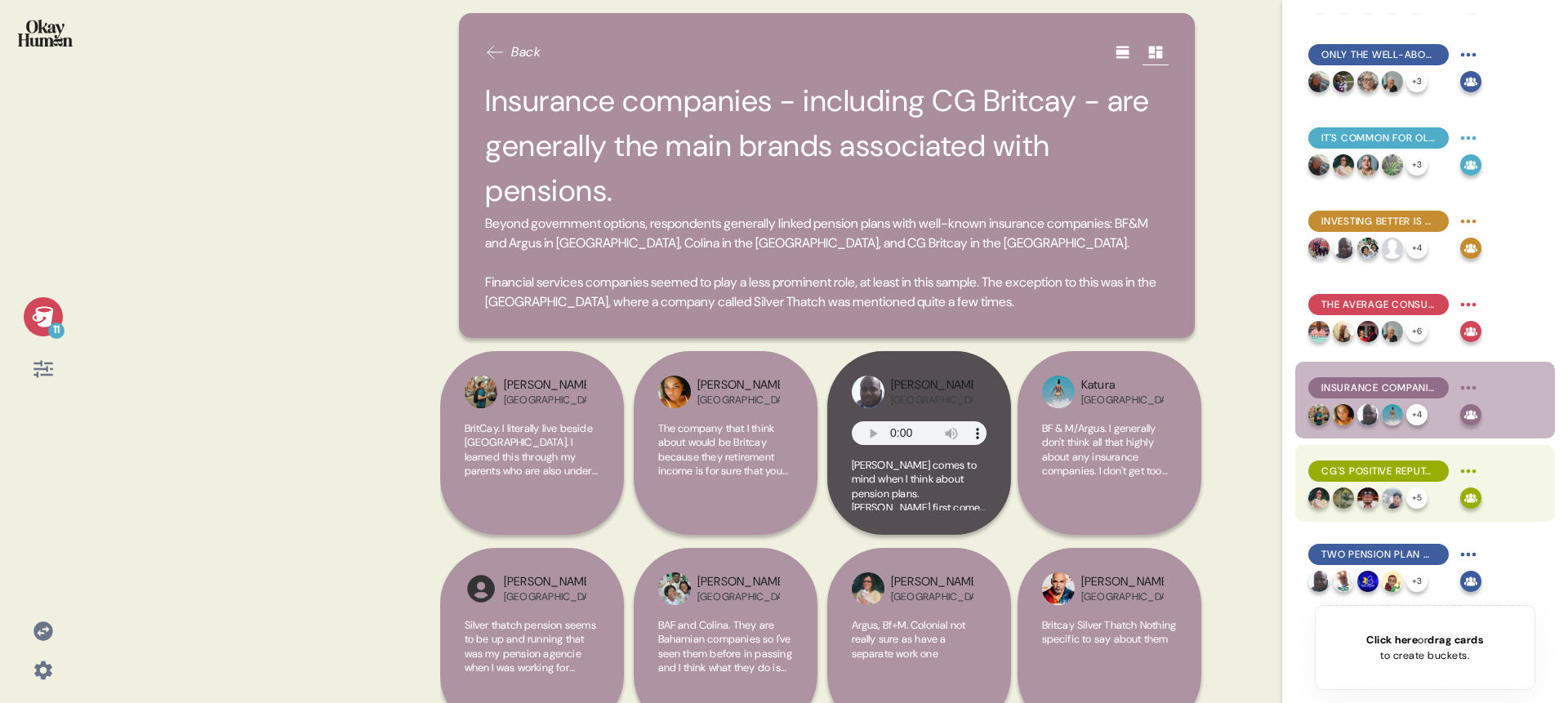
click at [1377, 464] on span "CG's positive reputation for insurance helps with pension sentiments, despite l…" at bounding box center [1378, 471] width 114 height 15
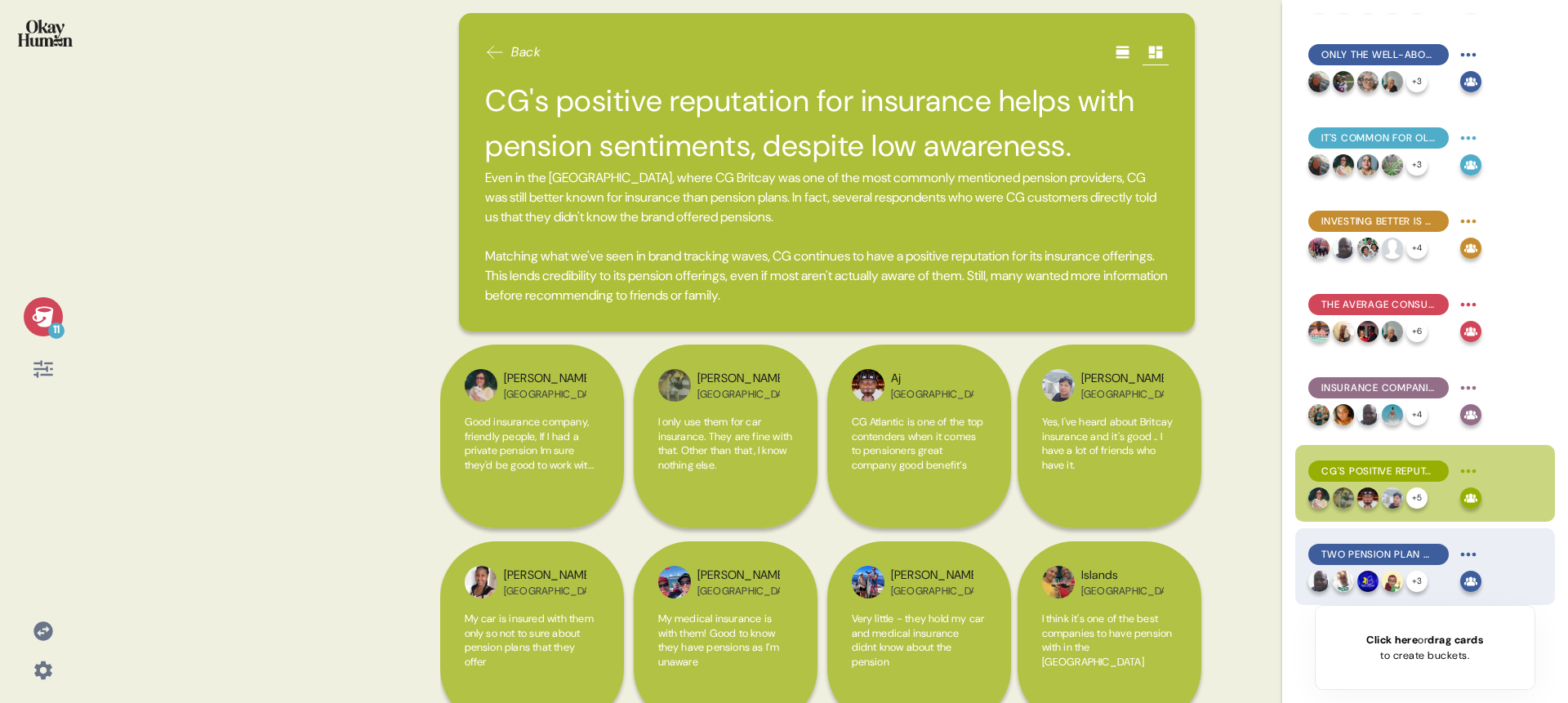
click at [1372, 552] on span "Two pension plan qualities stood above the rest: online self-service tools and …" at bounding box center [1378, 555] width 114 height 15
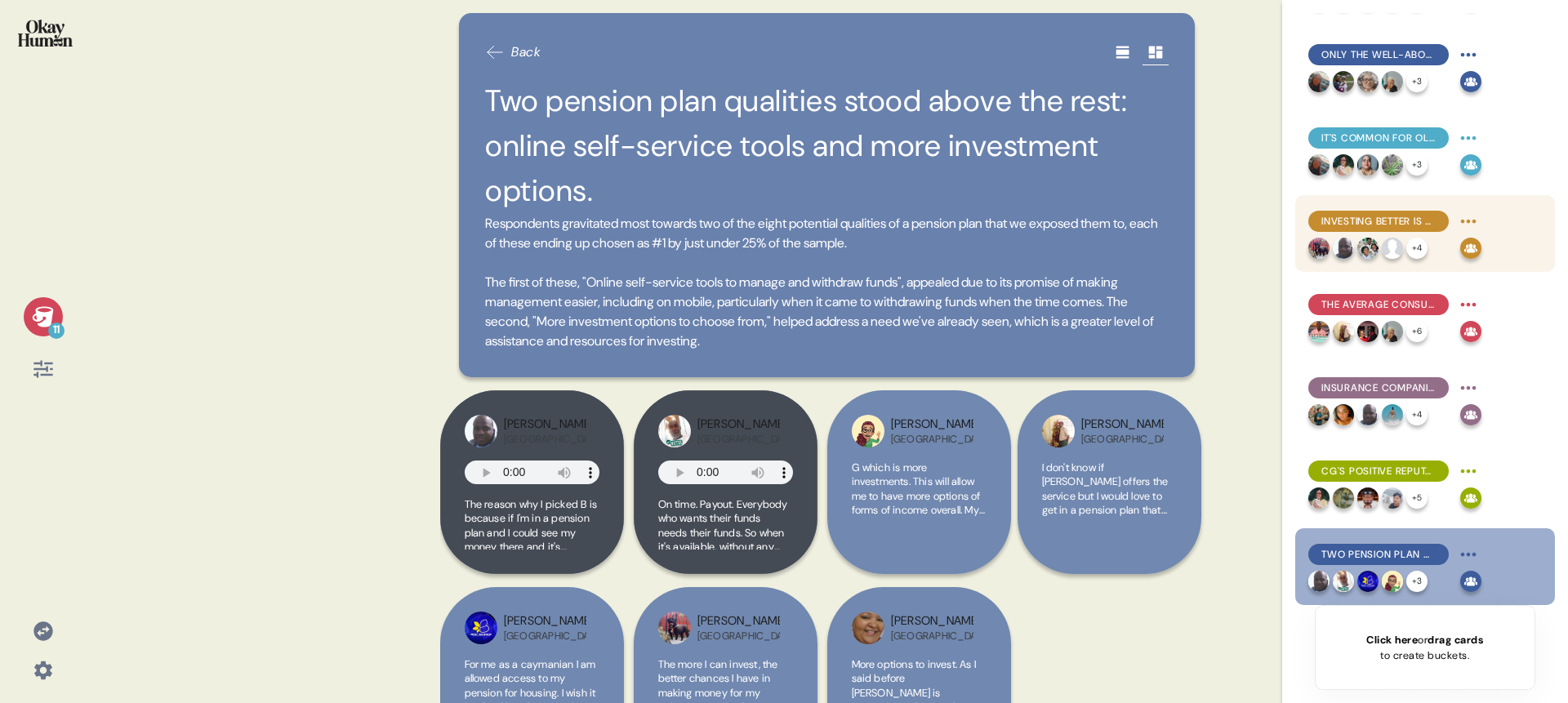
scroll to position [0, 0]
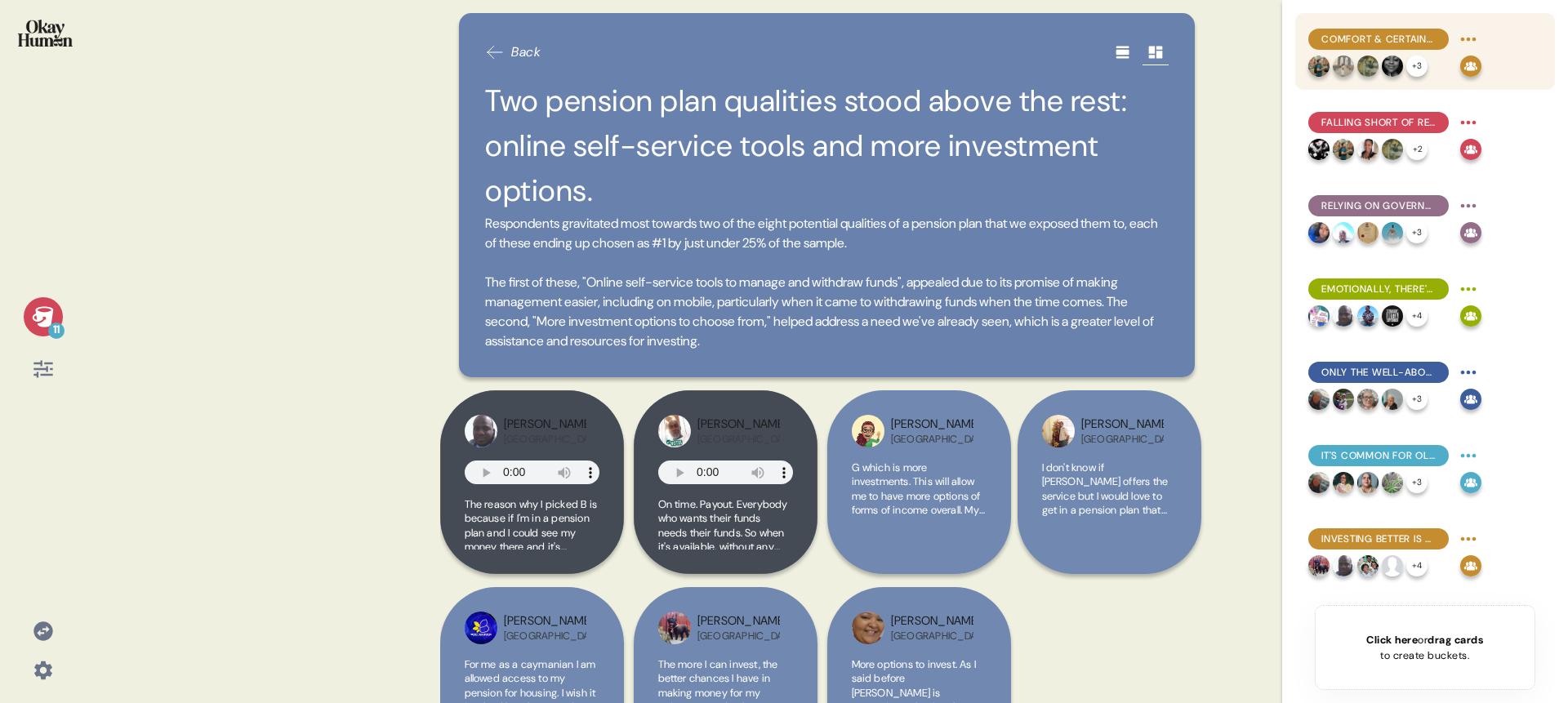
click at [1392, 43] on span "Comfort & certainty are key retirement goals, not luxury - but even this feels …" at bounding box center [1378, 39] width 114 height 15
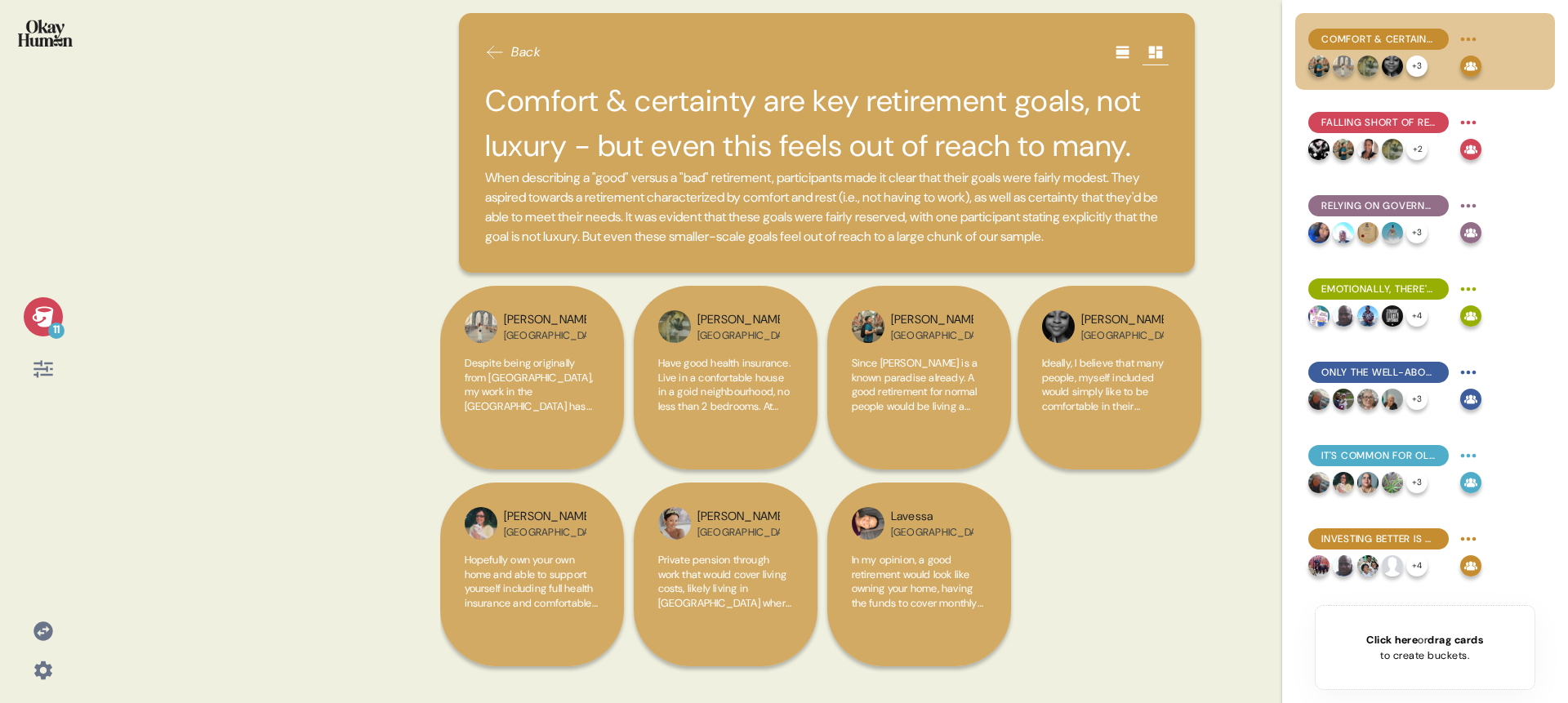
click at [830, 109] on h2 "Comfort & certainty are key retirement goals, not luxury - but even this feels …" at bounding box center [826, 123] width 683 height 90
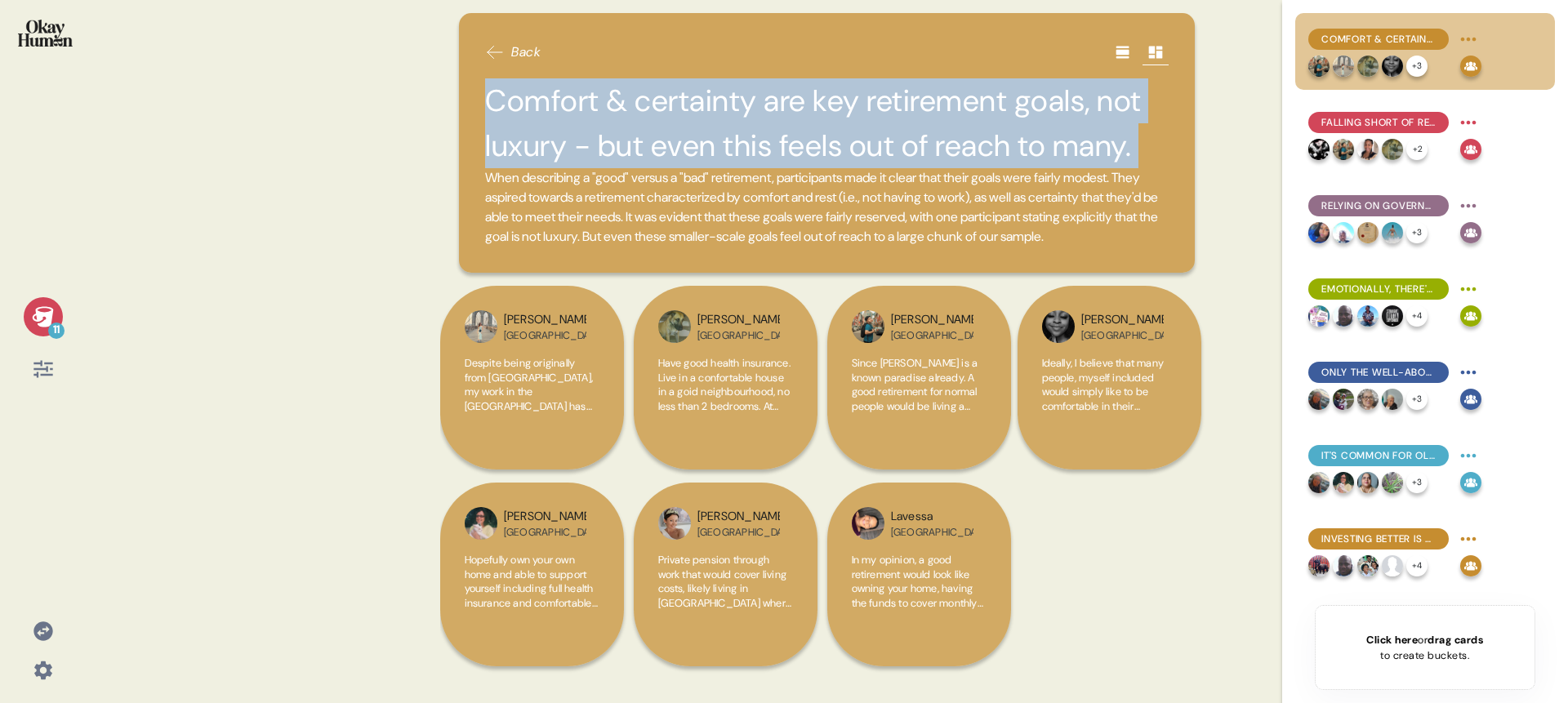
click at [830, 109] on h2 "Comfort & certainty are key retirement goals, not luxury - but even this feels …" at bounding box center [826, 123] width 683 height 90
copy h2 "Comfort & certainty are key retirement goals, not luxury - but even this feels …"
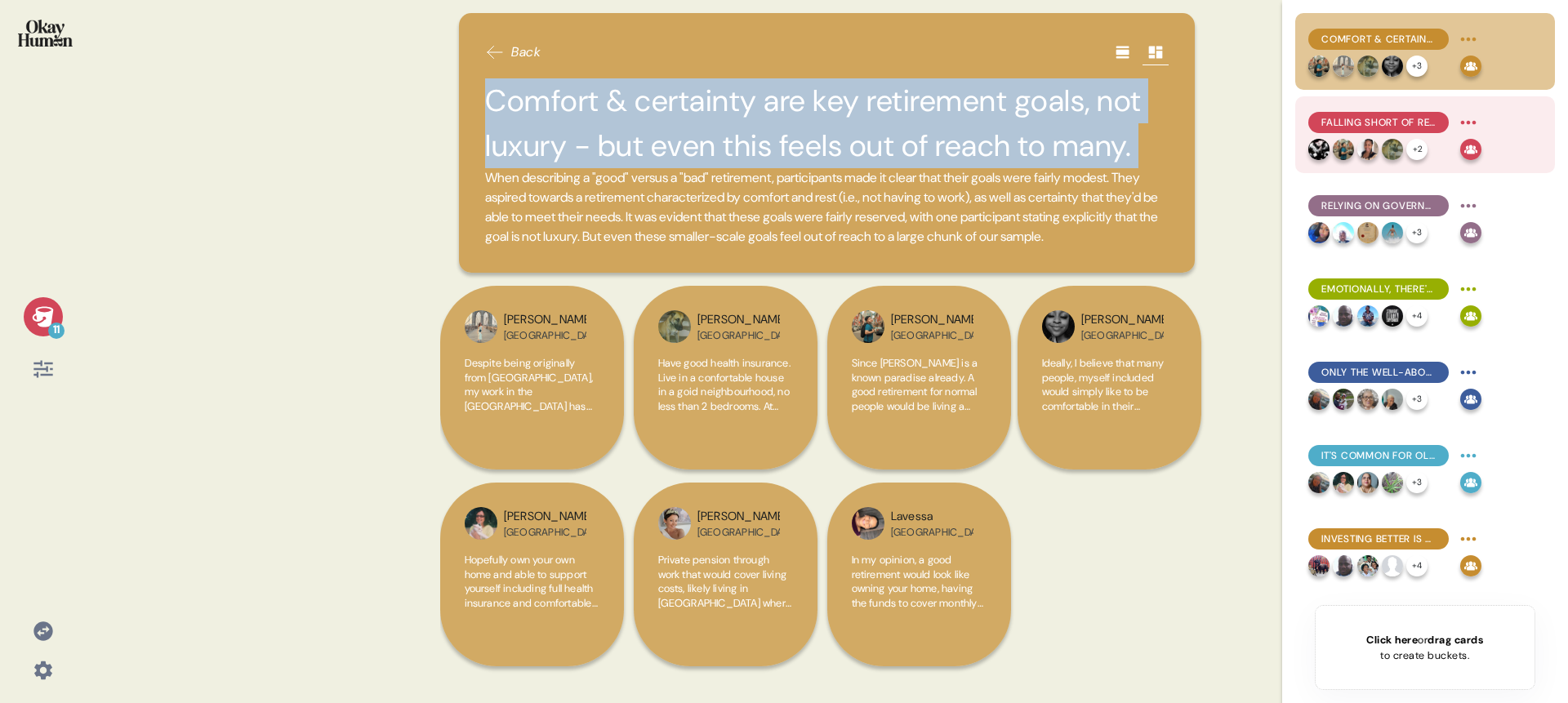
click at [1379, 112] on div "Falling short of retirement goals feels to many like personal failure." at bounding box center [1378, 123] width 141 height 21
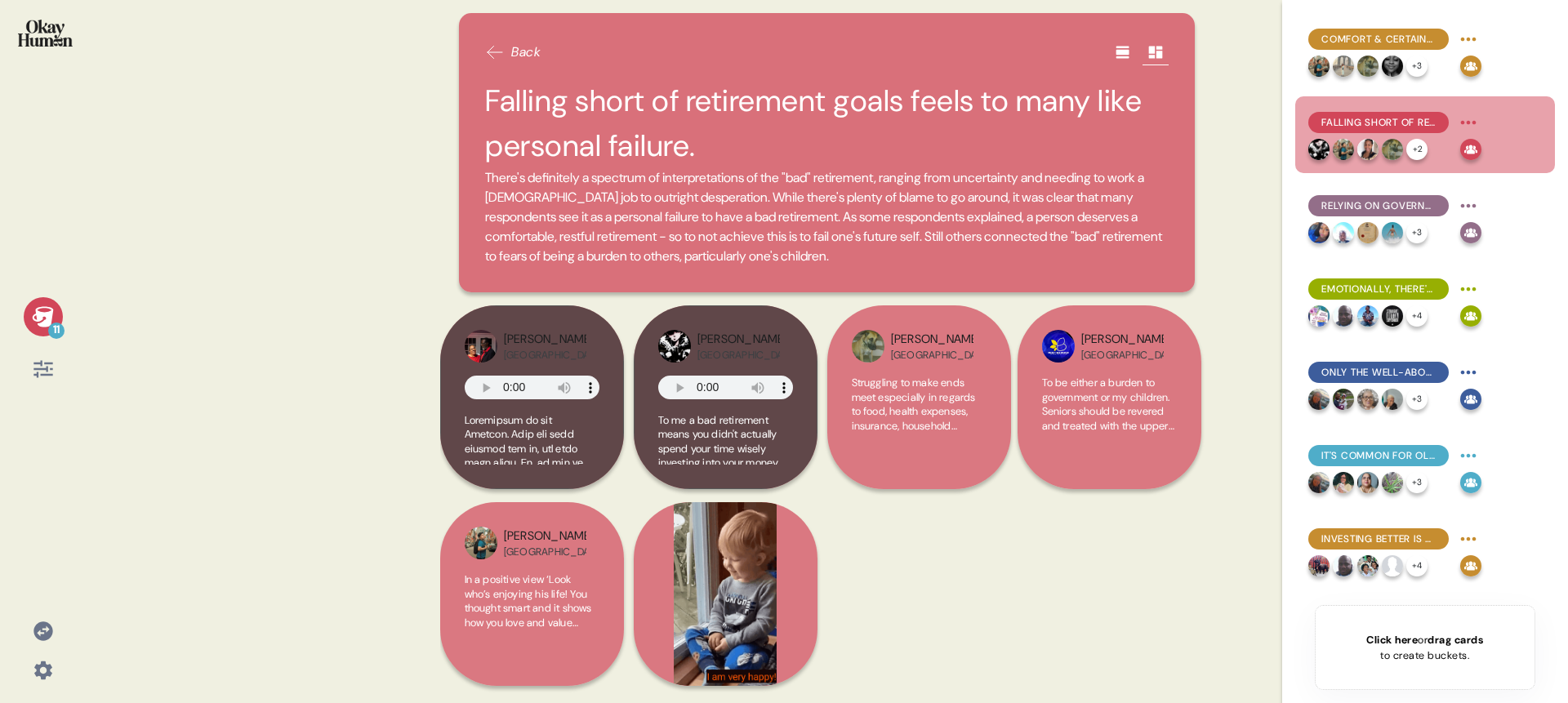
click at [827, 124] on h2 "Falling short of retirement goals feels to many like personal failure." at bounding box center [826, 123] width 683 height 90
click at [822, 111] on h2 "Falling short of retirement goals feels to many like personal failure." at bounding box center [826, 123] width 683 height 90
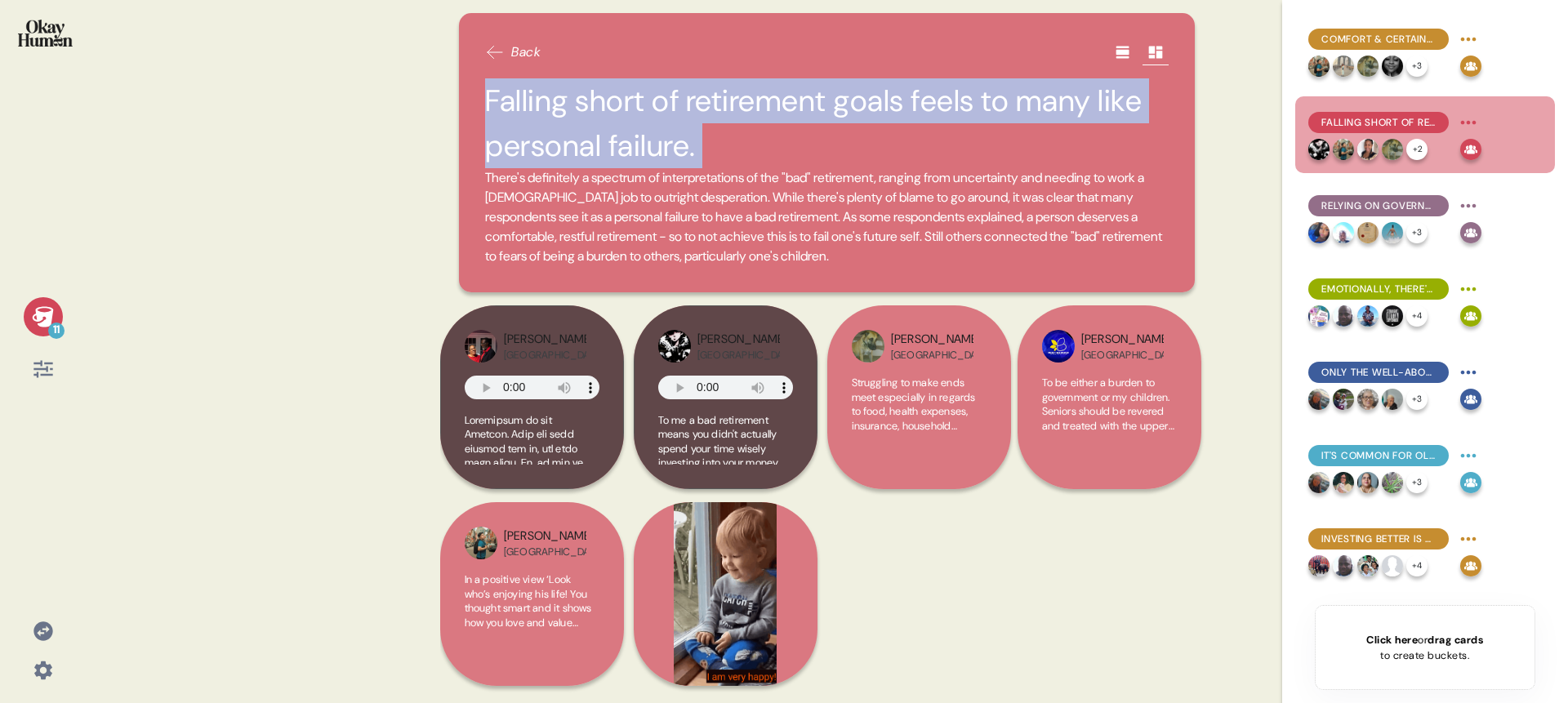
click at [822, 111] on h2 "Falling short of retirement goals feels to many like personal failure." at bounding box center [826, 123] width 683 height 90
copy h2 "Falling short of retirement goals feels to many like personal failure."
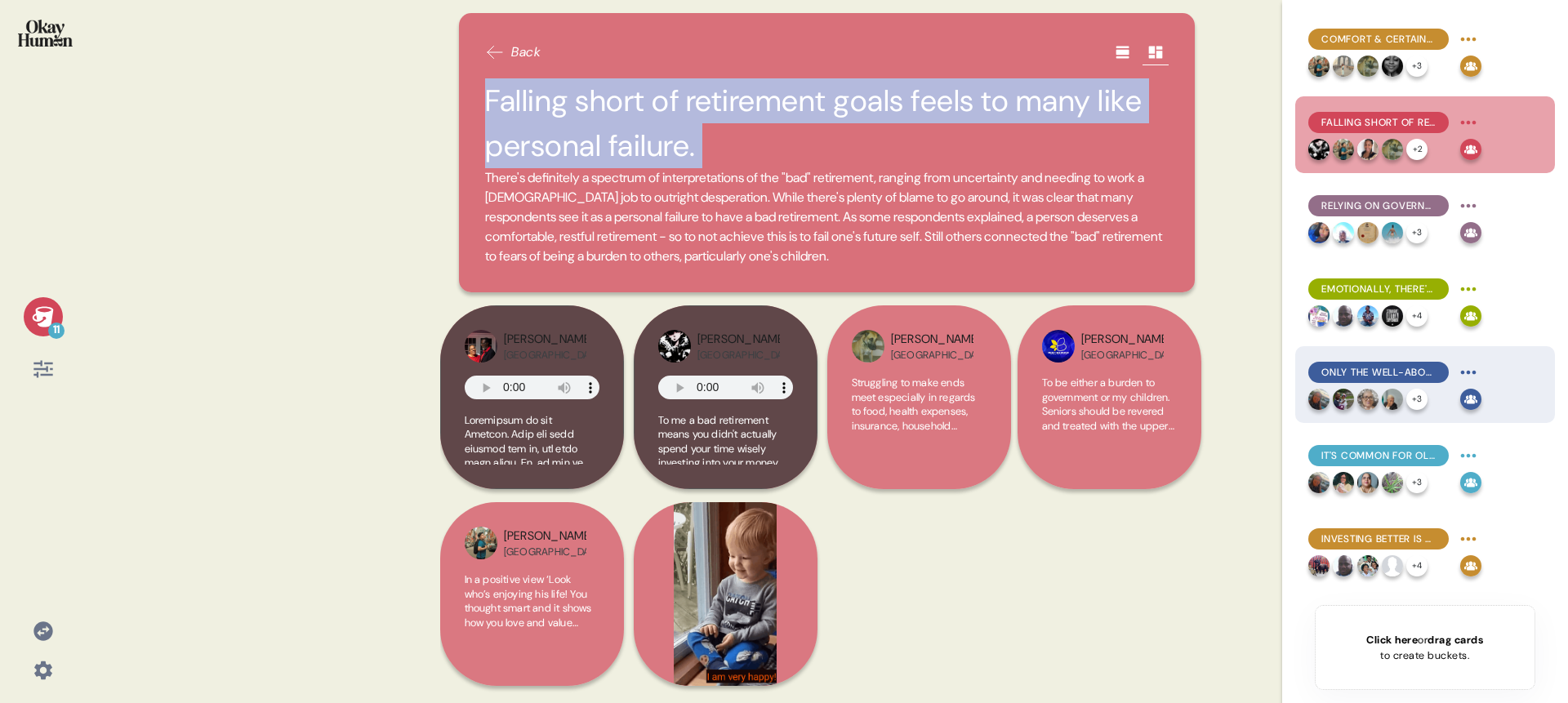
click at [1407, 372] on span "Only the well-above-average can feel truly confident." at bounding box center [1378, 372] width 114 height 15
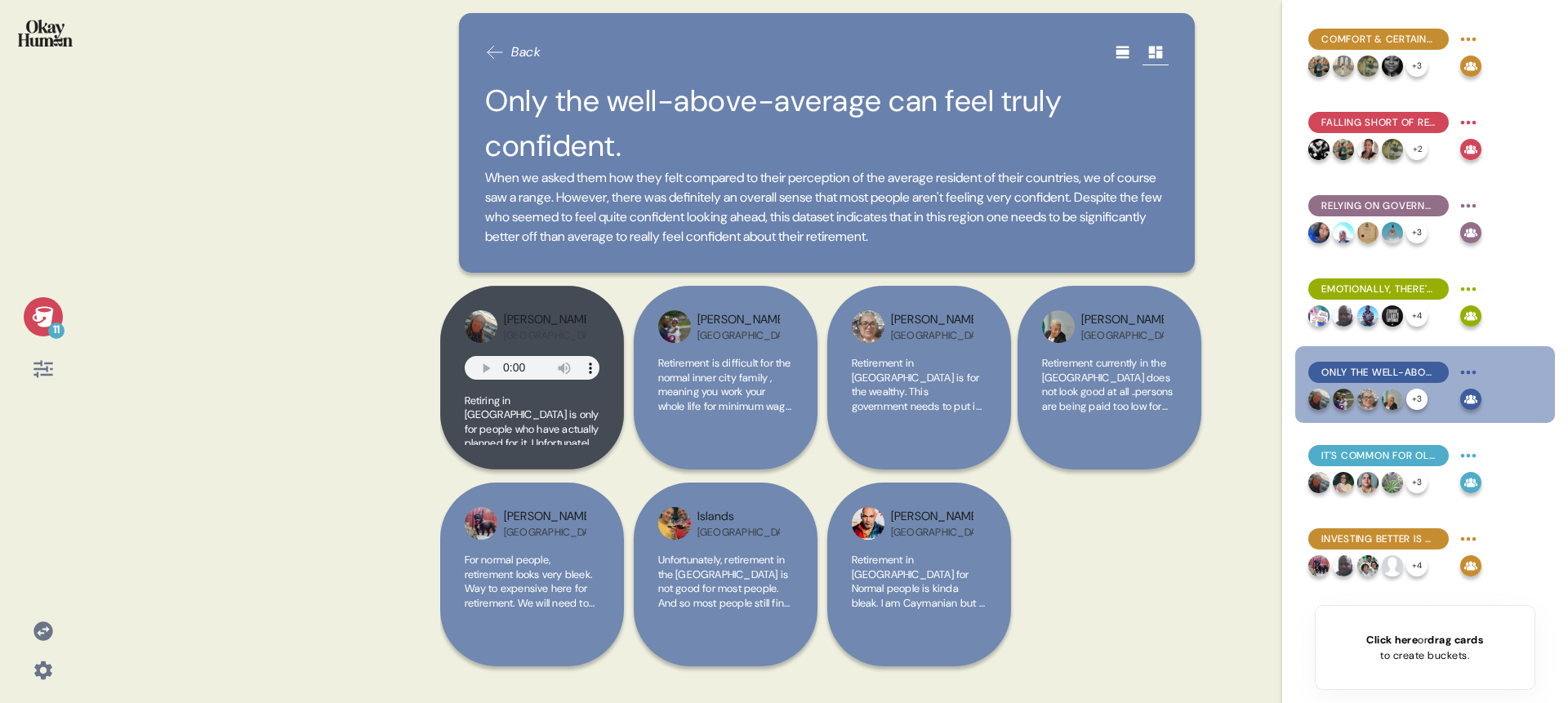
click at [635, 129] on h2 "Only the well-above-average can feel truly confident." at bounding box center [826, 123] width 683 height 90
click at [627, 115] on h2 "Only the well-above-average can feel truly confident." at bounding box center [826, 123] width 683 height 90
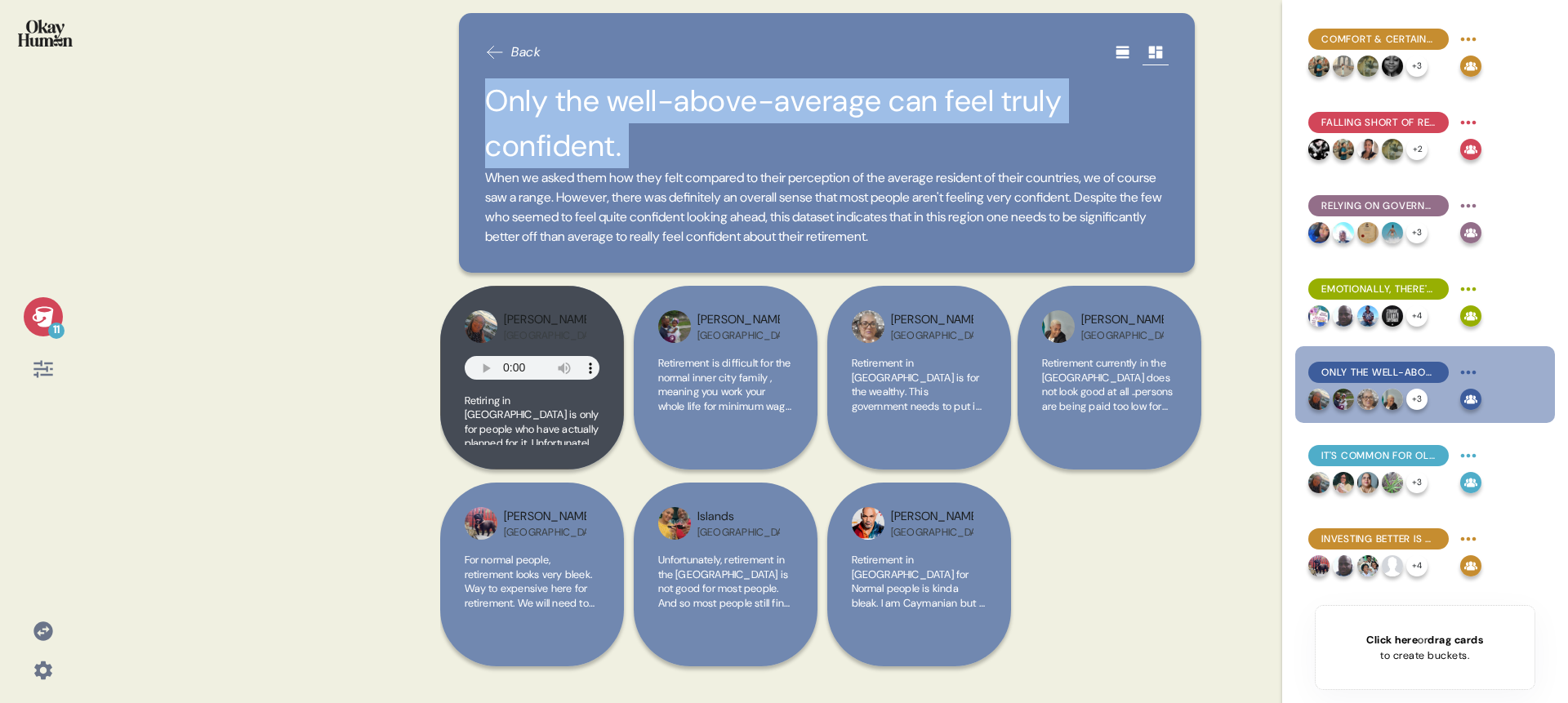
click at [627, 115] on h2 "Only the well-above-average can feel truly confident." at bounding box center [826, 123] width 683 height 90
copy h2 "Only the well-above-average can feel truly confident."
click at [1369, 451] on span "It's common for older respondents to feel like it's too late to make meaningful…" at bounding box center [1378, 456] width 114 height 15
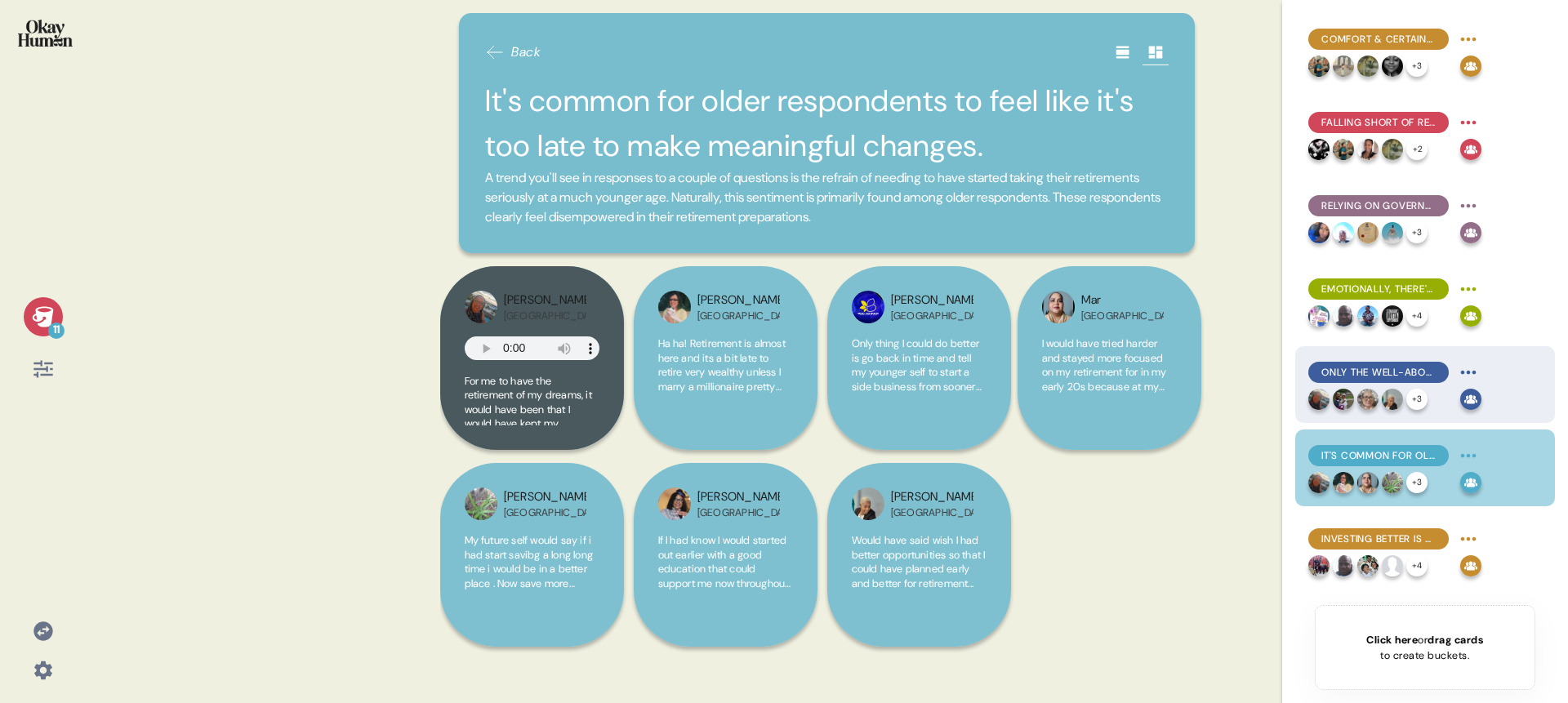
click at [1362, 362] on div "Only the well-above-average can feel truly confident." at bounding box center [1378, 372] width 141 height 21
